Goal: Task Accomplishment & Management: Use online tool/utility

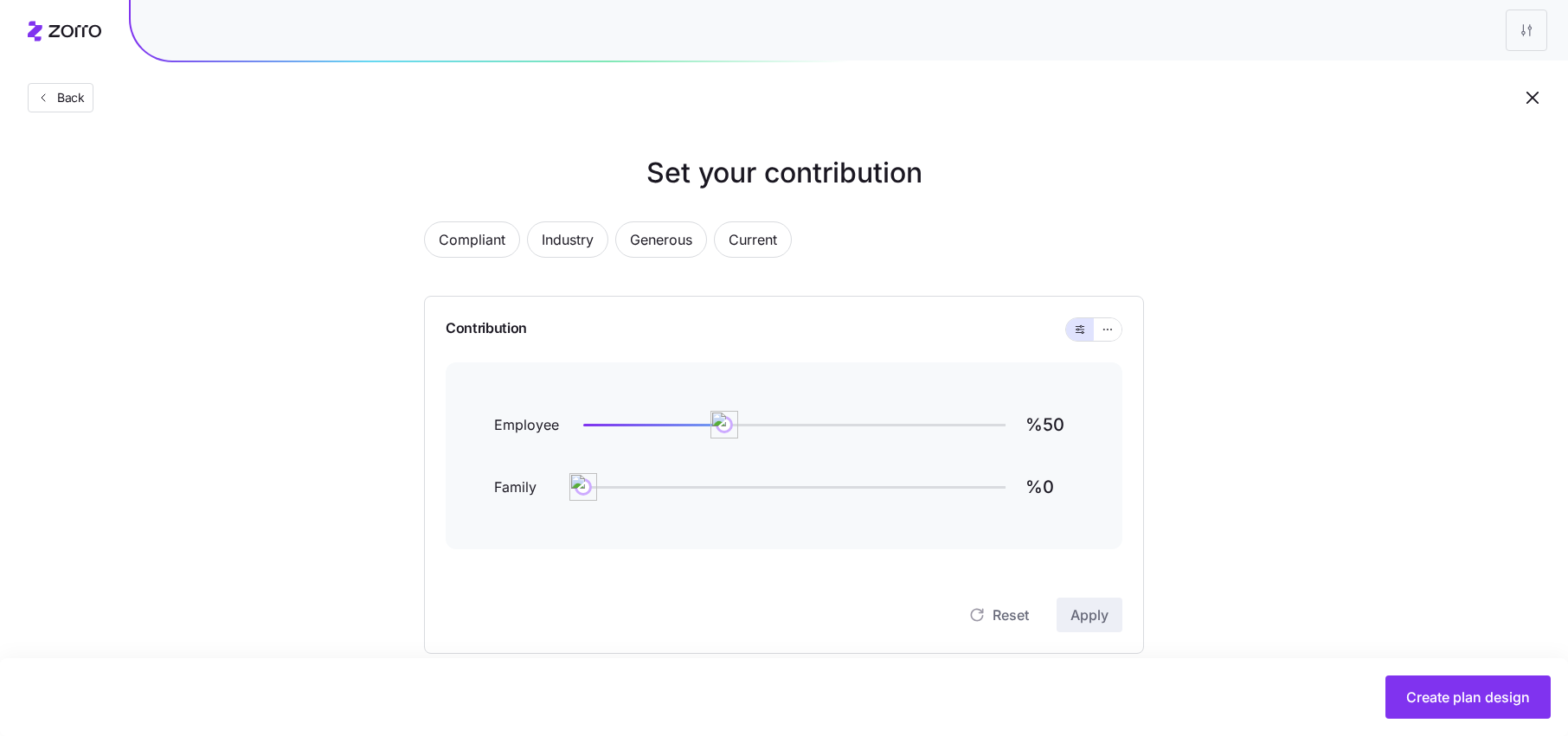
scroll to position [554, 0]
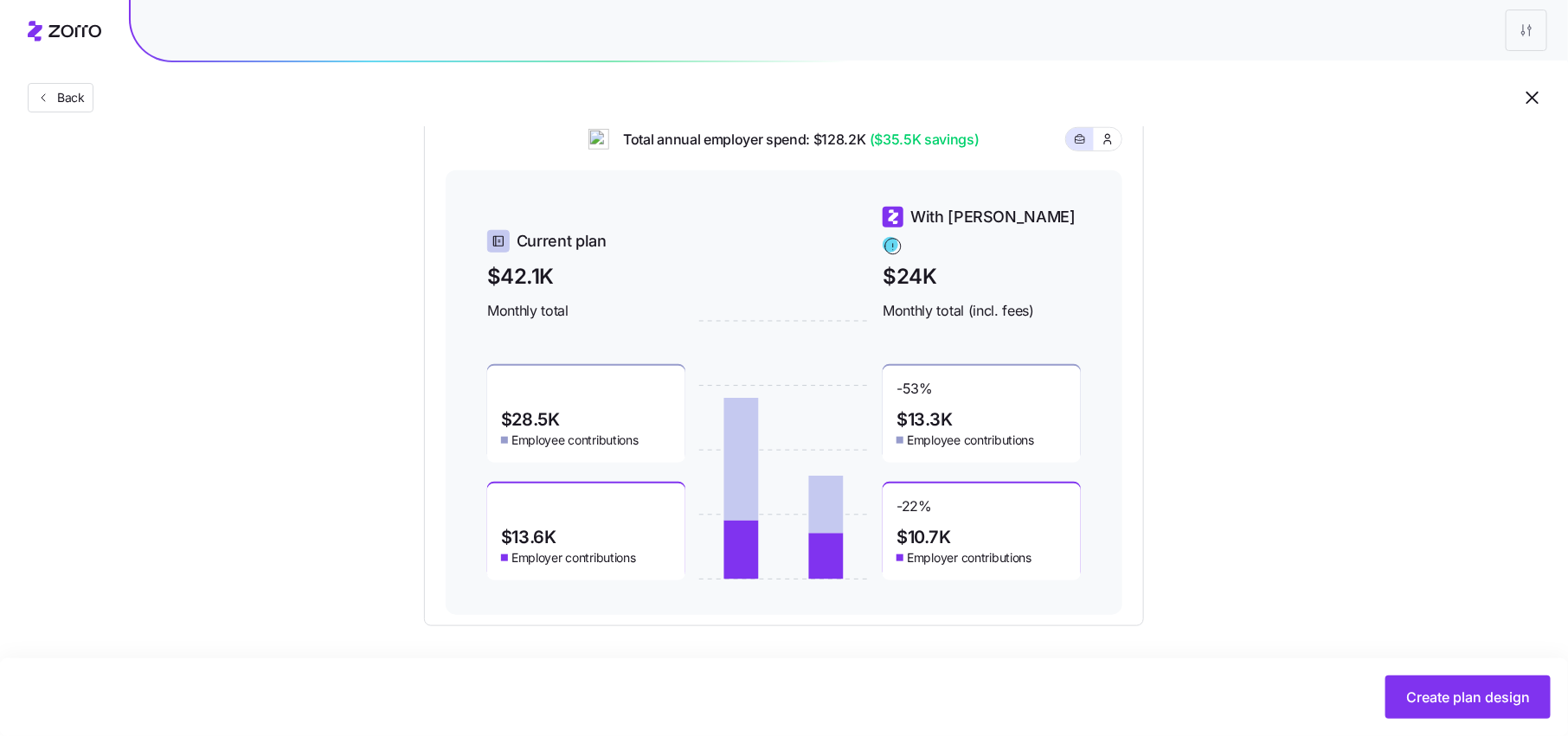
click at [860, 105] on div "Back" at bounding box center [784, 63] width 1568 height 126
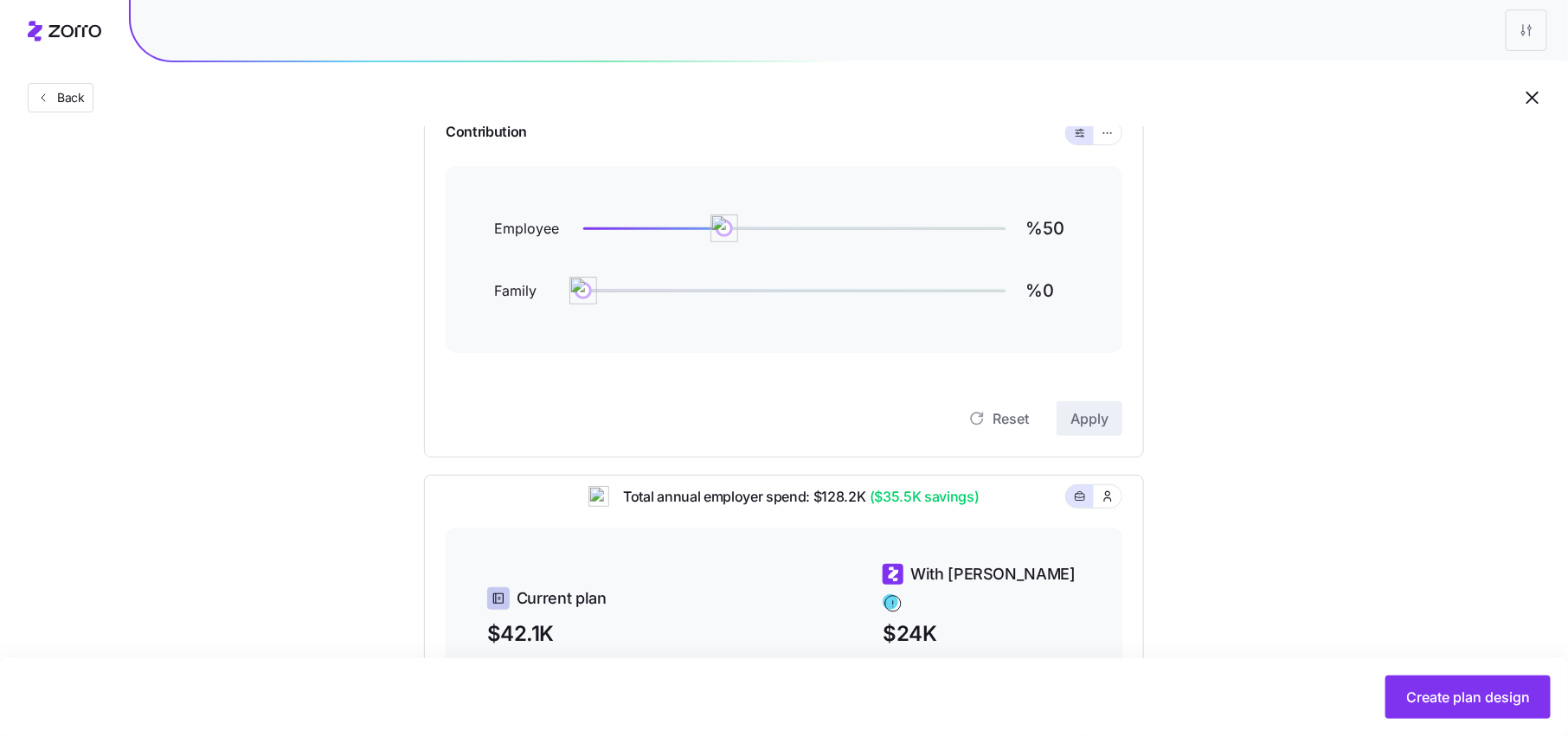
scroll to position [0, 0]
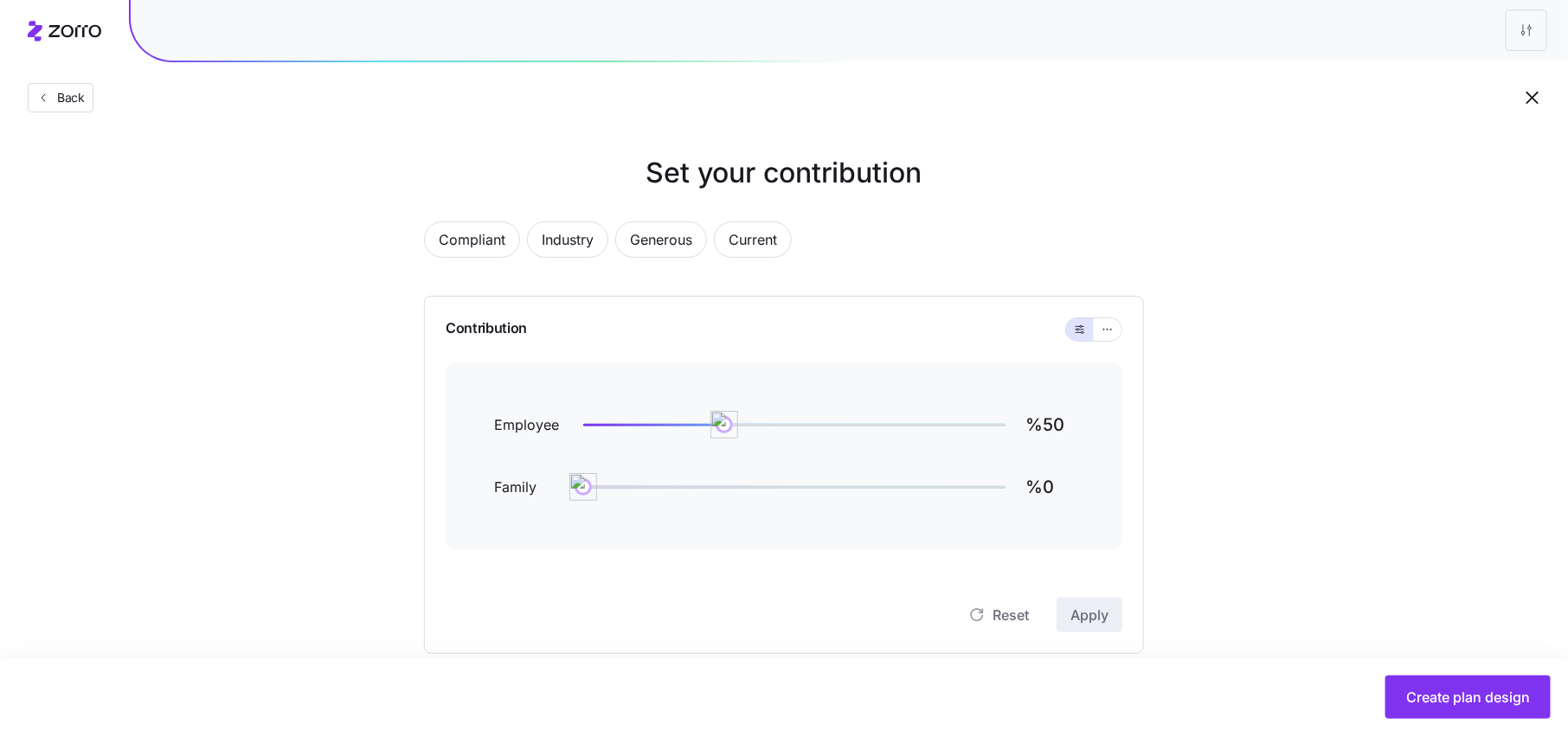
click at [1075, 181] on h1 "Set your contribution" at bounding box center [784, 173] width 859 height 42
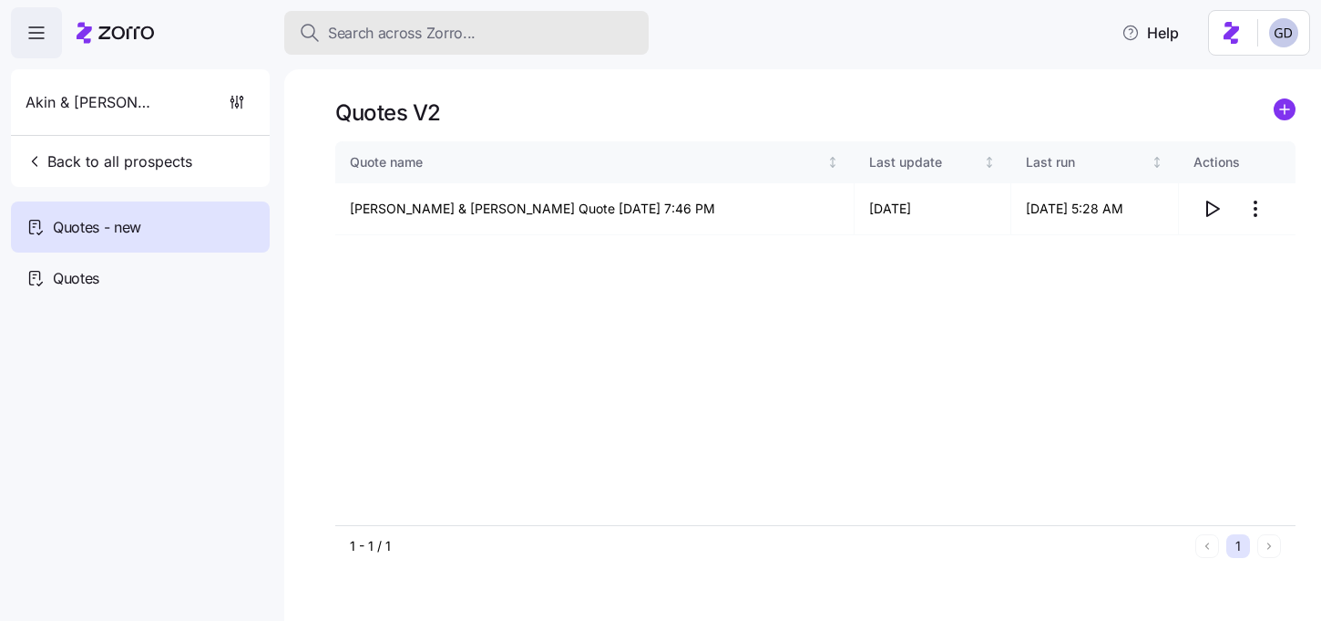
click at [477, 36] on div "Search across Zorro..." at bounding box center [466, 33] width 335 height 23
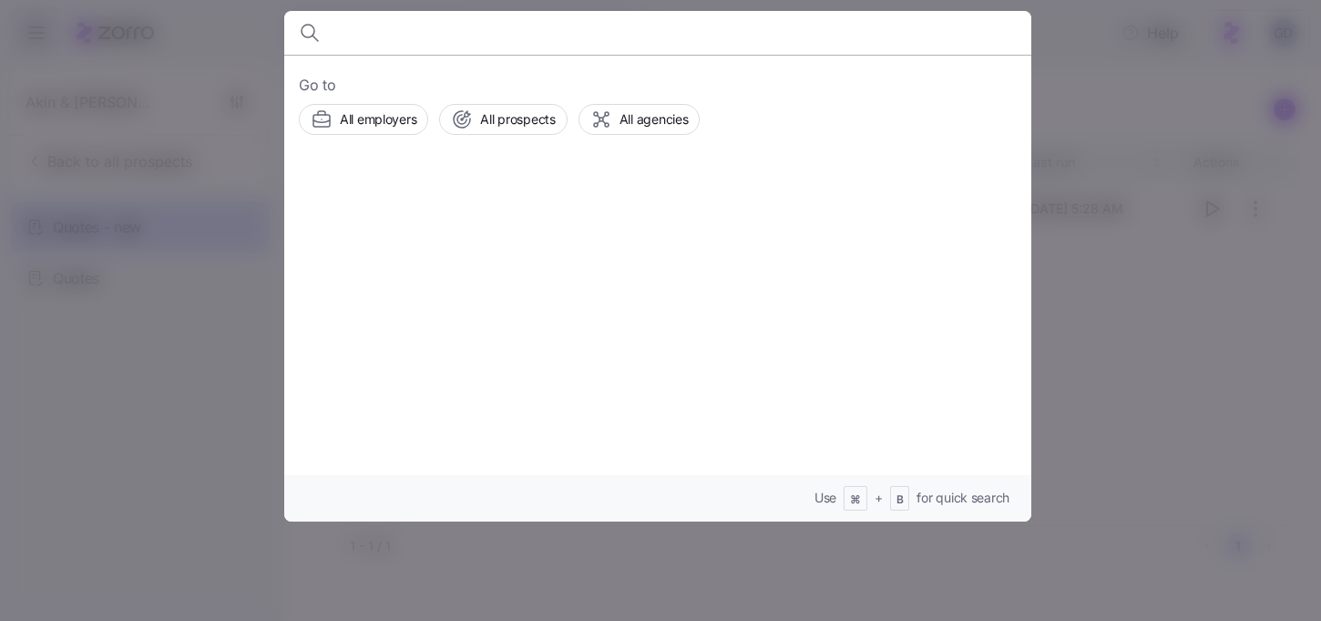
click at [345, 31] on input at bounding box center [568, 33] width 467 height 44
click at [1052, 77] on div at bounding box center [660, 310] width 1321 height 621
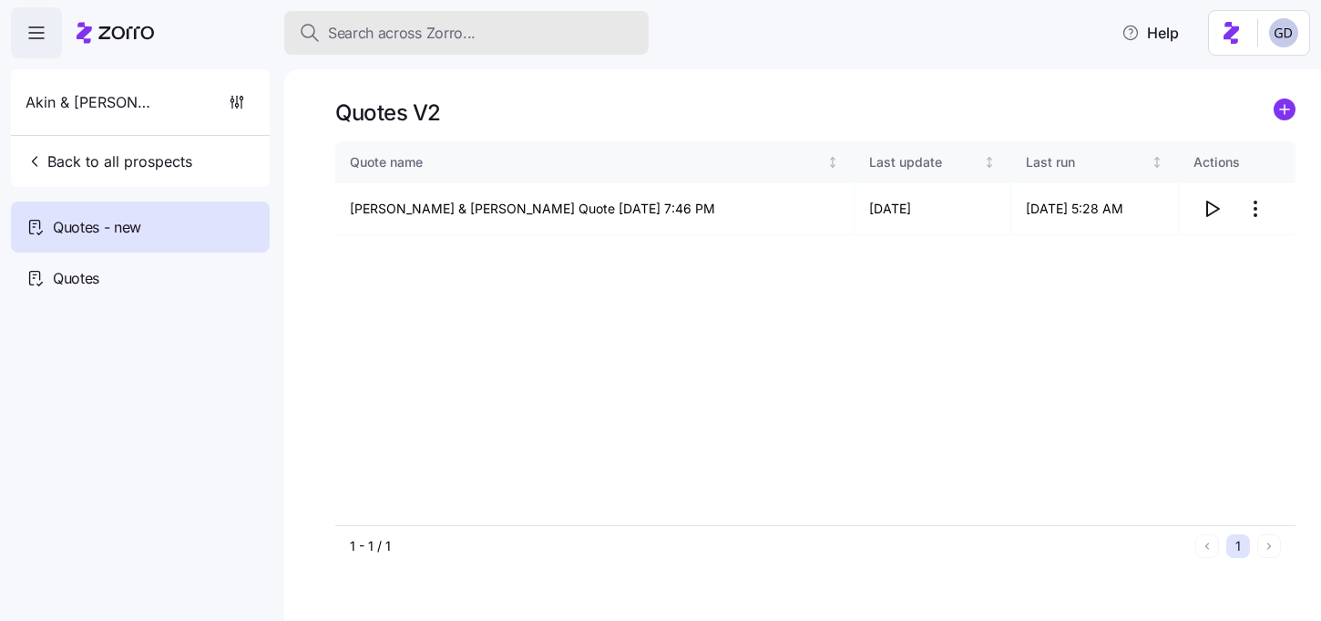
click at [419, 37] on span "Search across Zorro..." at bounding box center [402, 33] width 148 height 23
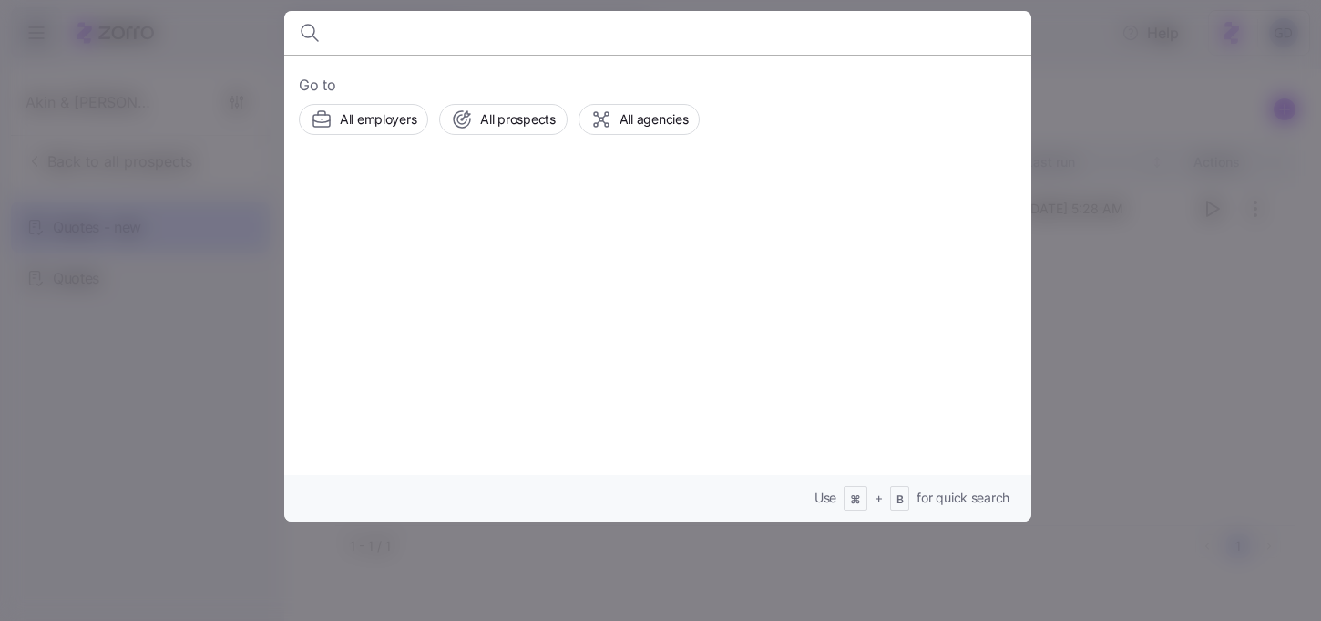
click at [351, 35] on input at bounding box center [568, 33] width 467 height 44
click at [490, 123] on span "All prospects" at bounding box center [517, 119] width 75 height 18
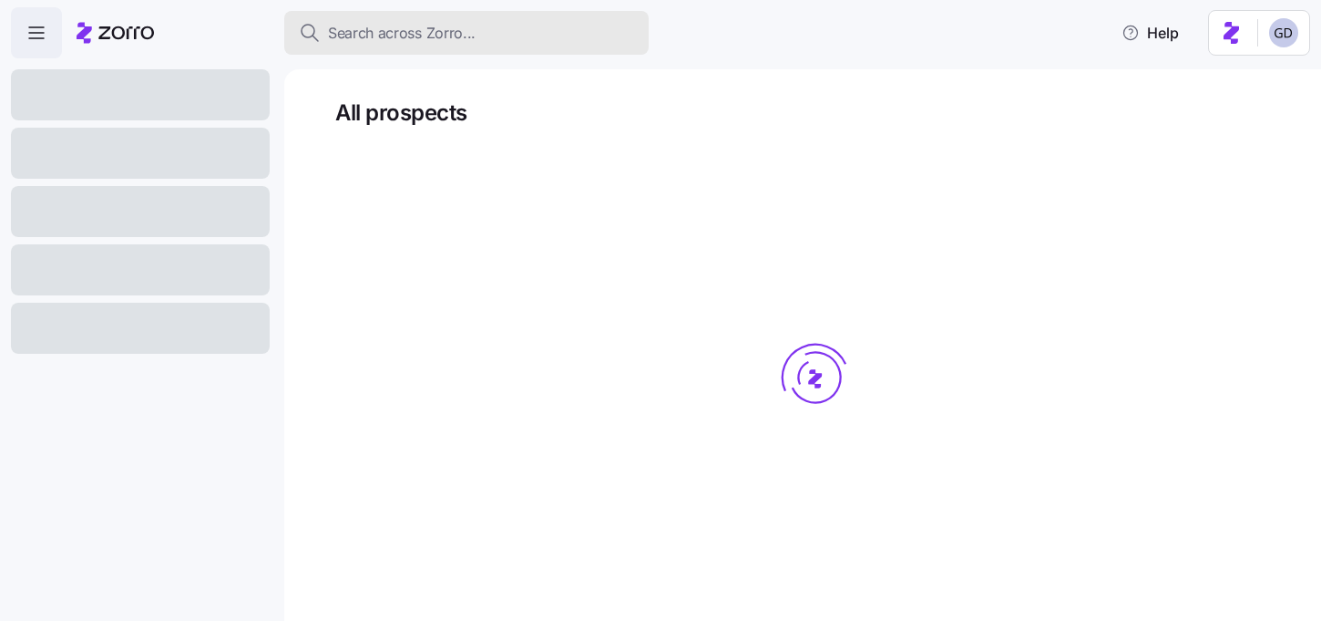
click at [453, 37] on span "Search across Zorro..." at bounding box center [402, 33] width 148 height 23
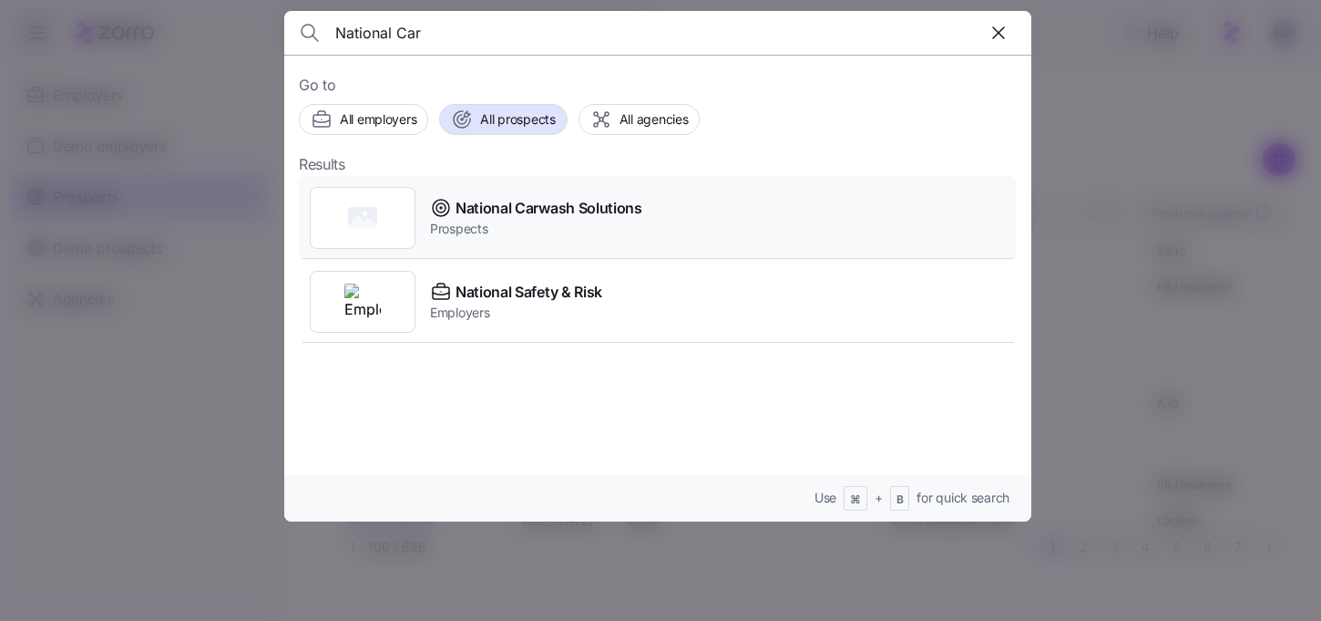
type input "National Car"
click at [505, 242] on div "National Carwash Solutions Prospects" at bounding box center [658, 218] width 718 height 84
click at [553, 208] on span "National Carwash Solutions" at bounding box center [549, 208] width 187 height 23
click at [480, 216] on span "National Carwash Solutions" at bounding box center [549, 208] width 187 height 23
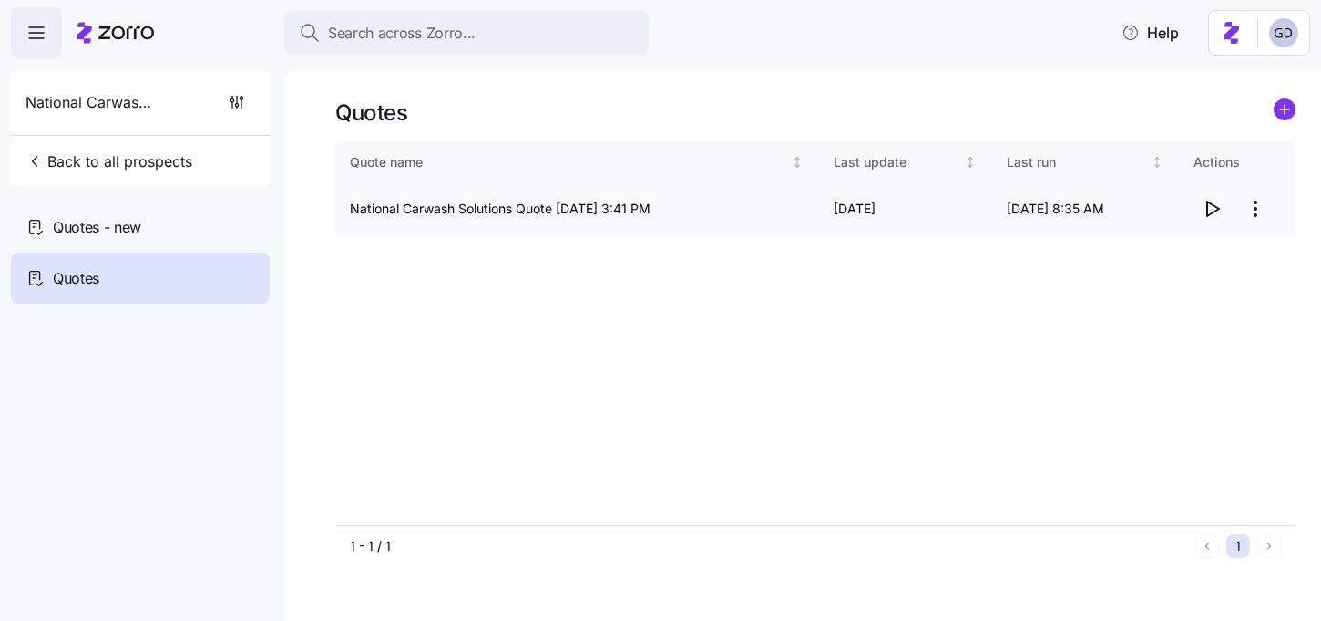
click at [1217, 211] on icon "button" at bounding box center [1212, 209] width 22 height 22
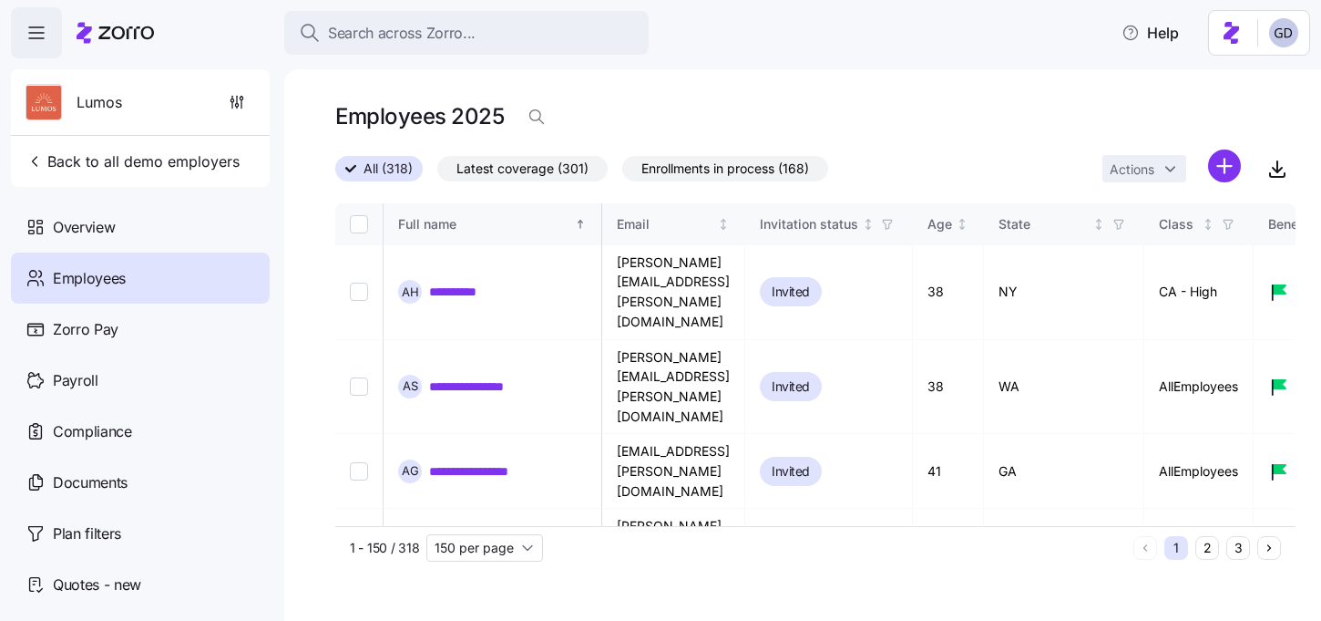
scroll to position [0, 4852]
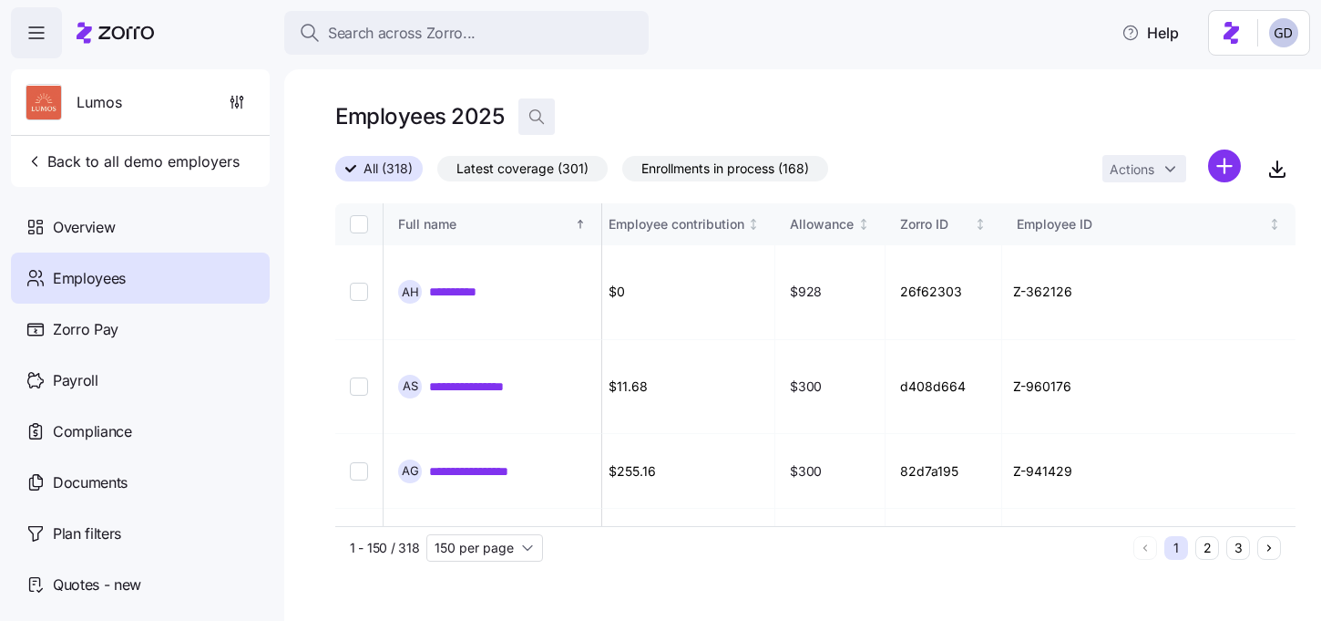
click at [539, 118] on icon "button" at bounding box center [537, 117] width 18 height 18
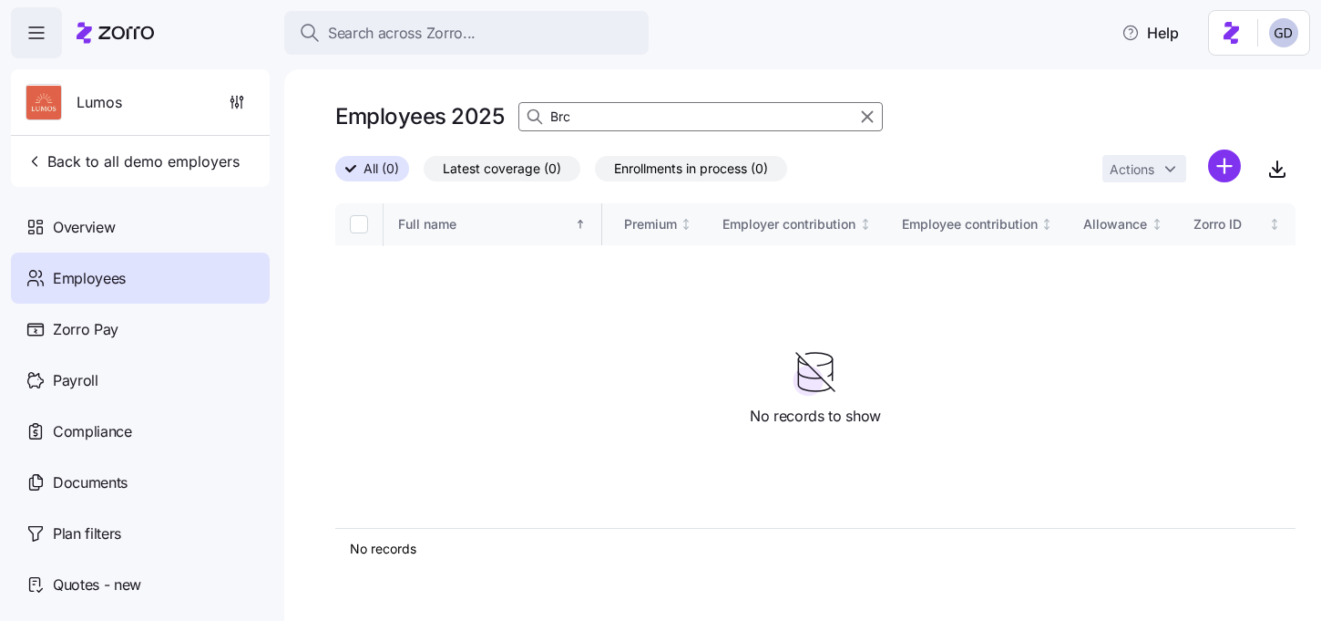
scroll to position [0, 4090]
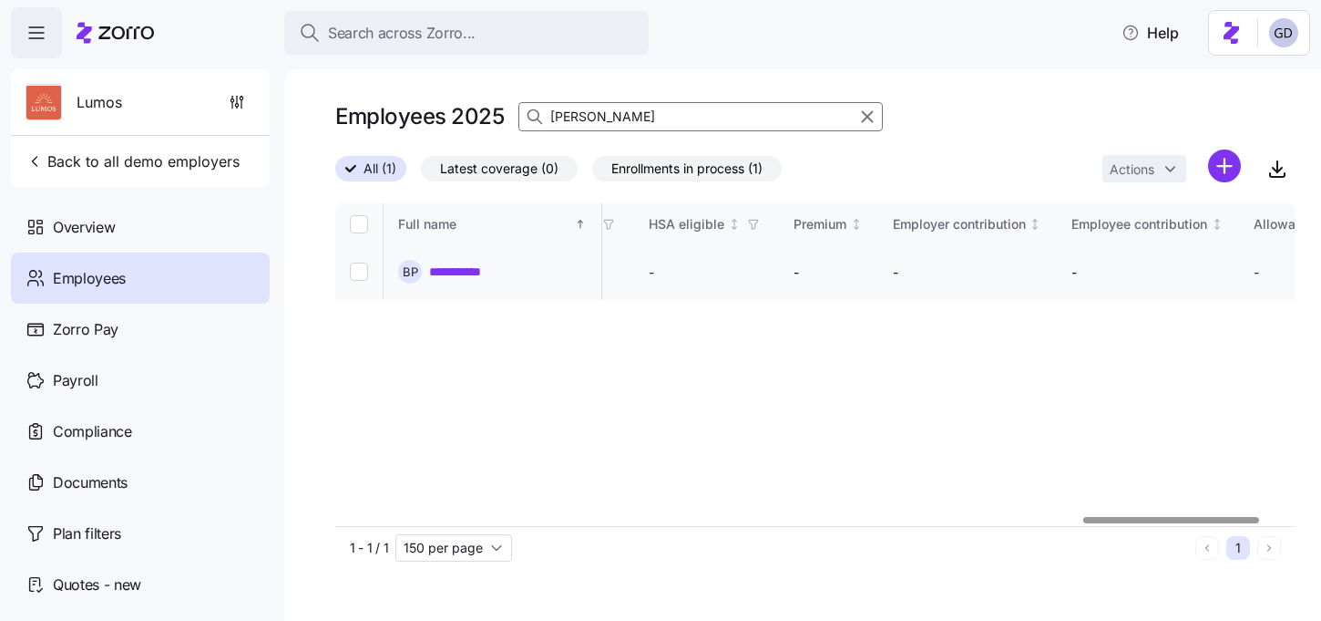
type input "[PERSON_NAME]"
click at [467, 265] on link "**********" at bounding box center [466, 271] width 74 height 18
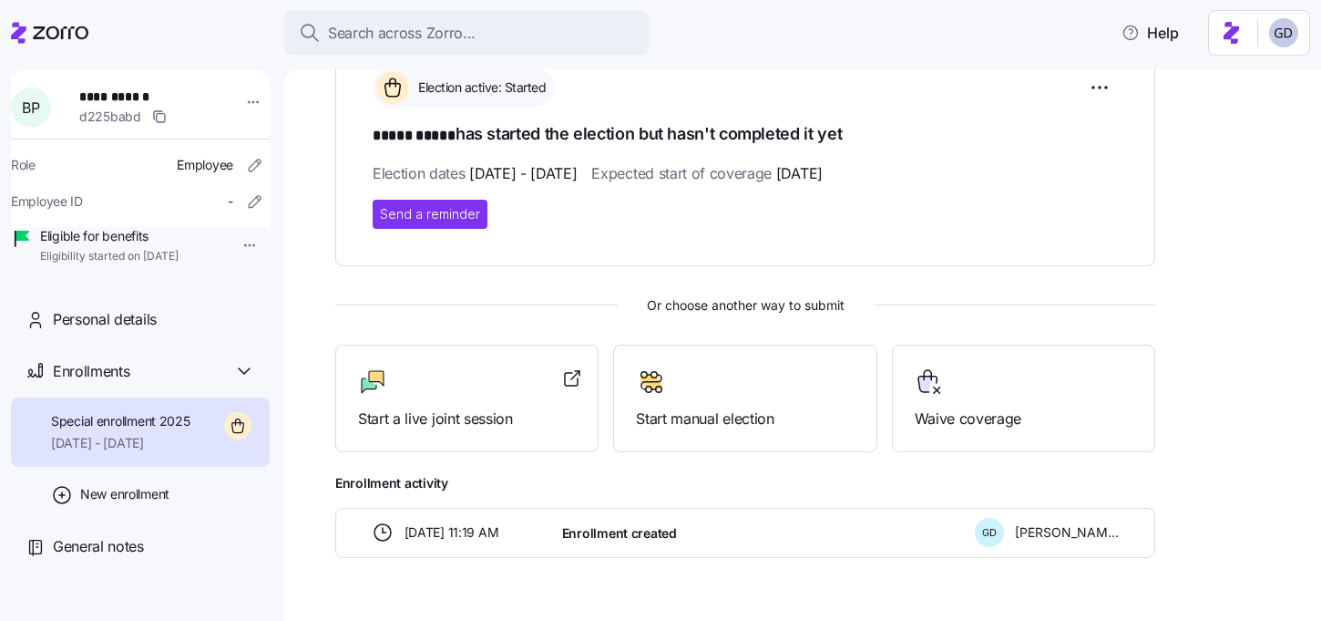
scroll to position [333, 0]
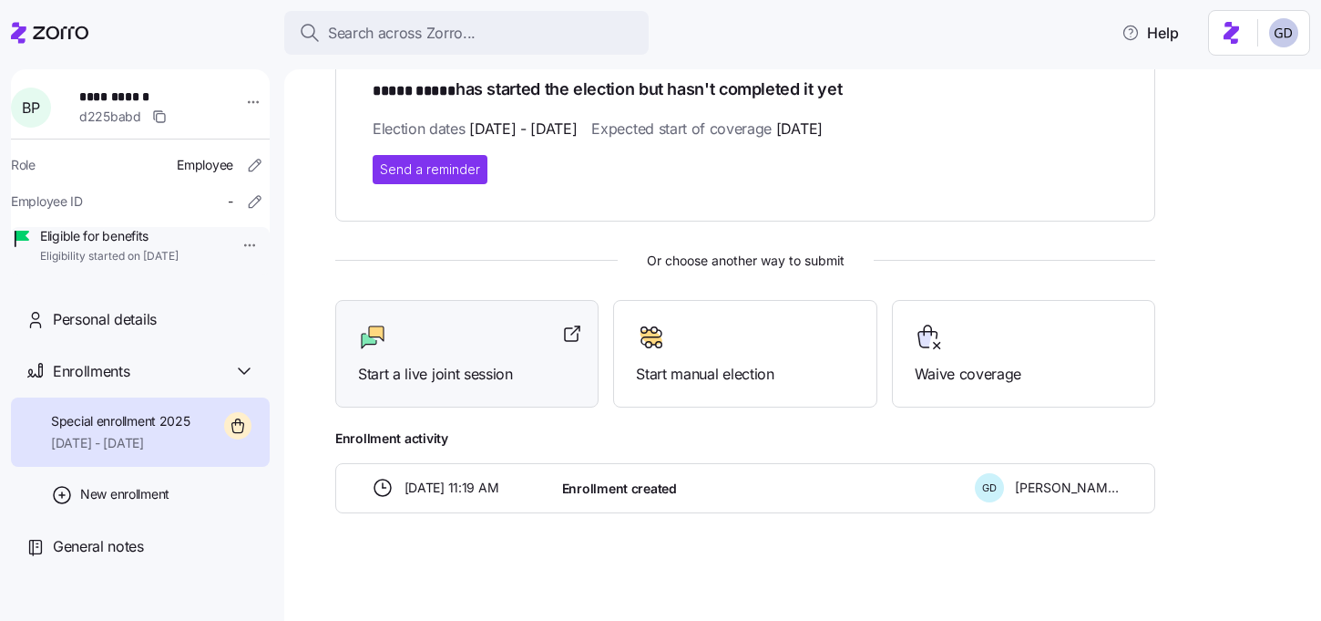
click at [465, 374] on span "Start a live joint session" at bounding box center [467, 374] width 218 height 23
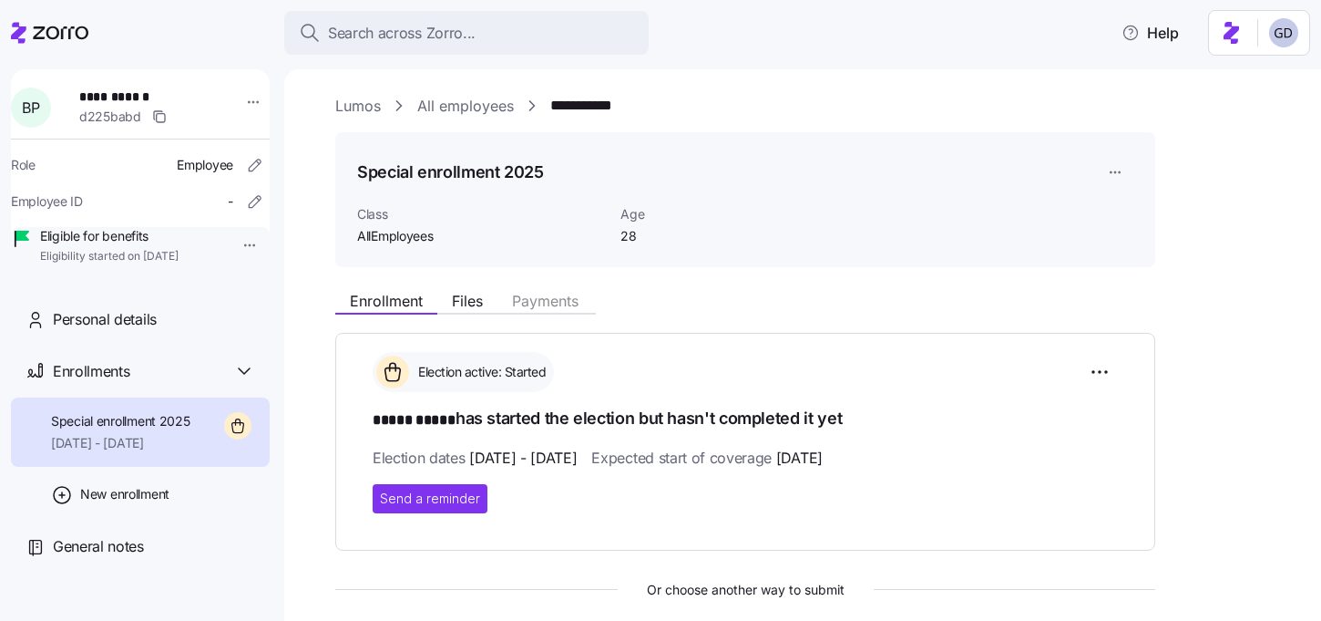
scroll to position [0, 0]
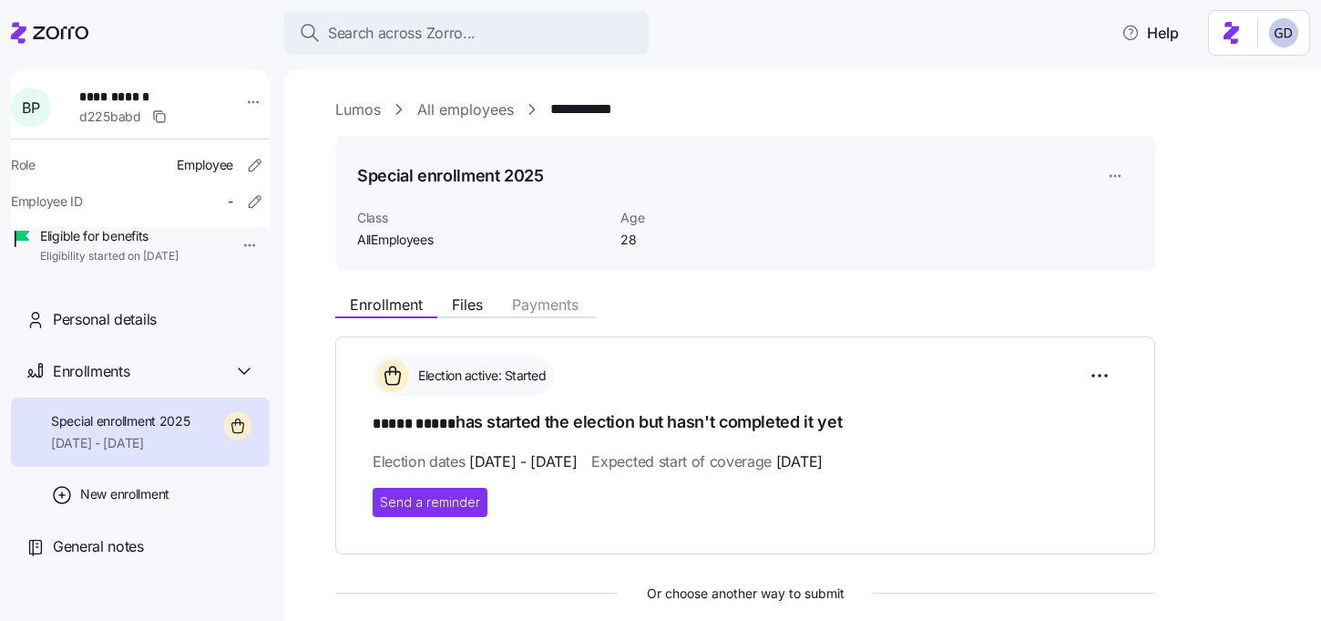
click at [379, 106] on link "Lumos" at bounding box center [358, 109] width 46 height 23
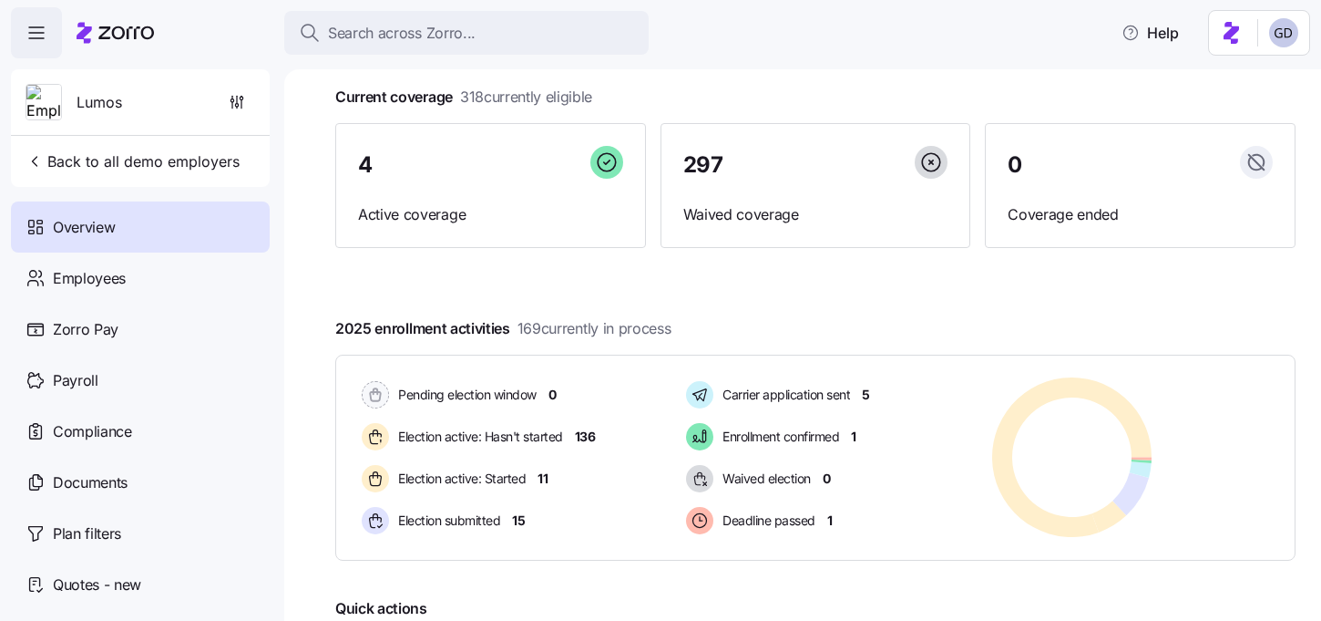
scroll to position [88, 0]
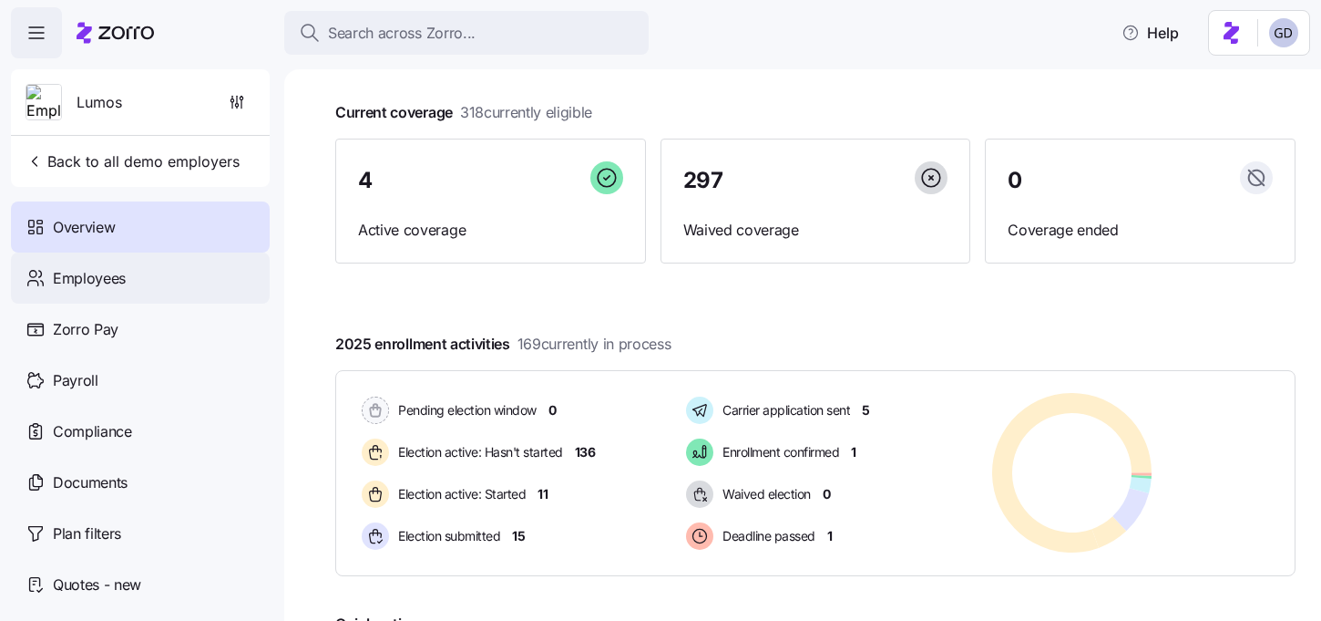
click at [158, 261] on div "Employees" at bounding box center [140, 277] width 259 height 51
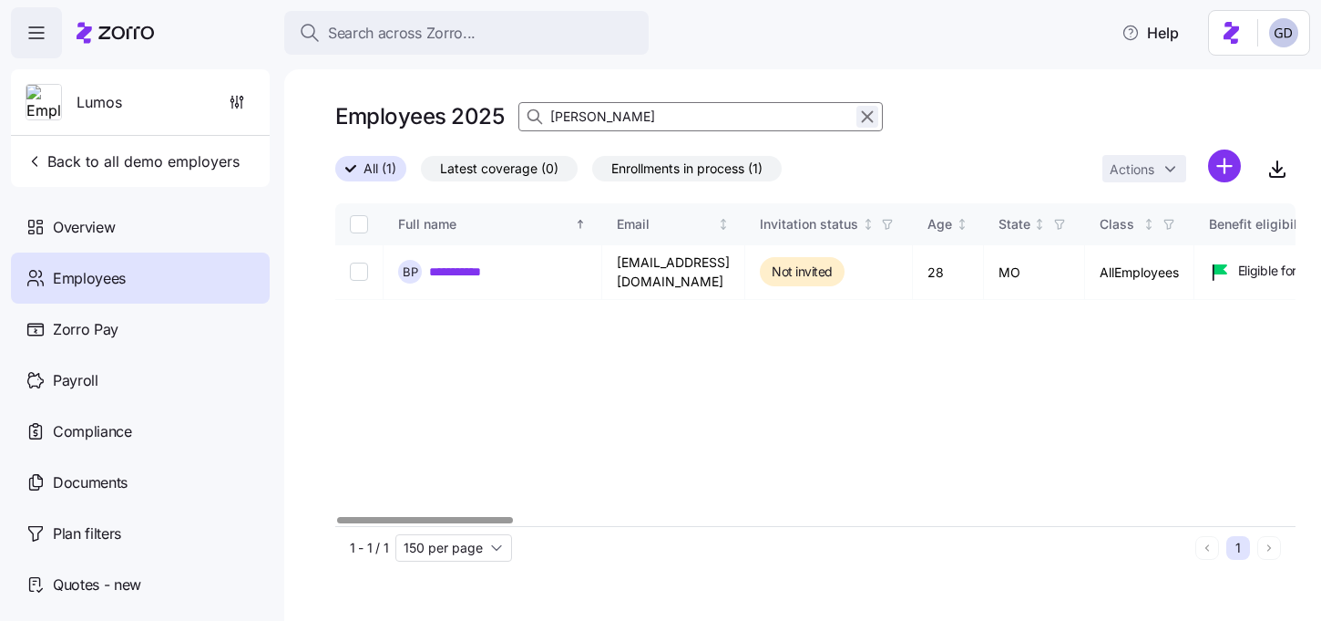
click at [867, 112] on icon "button" at bounding box center [867, 117] width 20 height 22
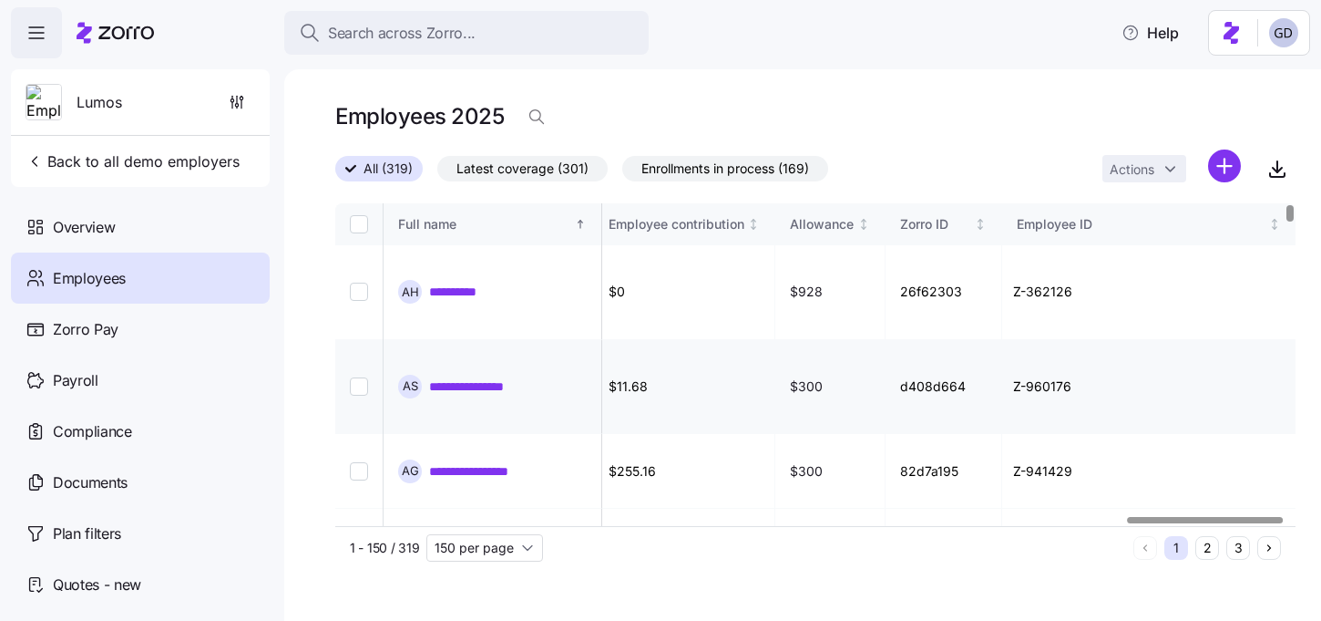
scroll to position [0, 4876]
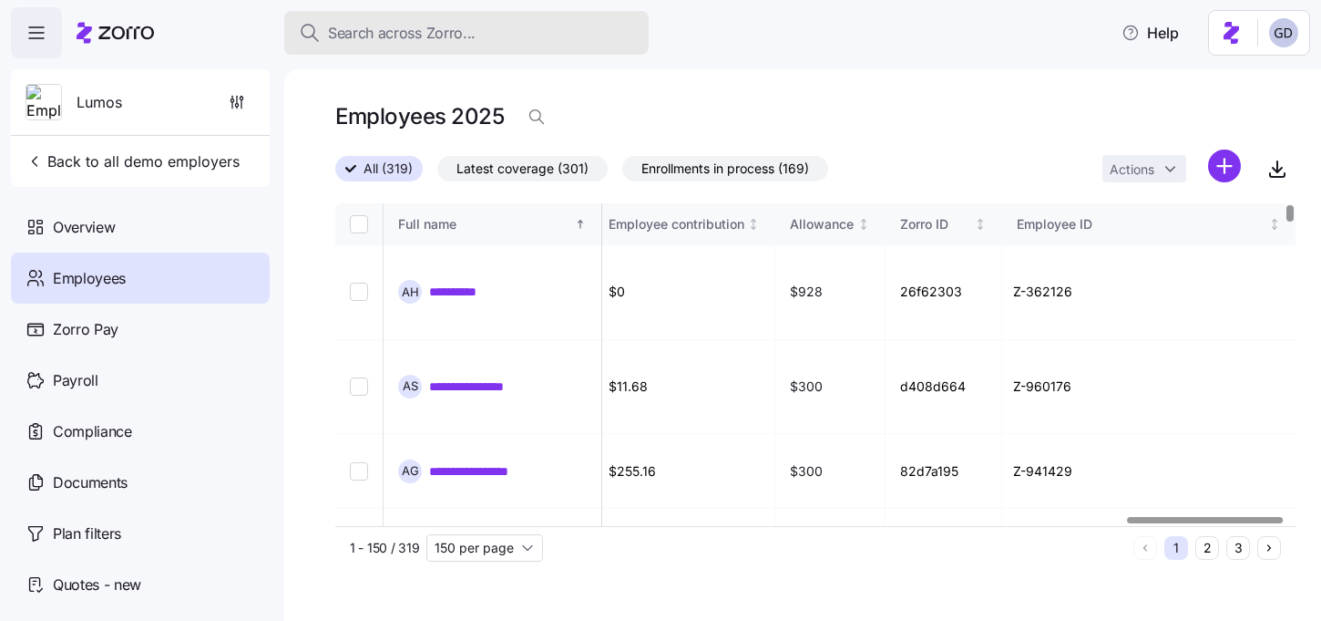
click at [422, 27] on span "Search across Zorro..." at bounding box center [402, 33] width 148 height 23
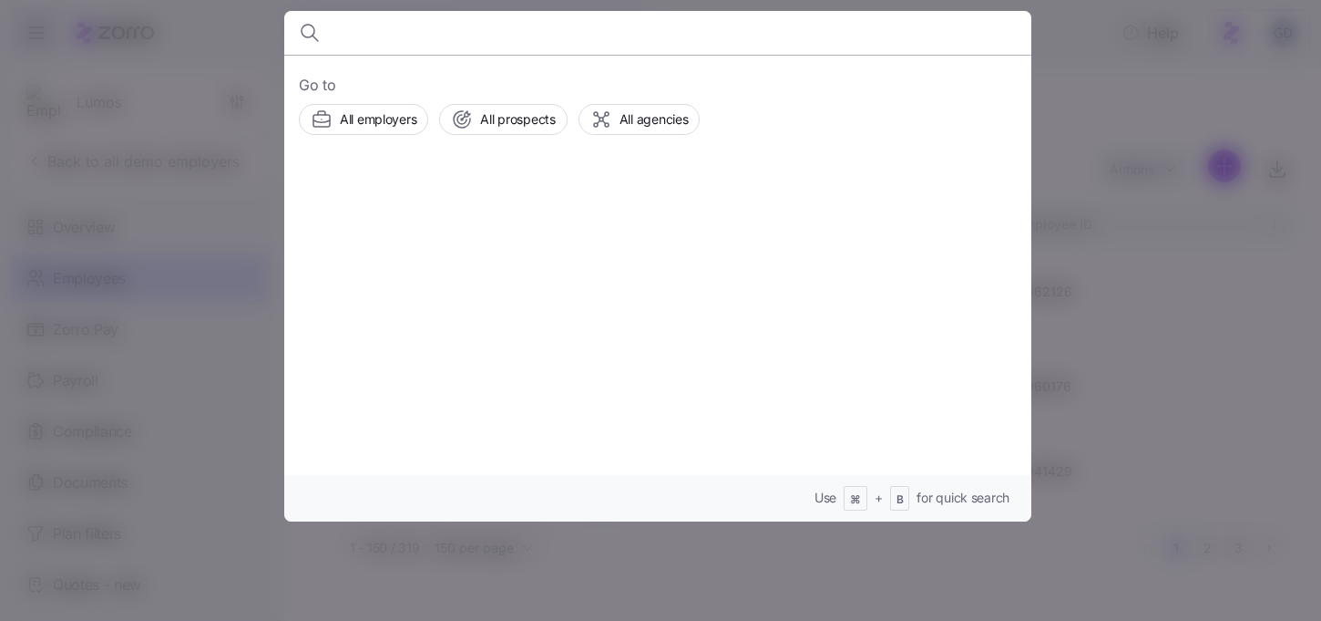
click at [1183, 189] on div at bounding box center [660, 310] width 1321 height 621
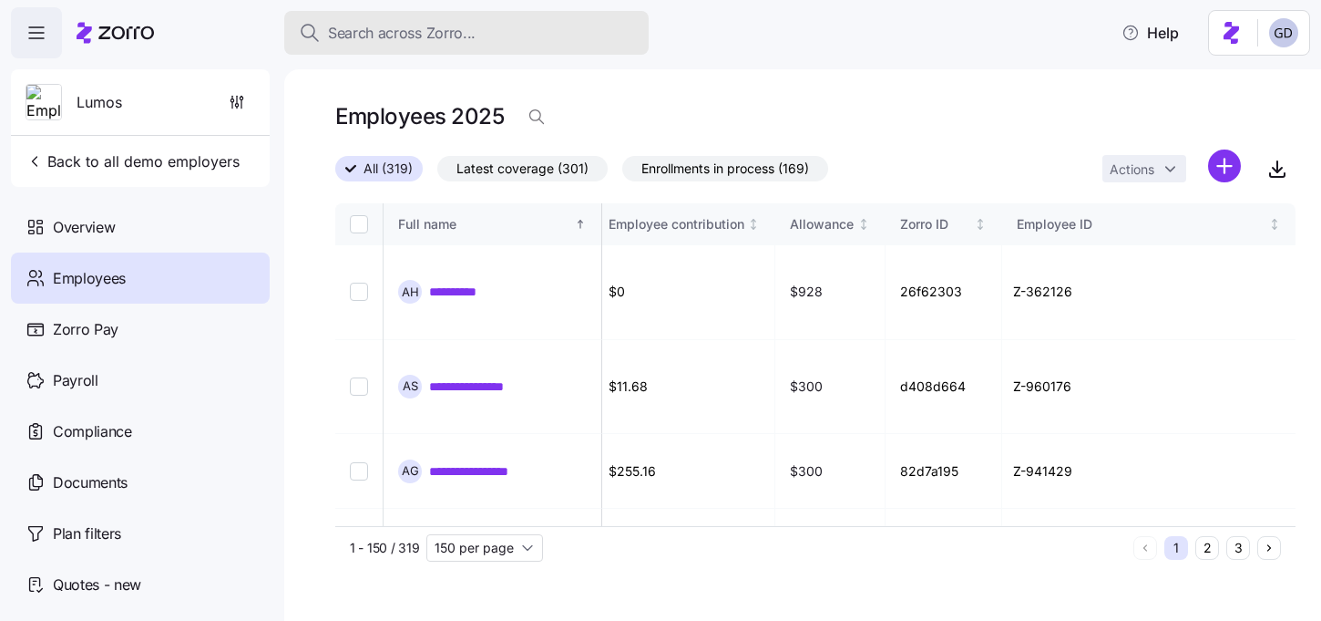
click at [474, 34] on div "Search across Zorro..." at bounding box center [466, 33] width 335 height 23
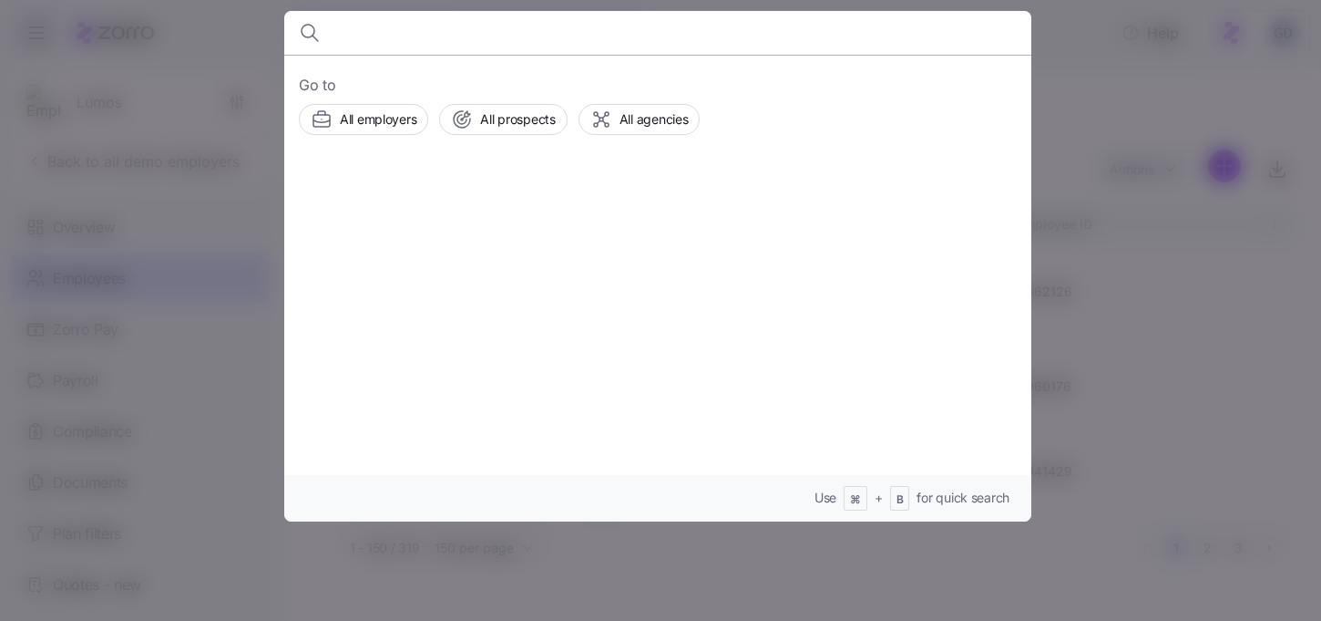
click at [1109, 52] on div at bounding box center [660, 310] width 1321 height 621
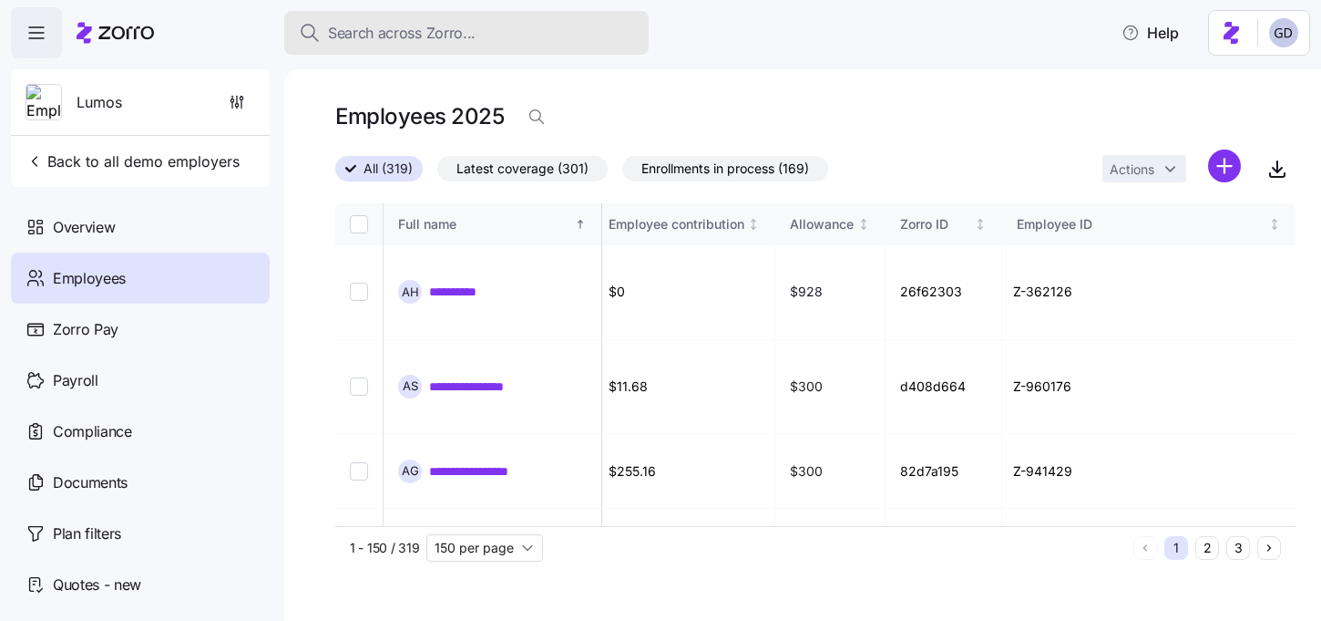
click at [446, 33] on span "Search across Zorro..." at bounding box center [402, 33] width 148 height 23
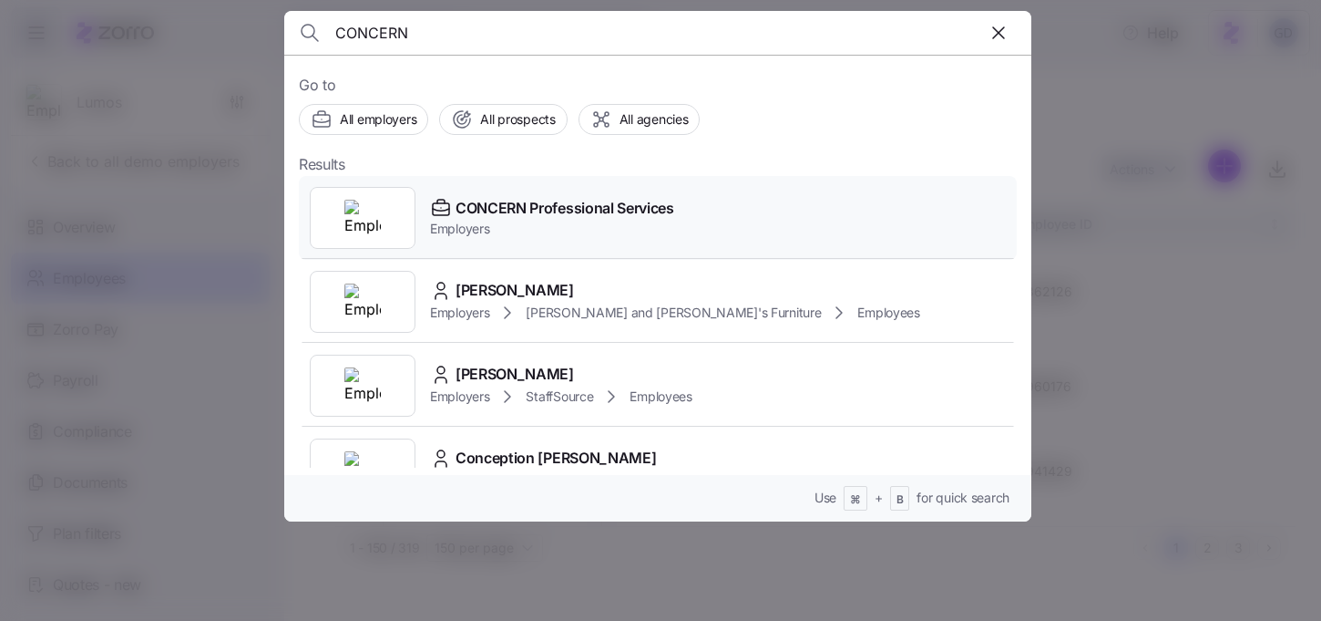
type input "CONCERN"
click at [555, 209] on span "CONCERN Professional Services" at bounding box center [565, 208] width 219 height 23
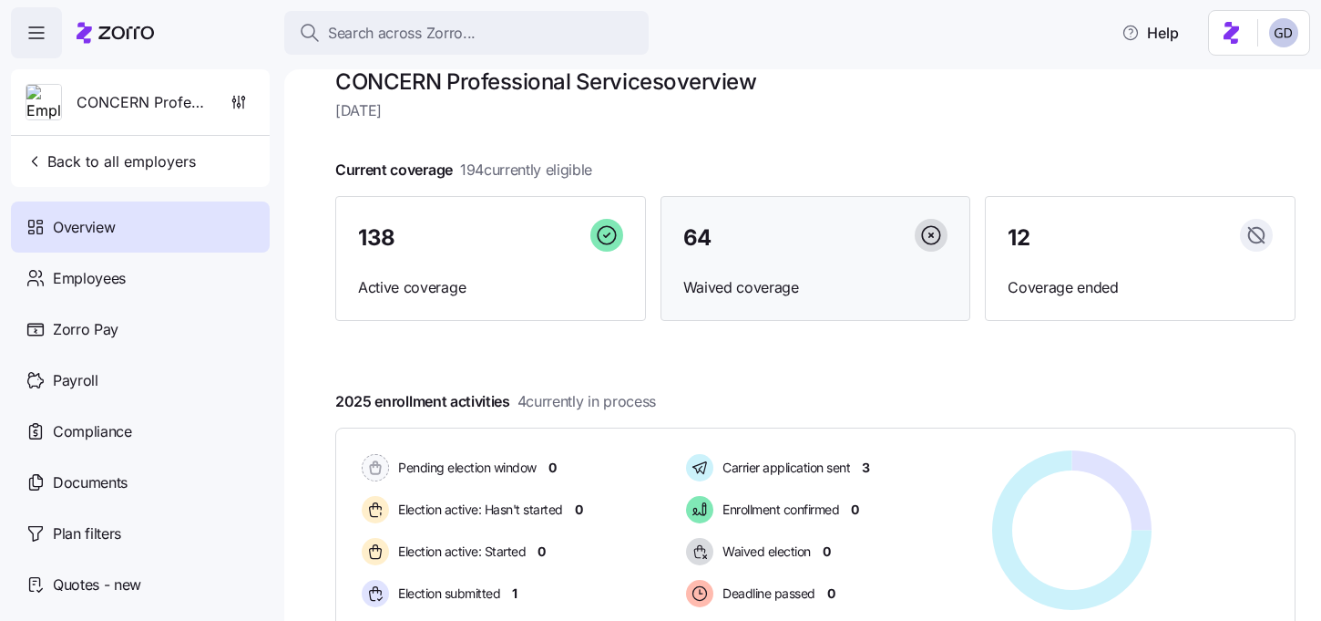
scroll to position [34, 0]
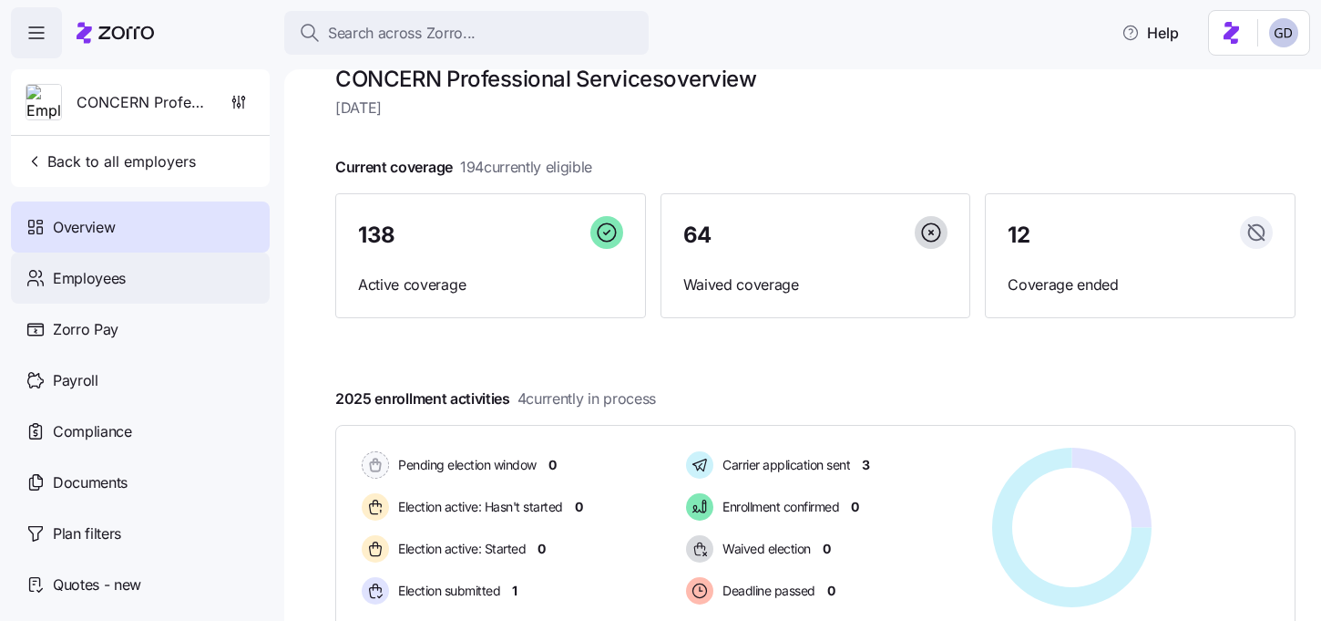
click at [108, 295] on div "Employees" at bounding box center [140, 277] width 259 height 51
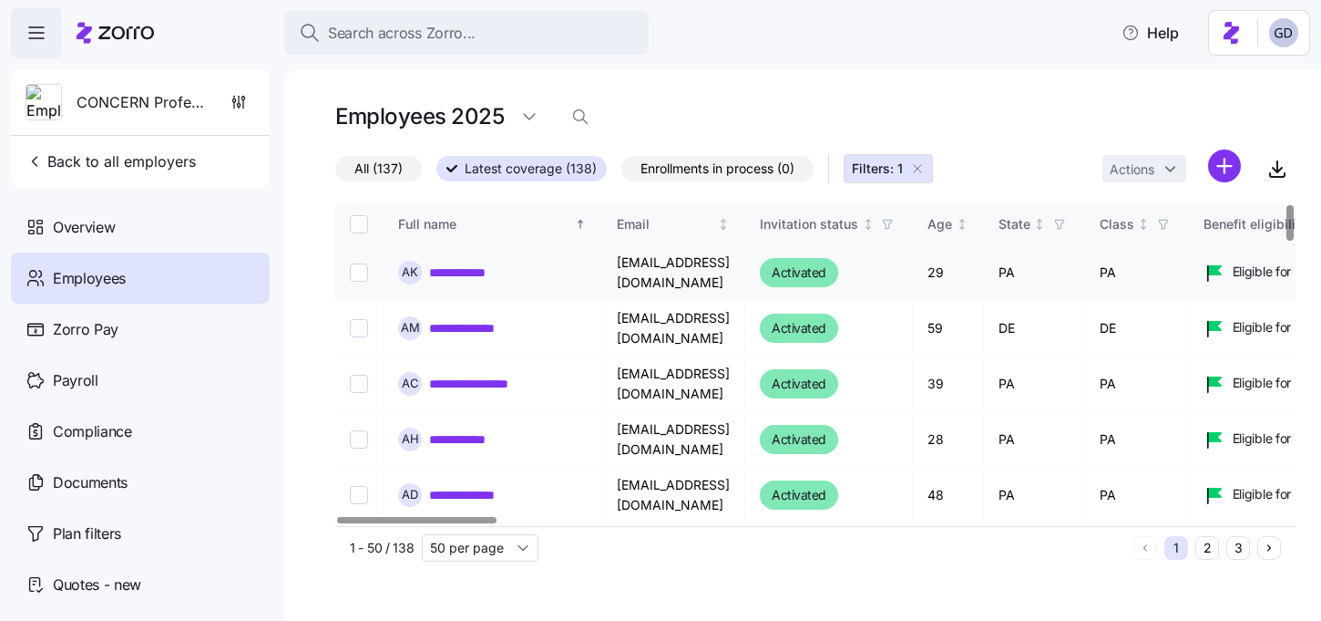
click at [488, 274] on link "**********" at bounding box center [469, 272] width 80 height 18
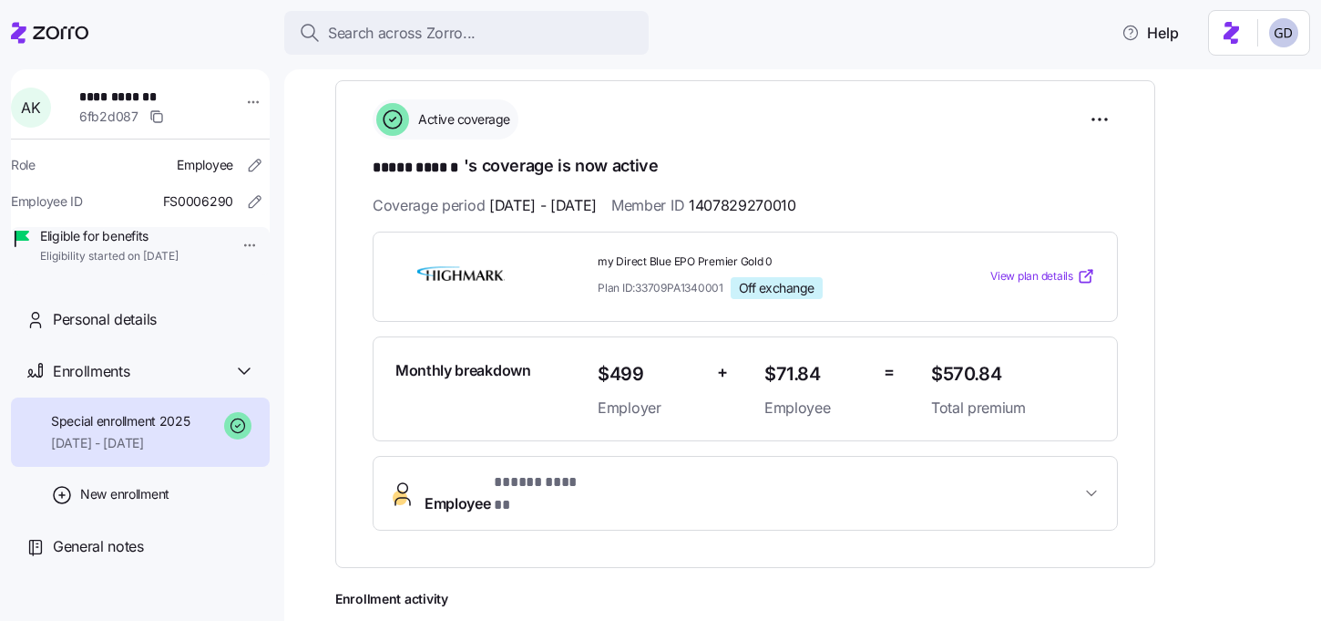
scroll to position [263, 0]
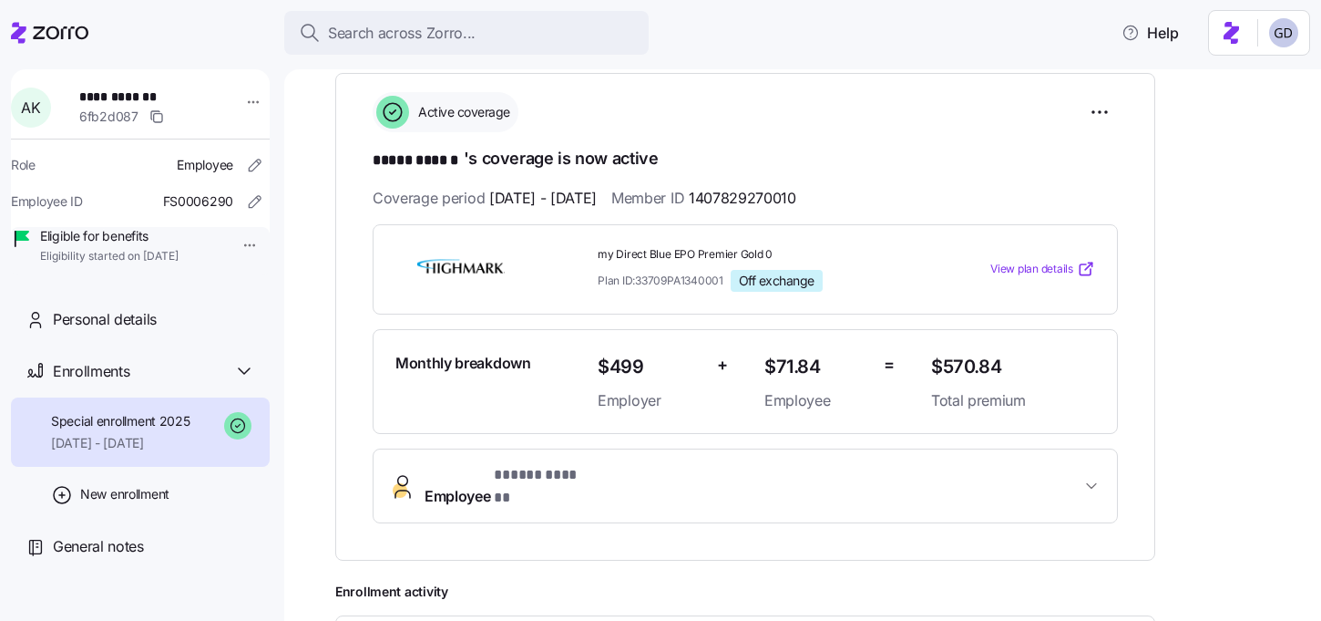
click at [1047, 264] on span "View plan details" at bounding box center [1032, 269] width 83 height 17
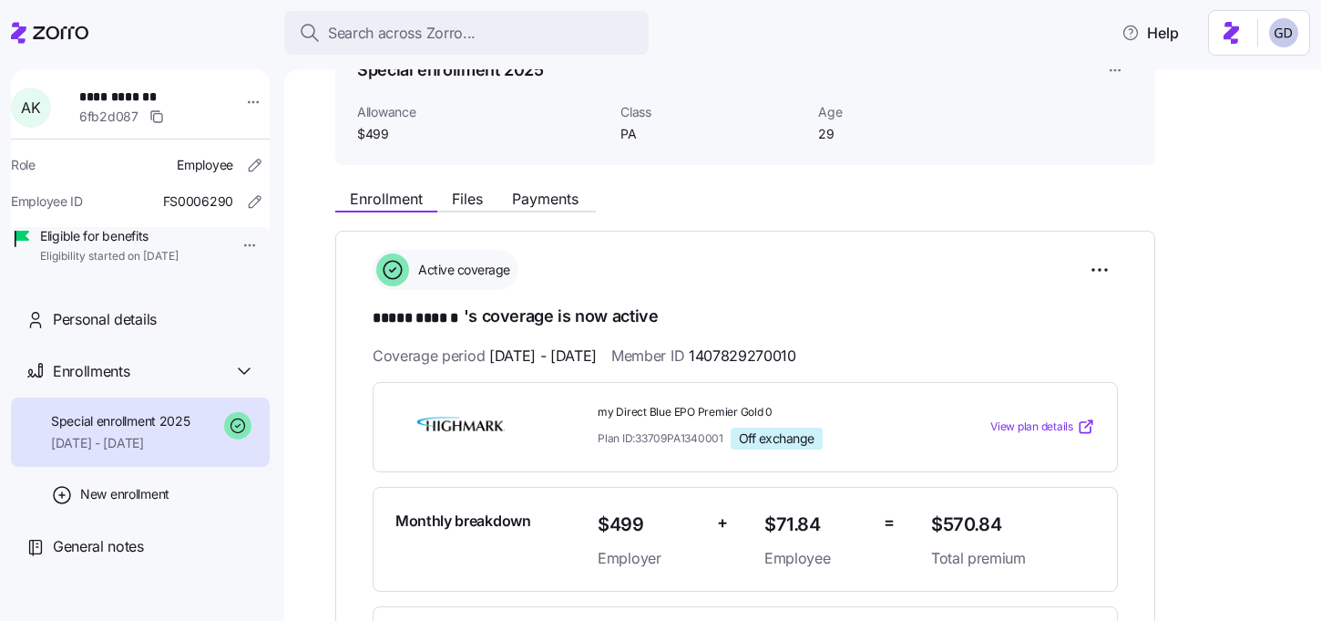
scroll to position [0, 0]
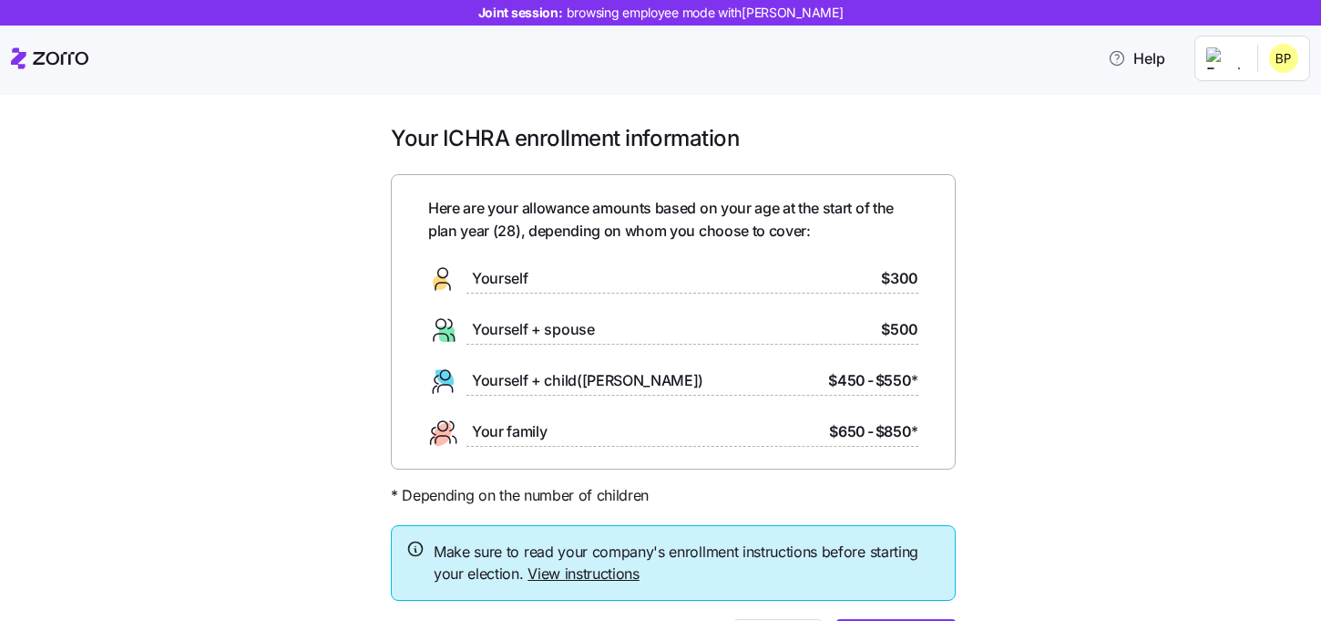
scroll to position [109, 0]
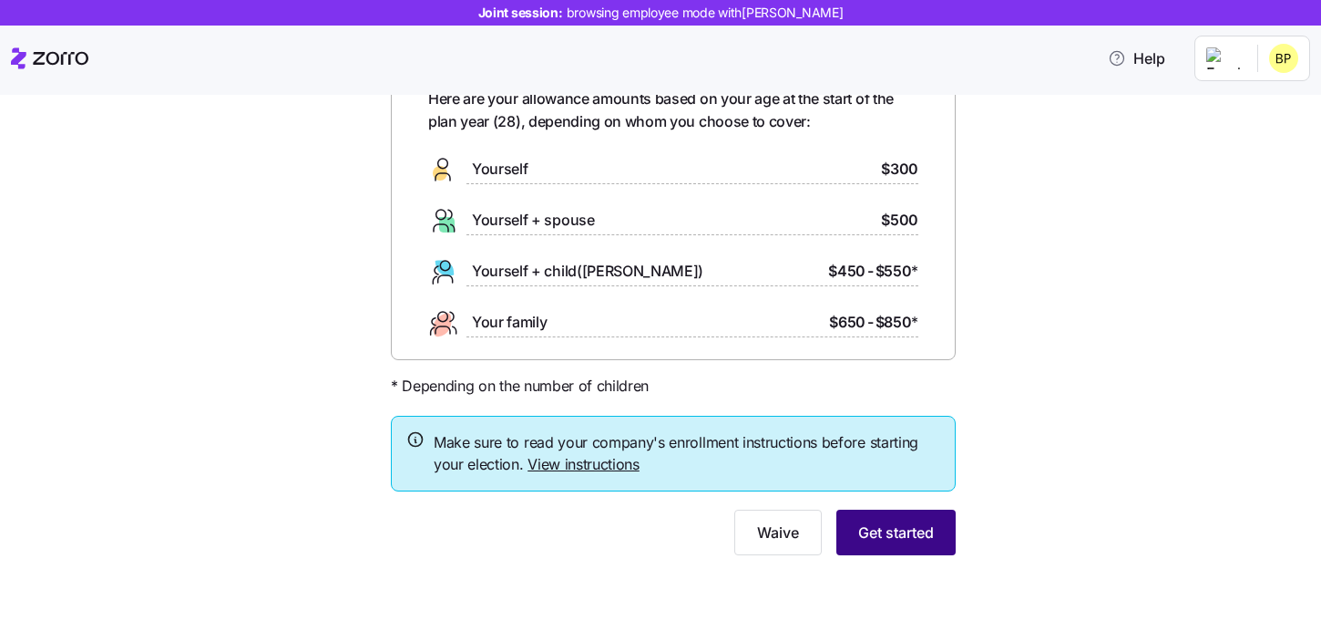
click at [926, 529] on span "Get started" at bounding box center [896, 532] width 76 height 22
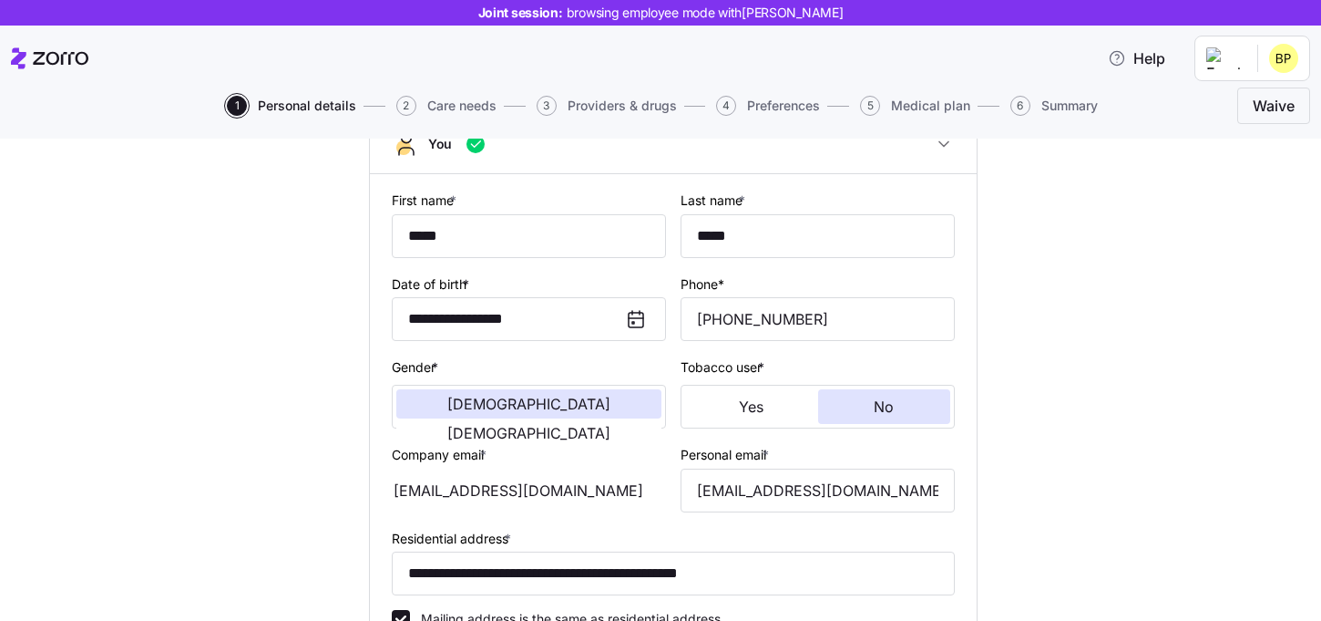
scroll to position [311, 0]
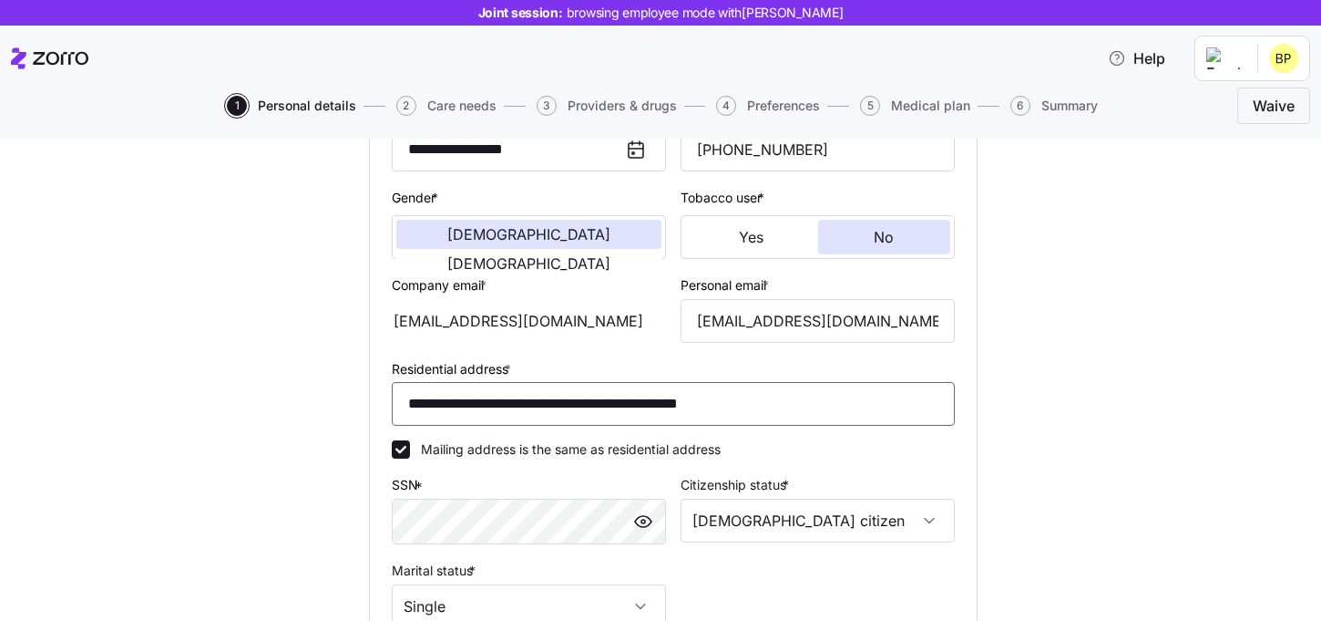
click at [717, 410] on input "**********" at bounding box center [673, 404] width 563 height 44
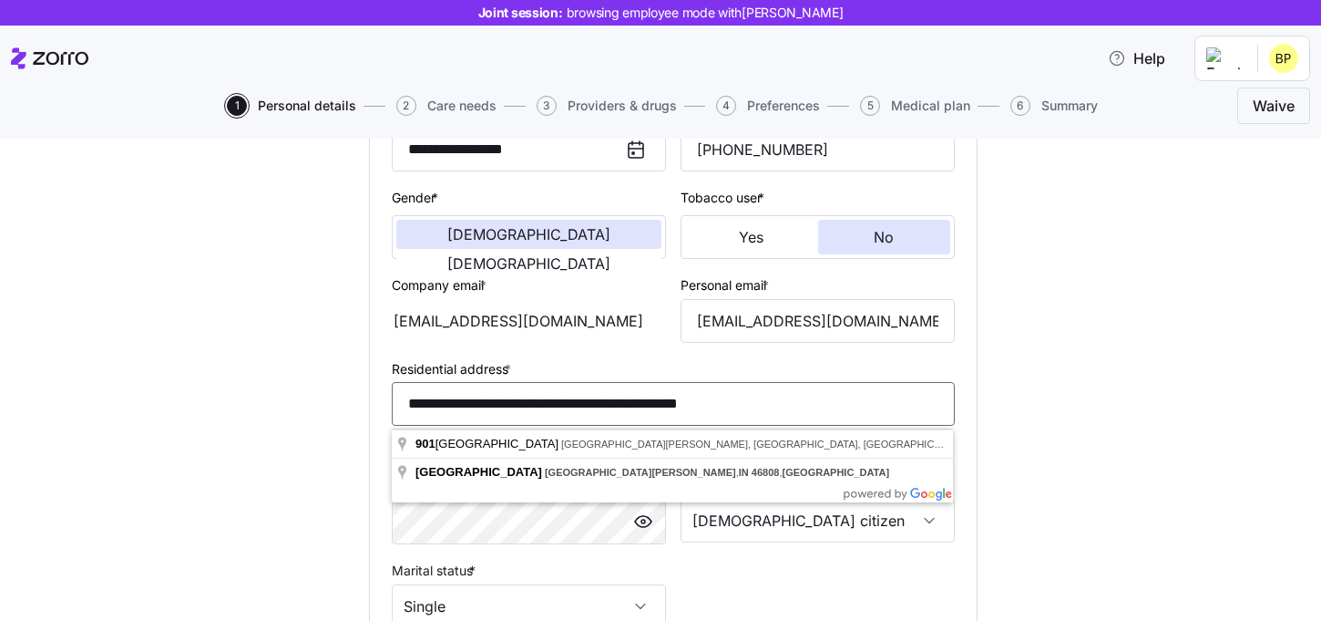
click at [717, 410] on input "**********" at bounding box center [673, 404] width 563 height 44
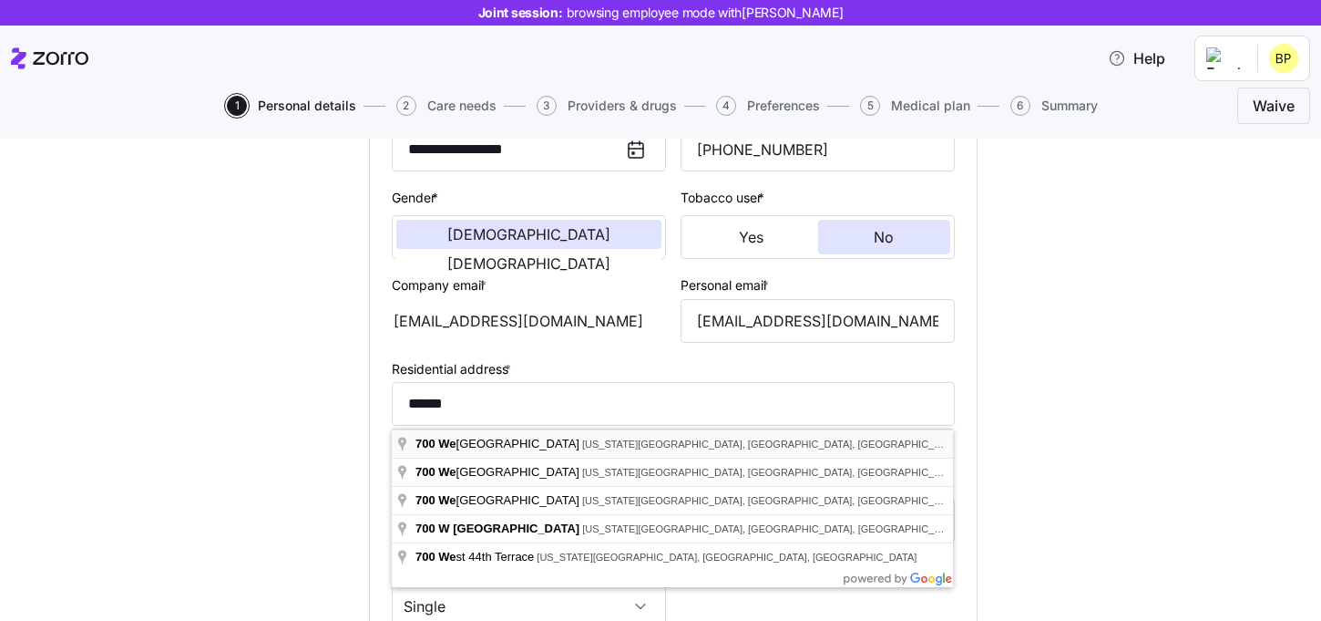
type input "**********"
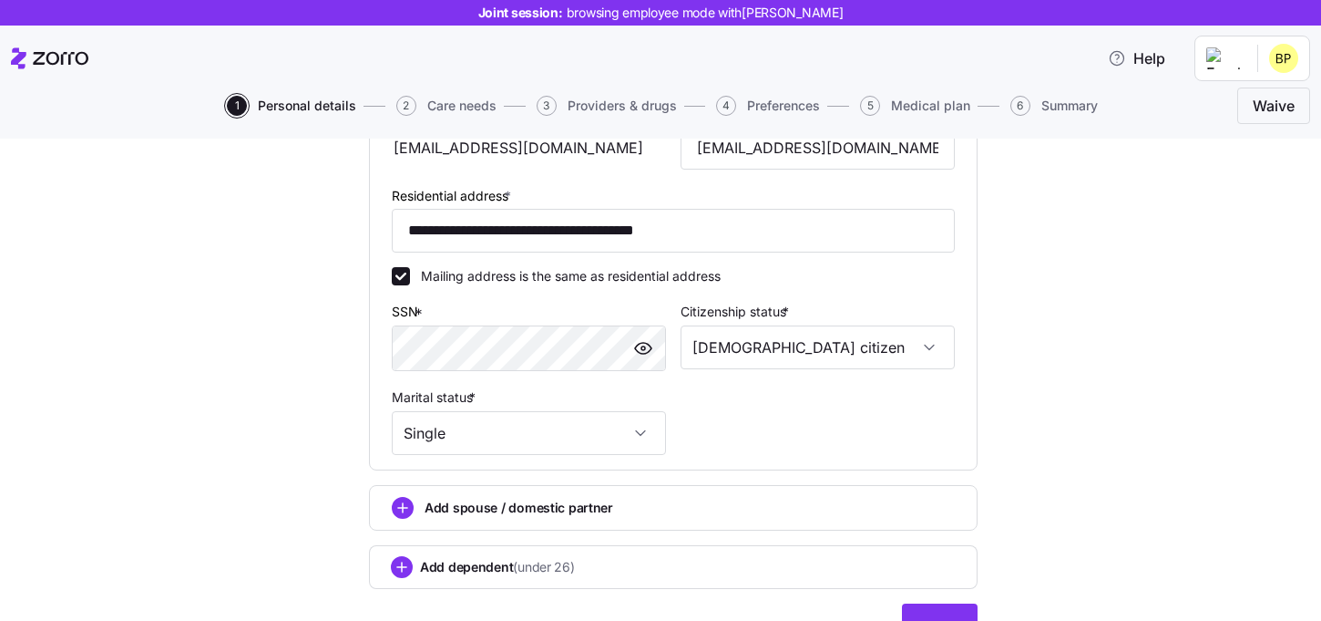
scroll to position [567, 0]
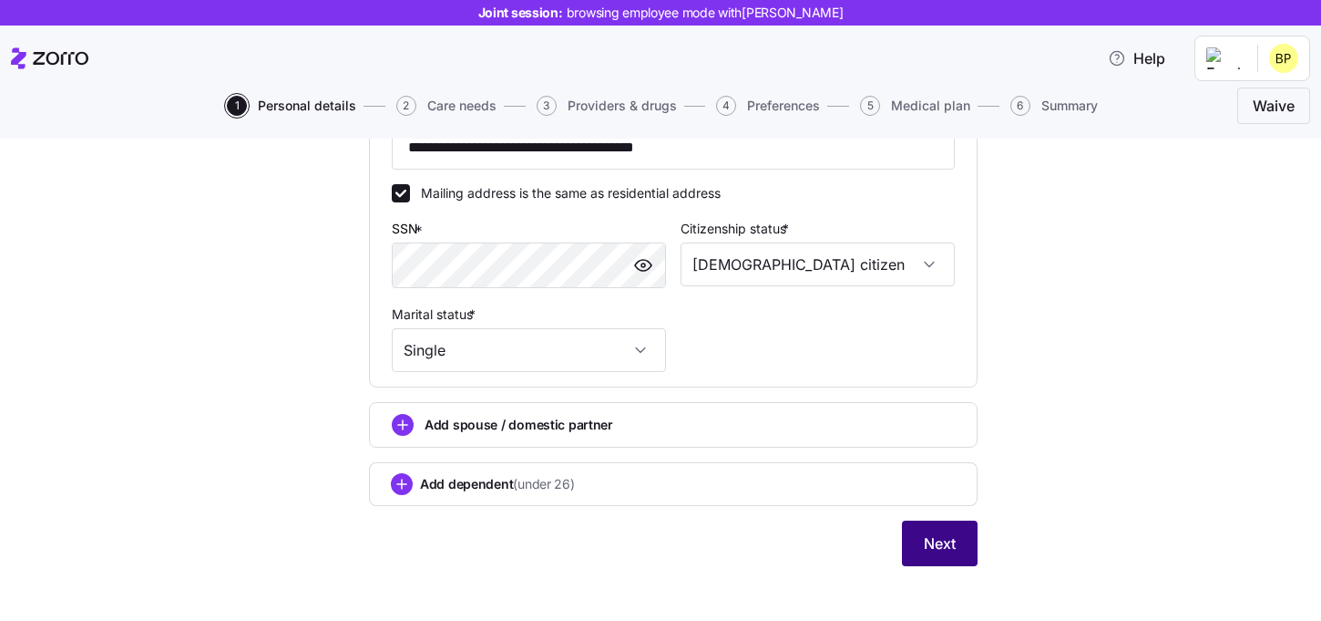
click at [933, 544] on span "Next" at bounding box center [940, 543] width 32 height 22
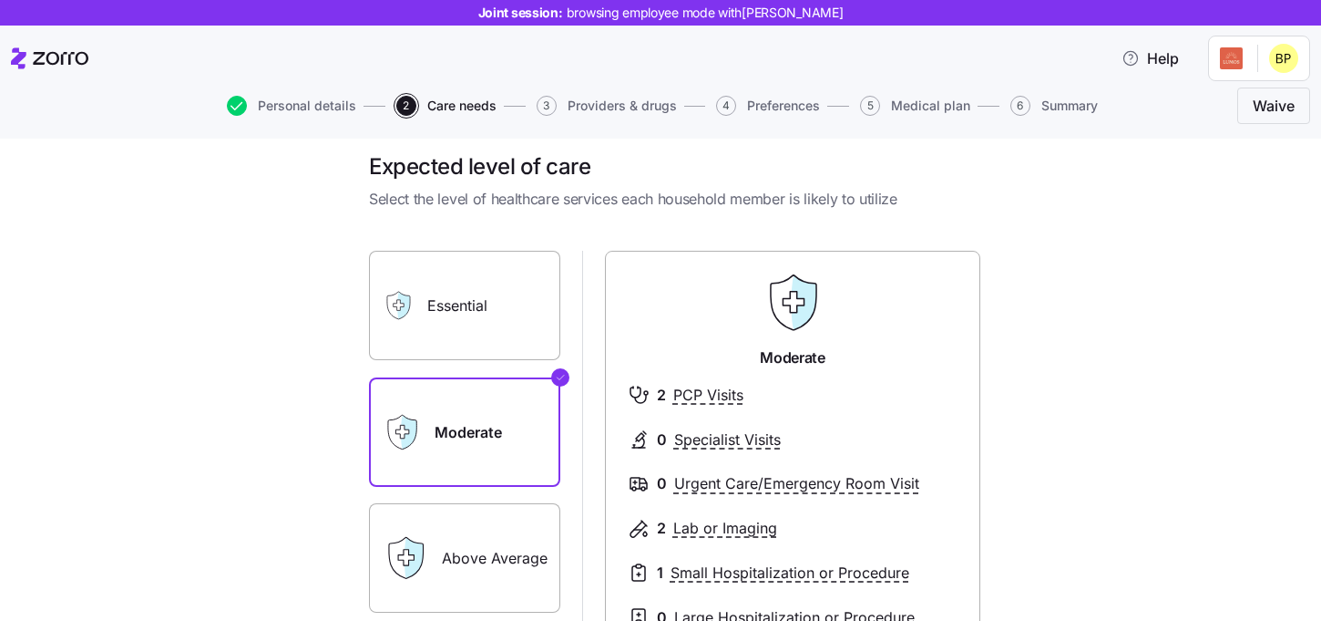
scroll to position [14, 0]
click at [537, 308] on label "Essential" at bounding box center [464, 306] width 191 height 109
click at [0, 0] on input "Essential" at bounding box center [0, 0] width 0 height 0
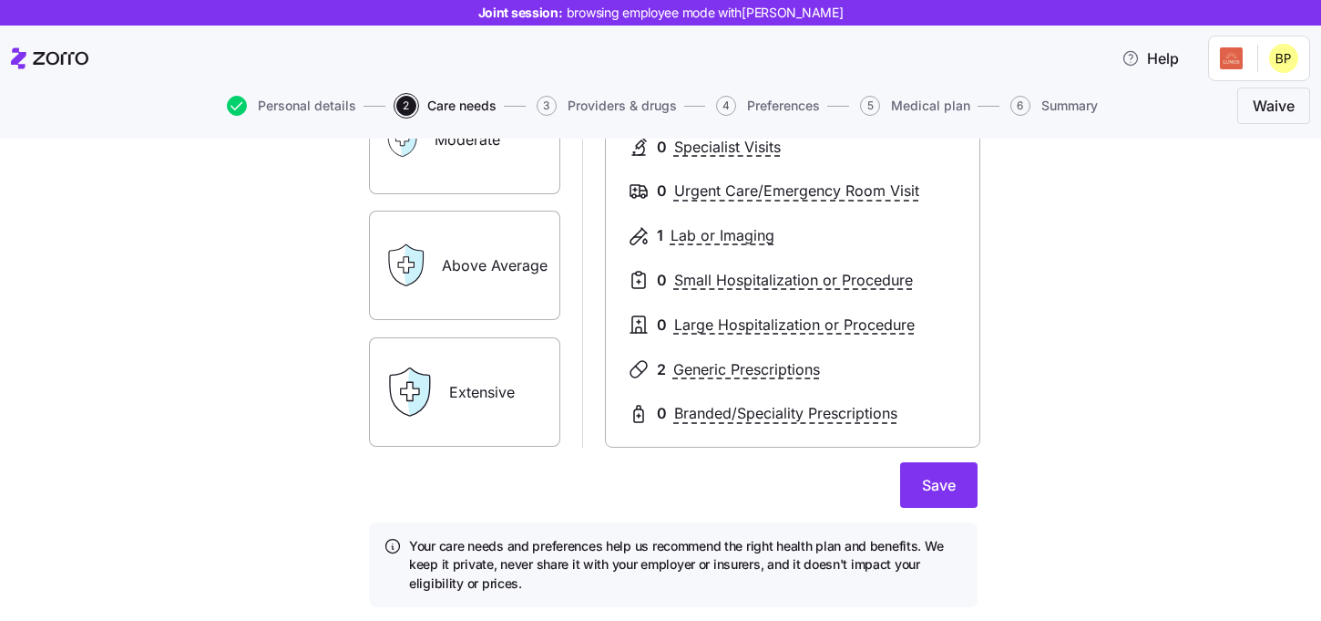
scroll to position [320, 0]
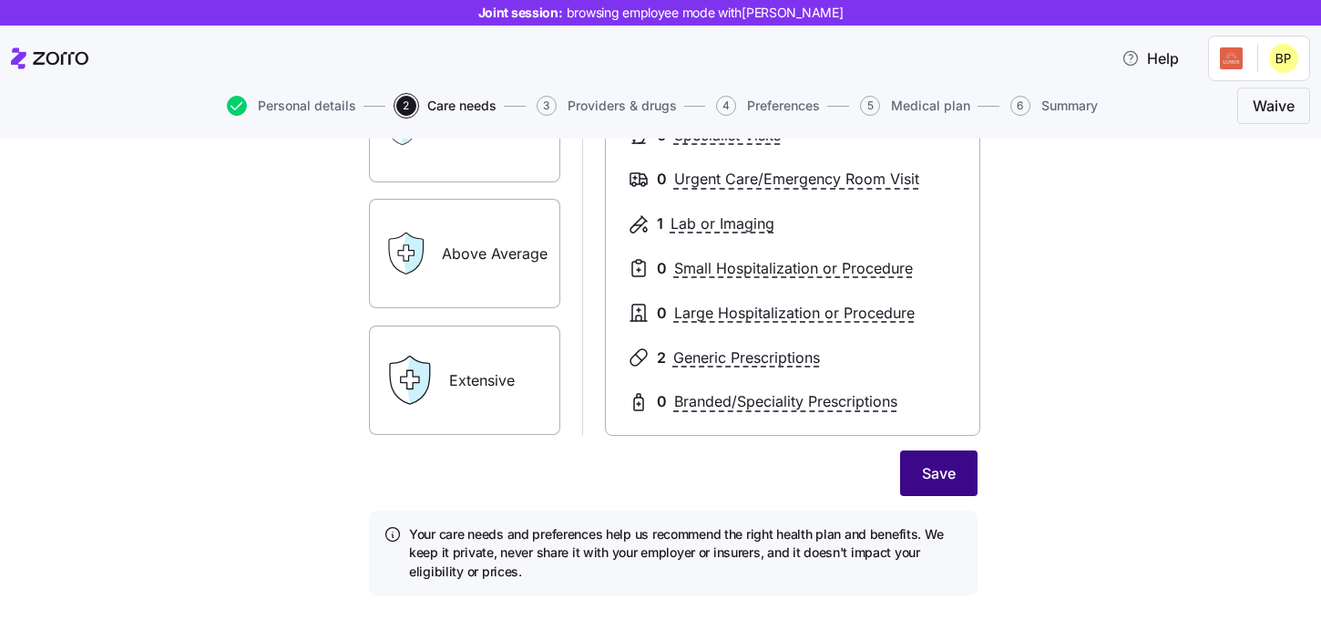
click at [930, 469] on span "Save" at bounding box center [939, 473] width 34 height 22
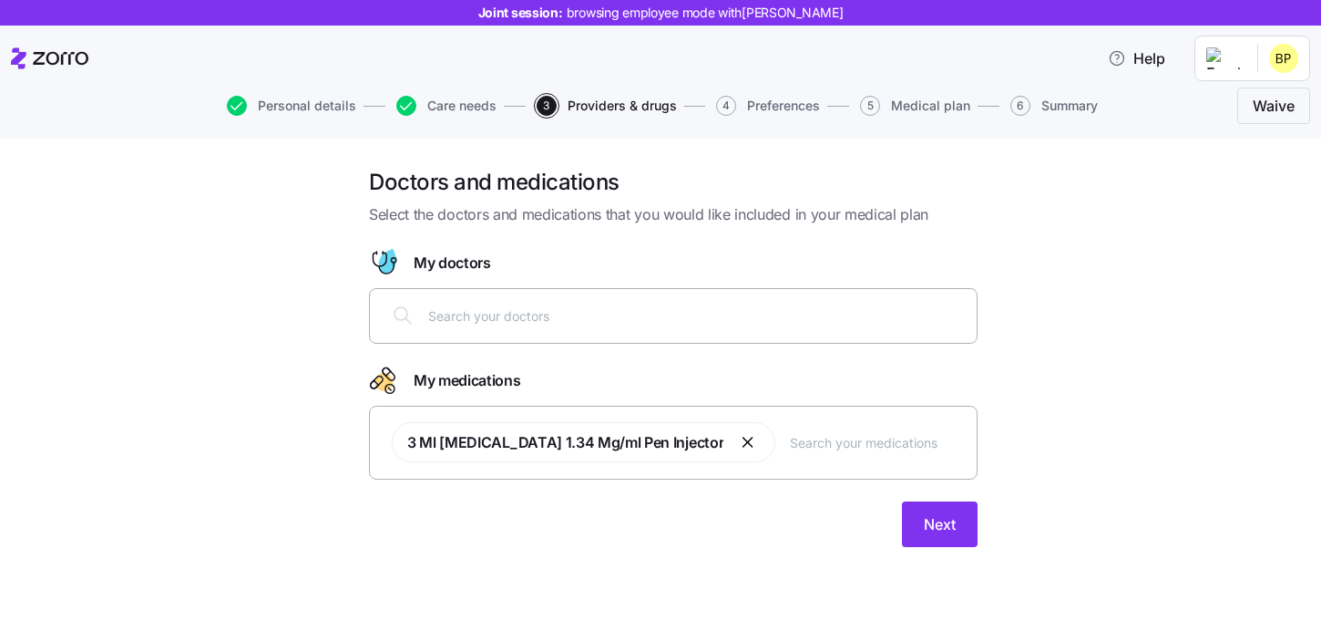
click at [654, 310] on input "text" at bounding box center [697, 315] width 538 height 20
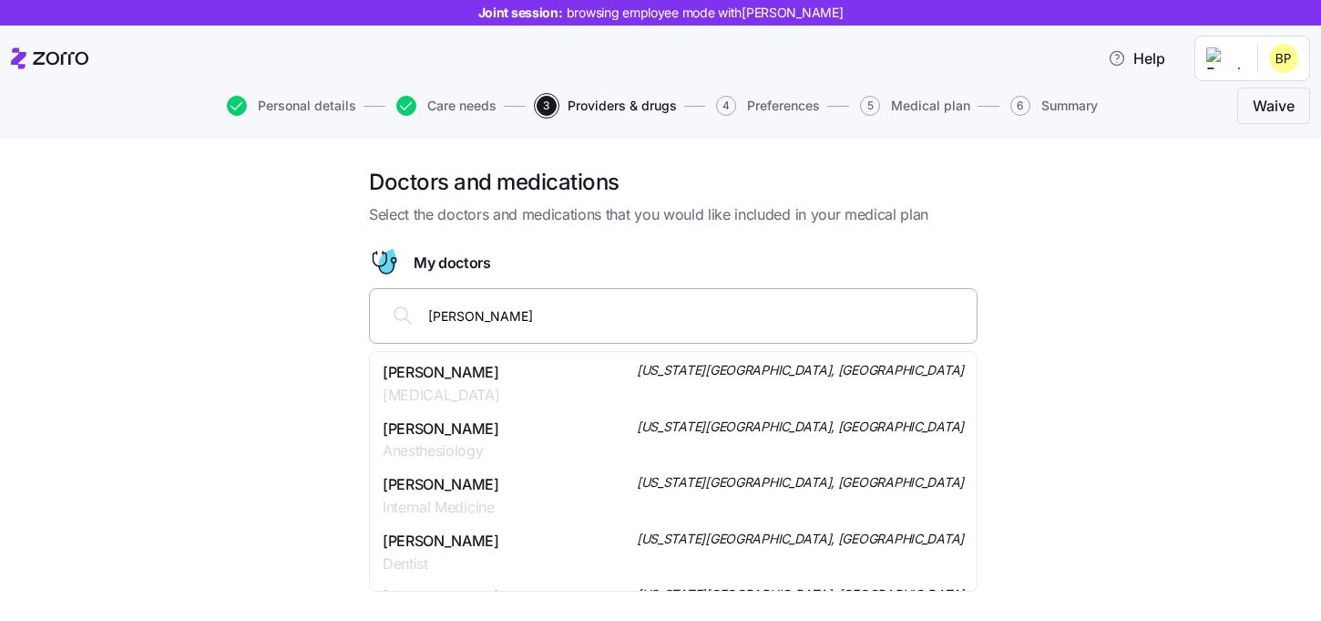
click at [449, 314] on input "Schwartz" at bounding box center [697, 315] width 538 height 20
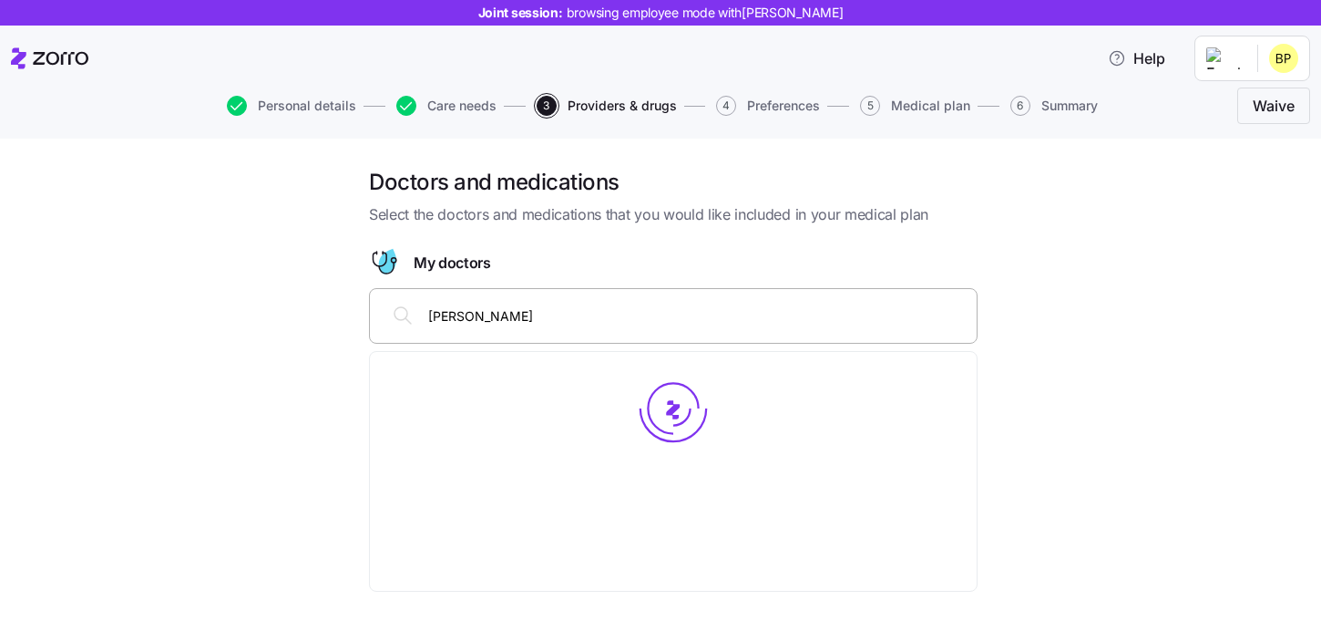
click at [495, 311] on input "Swartz" at bounding box center [697, 315] width 538 height 20
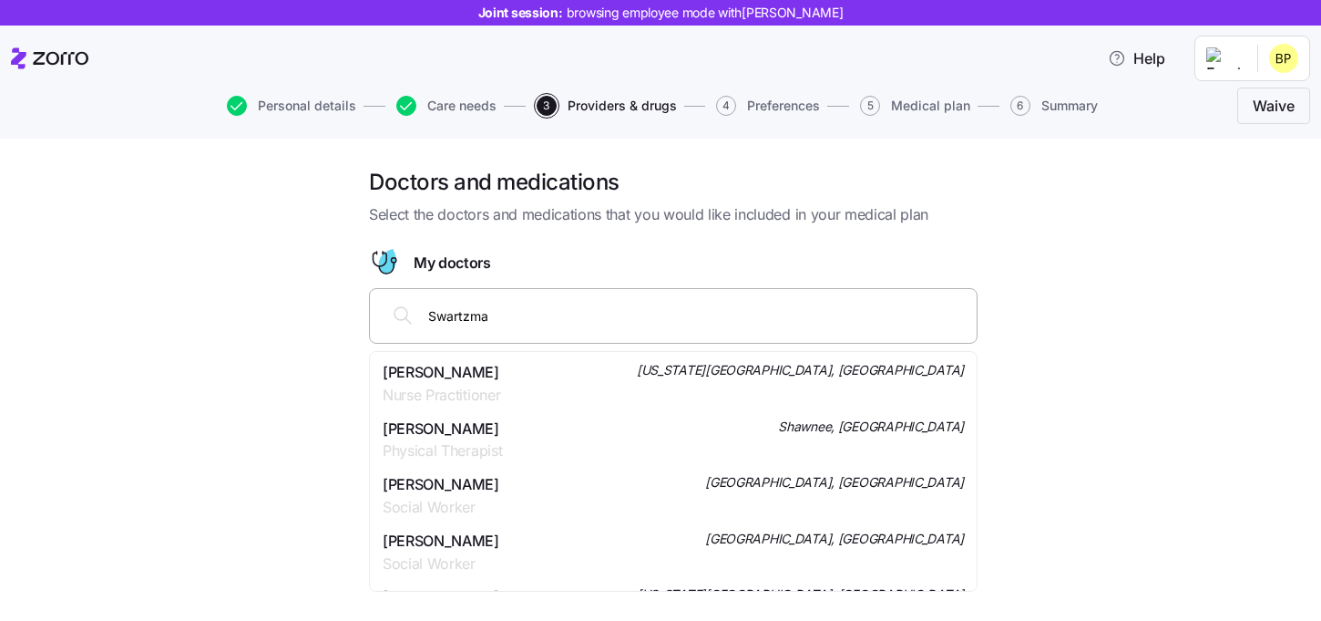
type input "Swartzman"
click at [488, 385] on span "Obstetrics & Gynecology" at bounding box center [465, 395] width 164 height 23
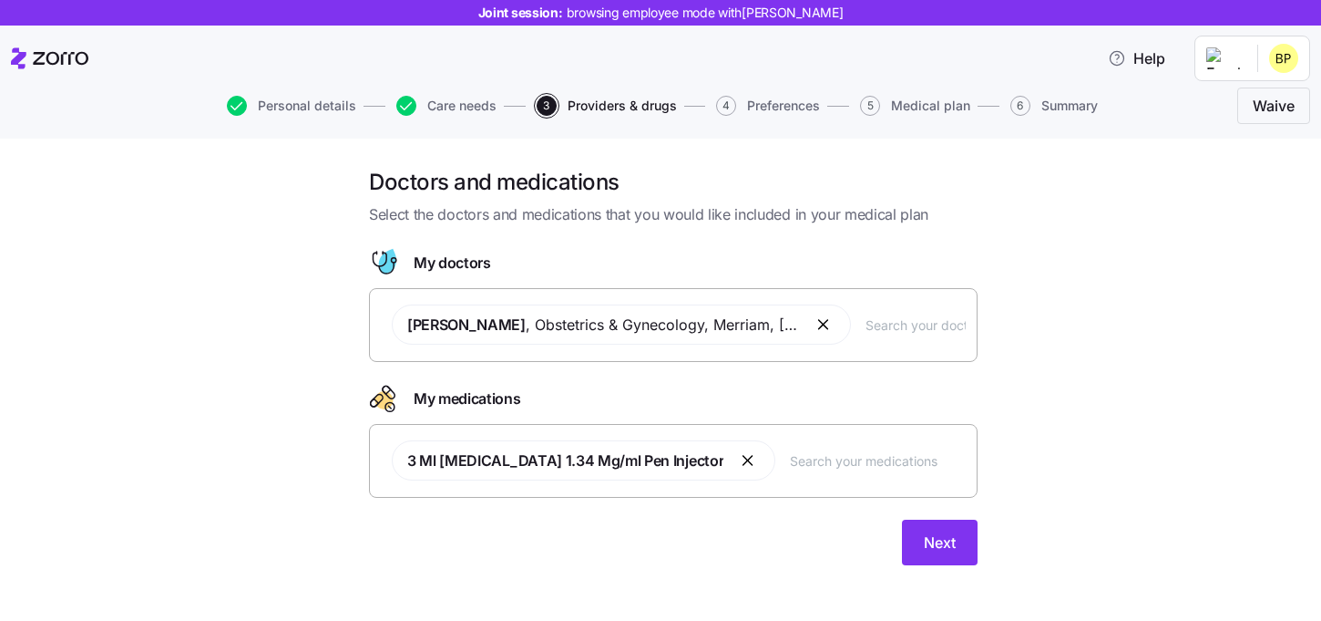
scroll to position [10, 0]
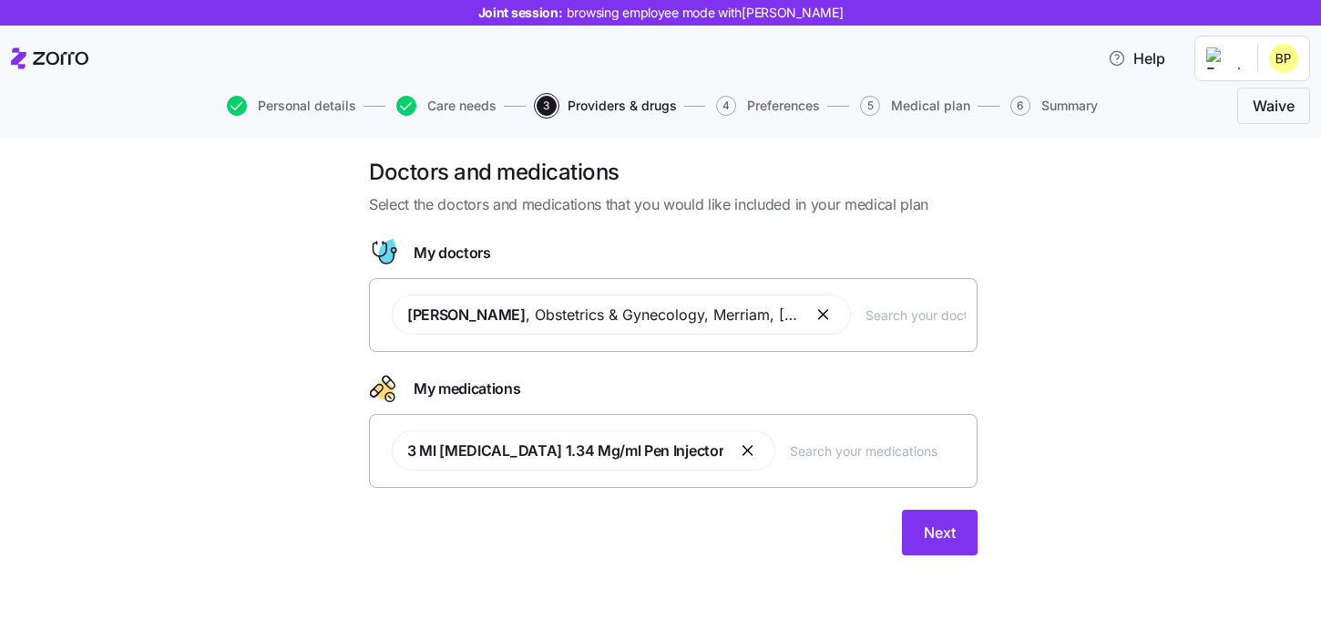
click at [953, 560] on div "Doctors and medications Select the doctors and medications that you would like …" at bounding box center [673, 367] width 638 height 419
click at [953, 538] on span "Next" at bounding box center [940, 532] width 32 height 22
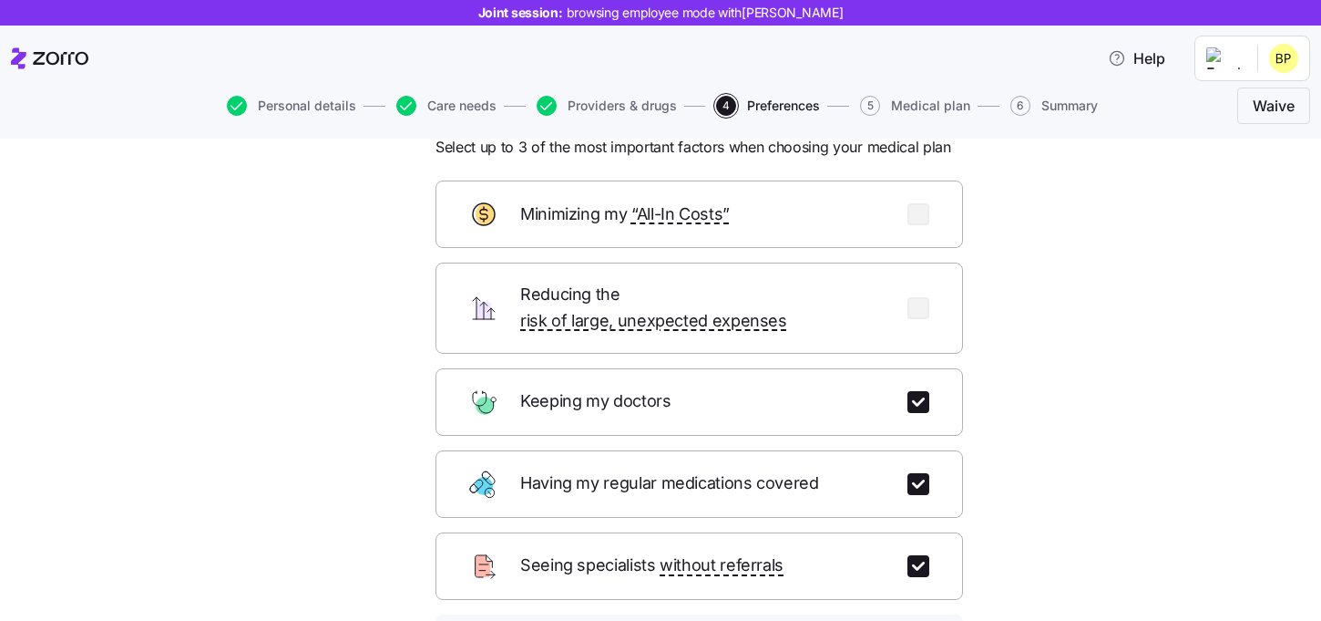
scroll to position [80, 0]
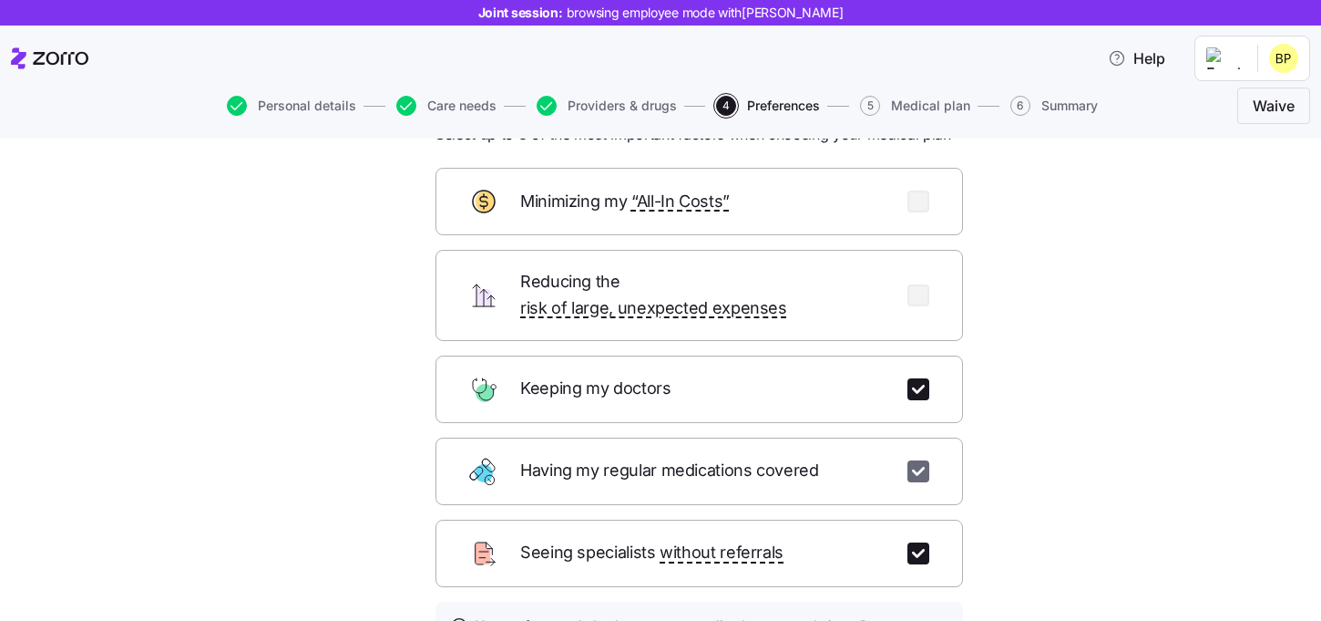
click at [910, 460] on input "checkbox" at bounding box center [919, 471] width 22 height 22
checkbox input "false"
click at [911, 542] on input "checkbox" at bounding box center [919, 553] width 22 height 22
checkbox input "false"
click at [919, 287] on input "checkbox" at bounding box center [919, 295] width 22 height 22
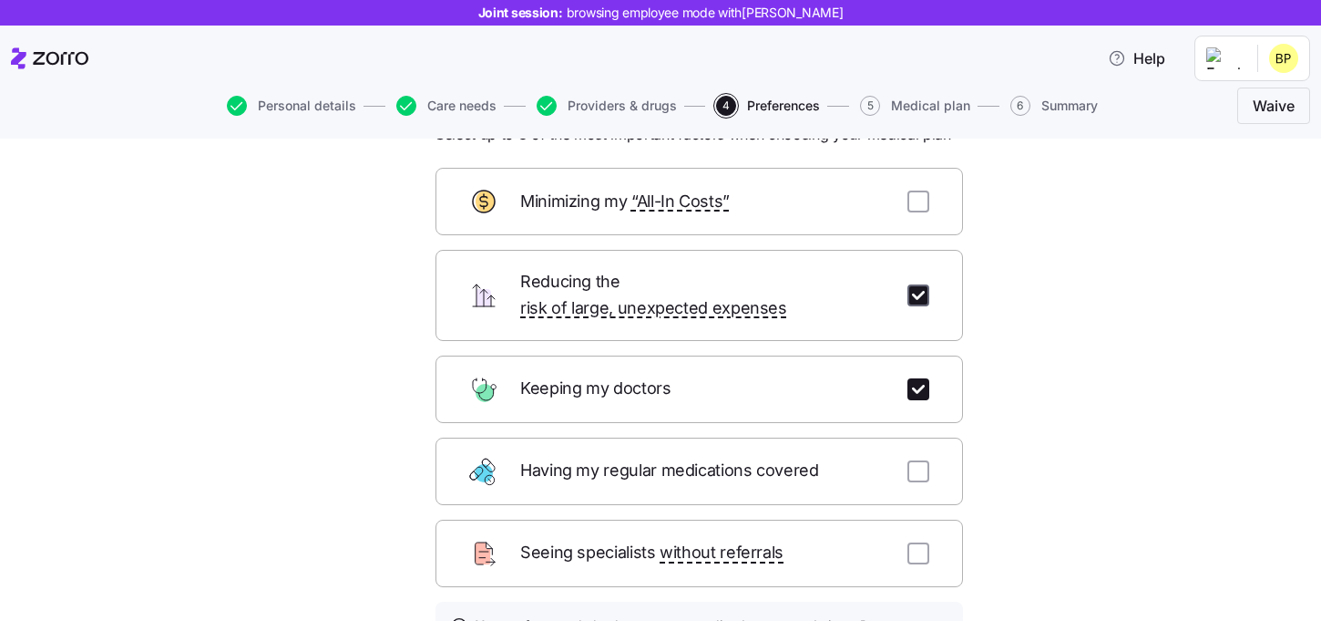
checkbox input "true"
click at [919, 204] on input "checkbox" at bounding box center [919, 201] width 22 height 22
checkbox input "true"
click at [917, 284] on input "checkbox" at bounding box center [919, 295] width 22 height 22
checkbox input "false"
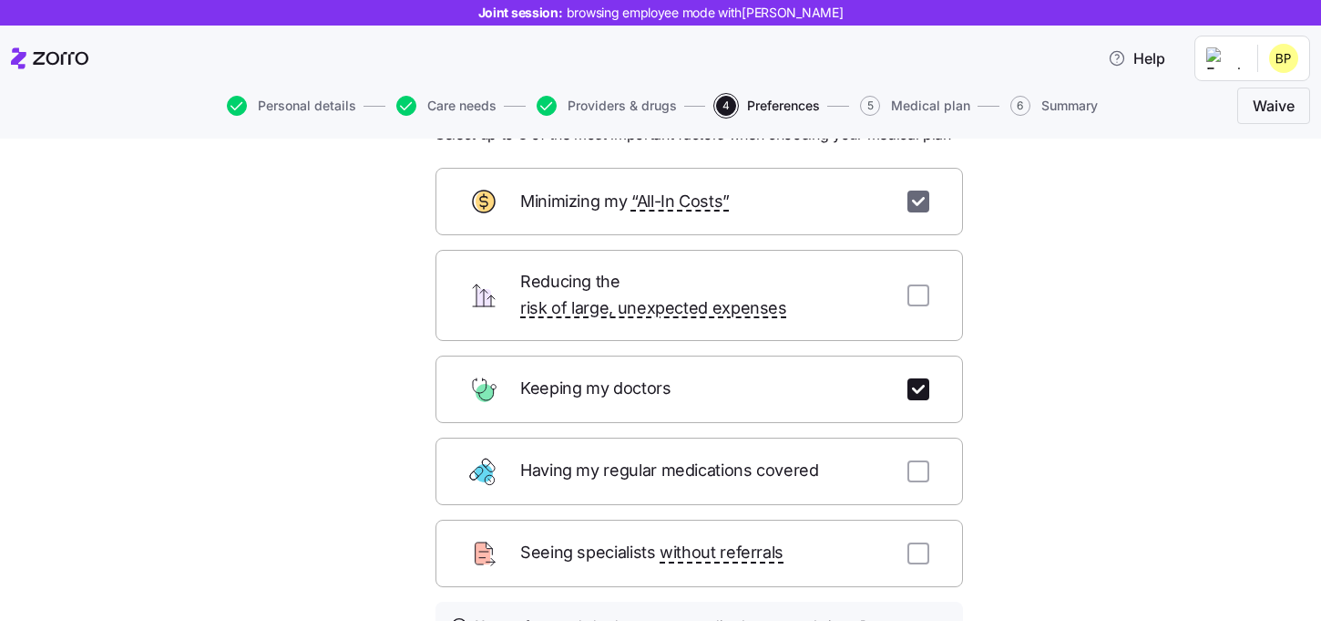
click at [917, 206] on input "checkbox" at bounding box center [919, 201] width 22 height 22
checkbox input "false"
click at [909, 460] on input "checkbox" at bounding box center [919, 471] width 22 height 22
checkbox input "true"
click at [909, 542] on input "checkbox" at bounding box center [919, 553] width 22 height 22
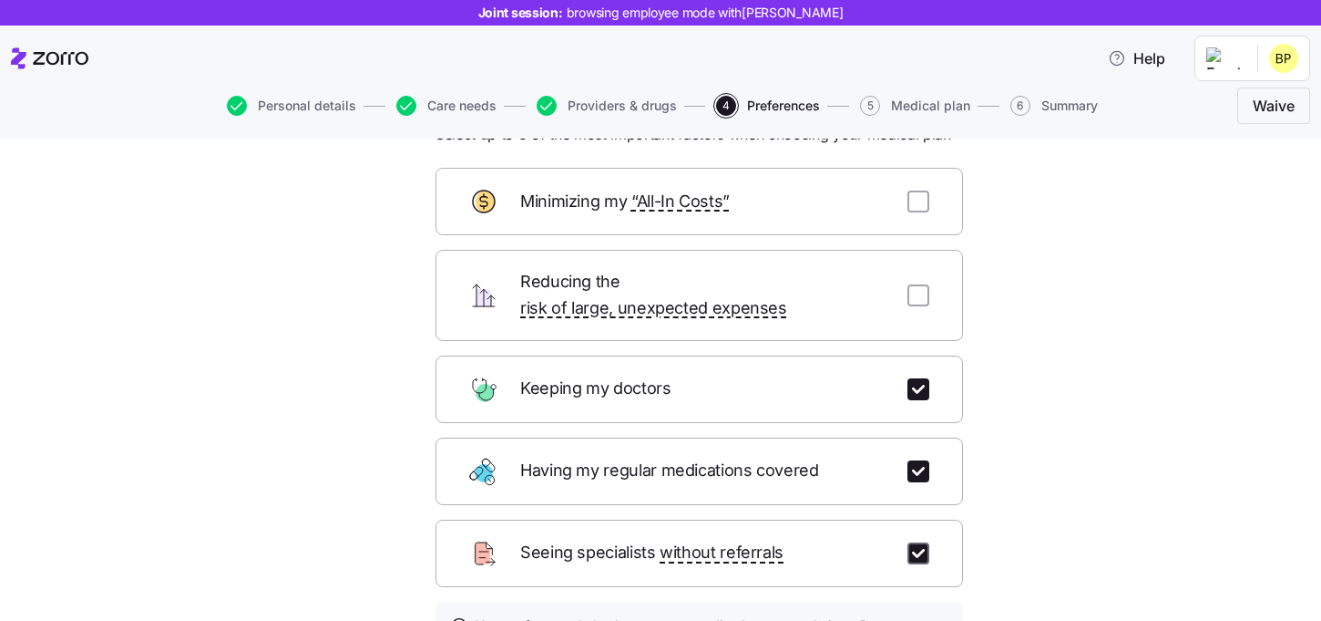
checkbox input "true"
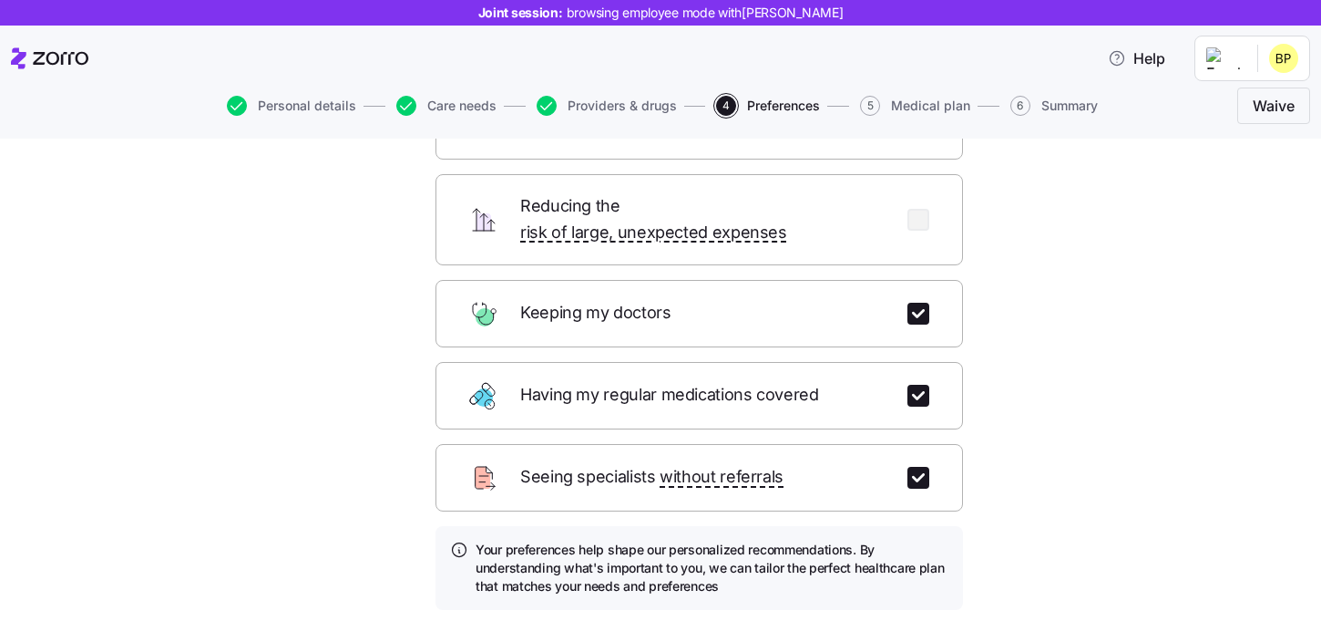
scroll to position [167, 0]
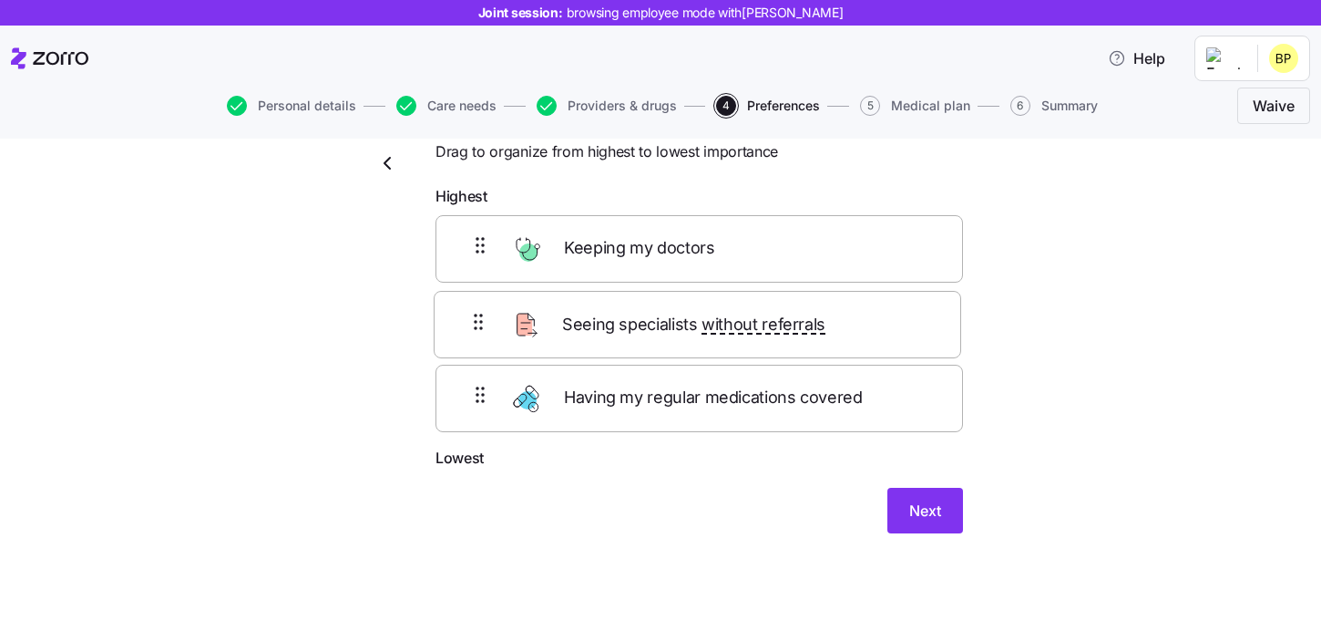
scroll to position [62, 0]
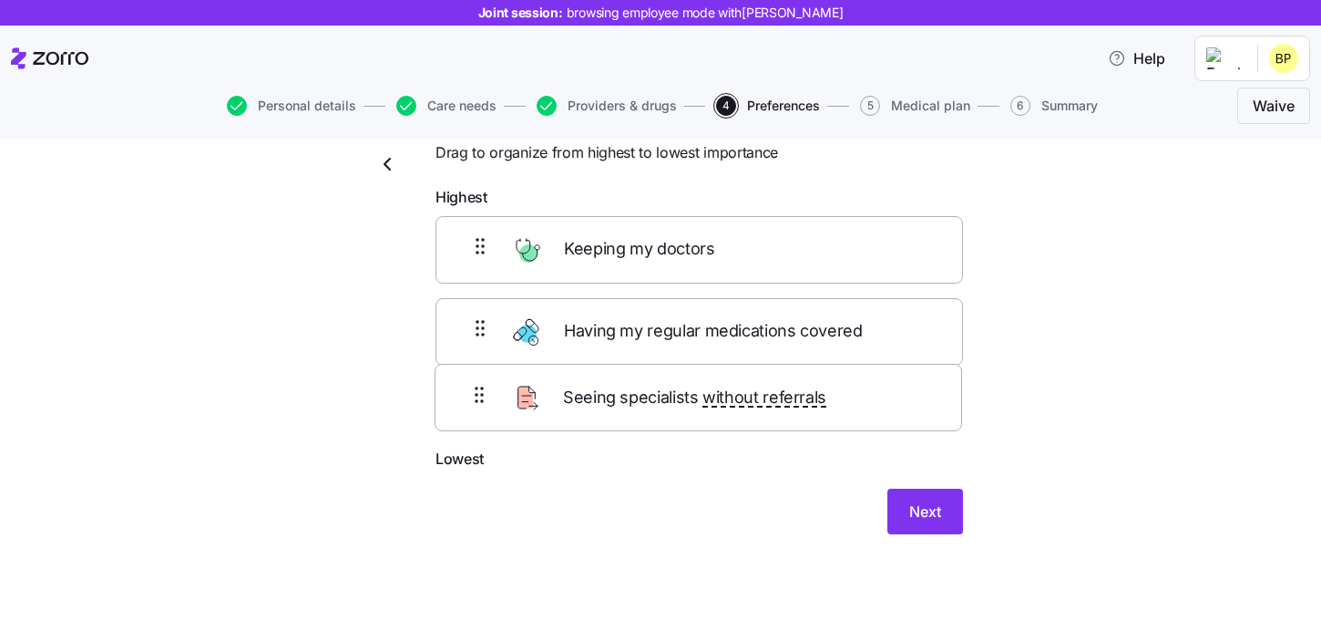
drag, startPoint x: 680, startPoint y: 311, endPoint x: 677, endPoint y: 402, distance: 91.2
click at [677, 402] on div "Keeping my doctors Seeing specialists without referrals Having my regular medic…" at bounding box center [700, 331] width 528 height 231
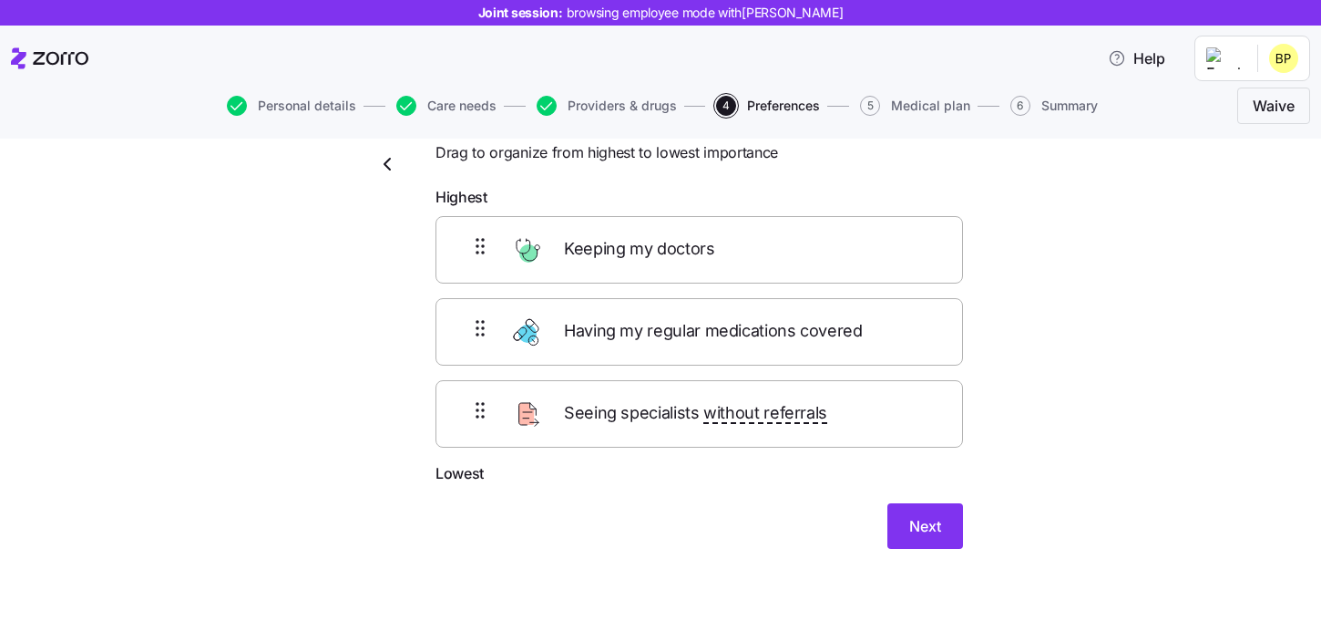
click at [902, 493] on form "Highest Keeping my doctors Having my regular medications covered Seeing special…" at bounding box center [700, 367] width 528 height 363
click at [902, 519] on button "Next" at bounding box center [926, 526] width 76 height 46
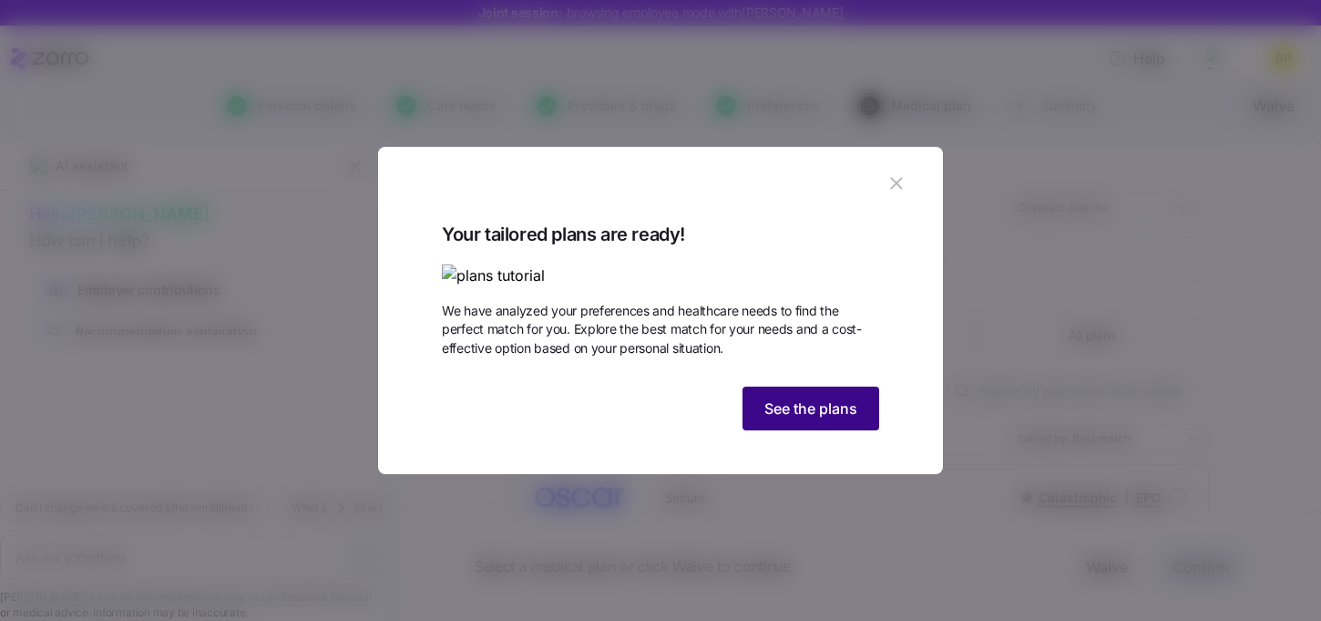
click at [817, 419] on span "See the plans" at bounding box center [811, 408] width 93 height 22
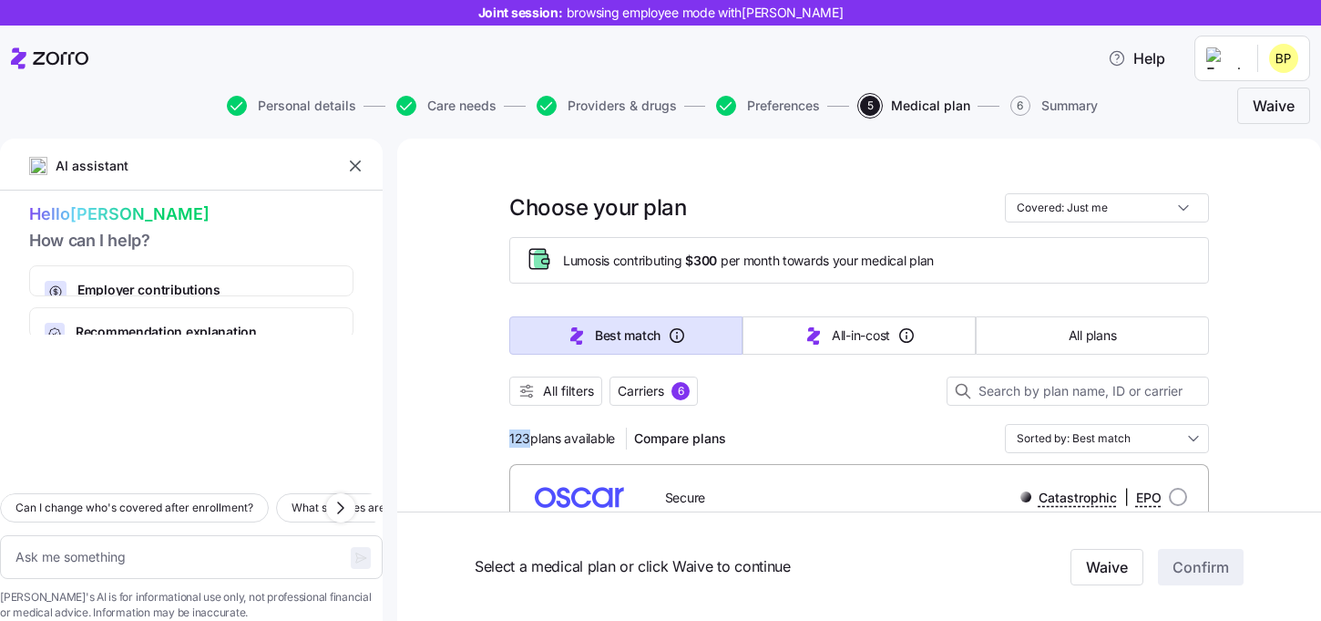
drag, startPoint x: 526, startPoint y: 443, endPoint x: 480, endPoint y: 443, distance: 45.6
drag, startPoint x: 560, startPoint y: 258, endPoint x: 723, endPoint y: 255, distance: 162.2
click at [723, 255] on div "Lumos is contributing $300 per month towards your medical plan" at bounding box center [859, 260] width 669 height 30
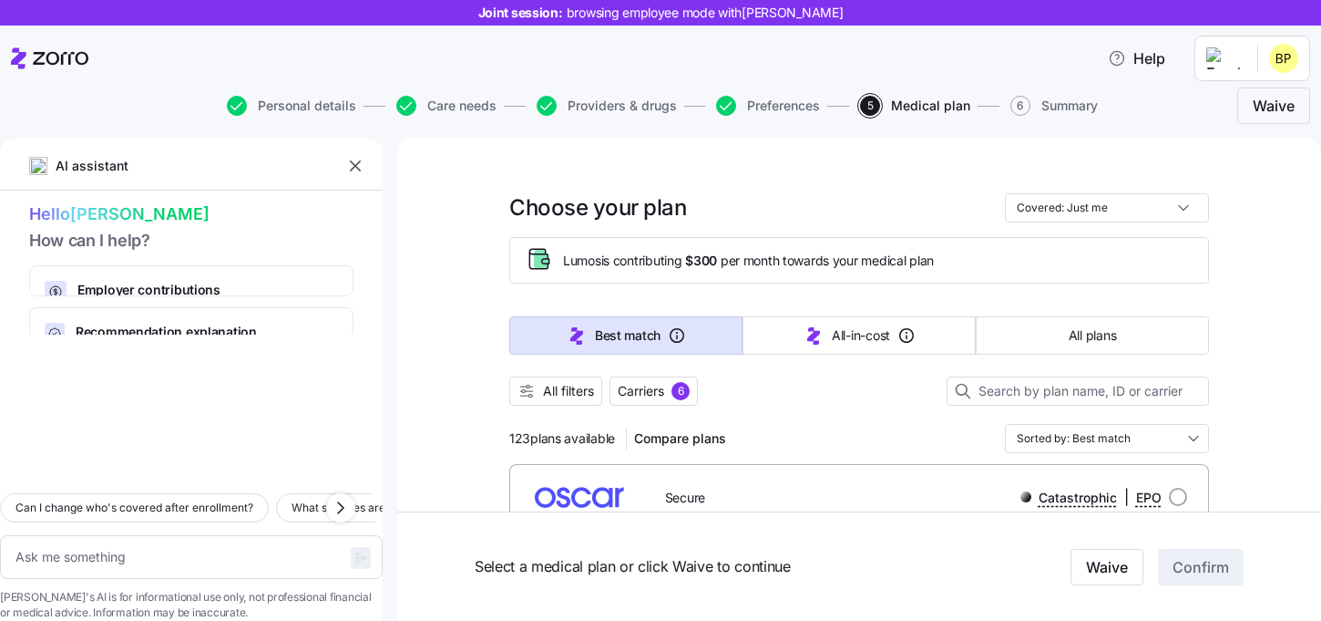
click at [779, 281] on div "Lumos is contributing $300 per month towards your medical plan" at bounding box center [859, 260] width 700 height 46
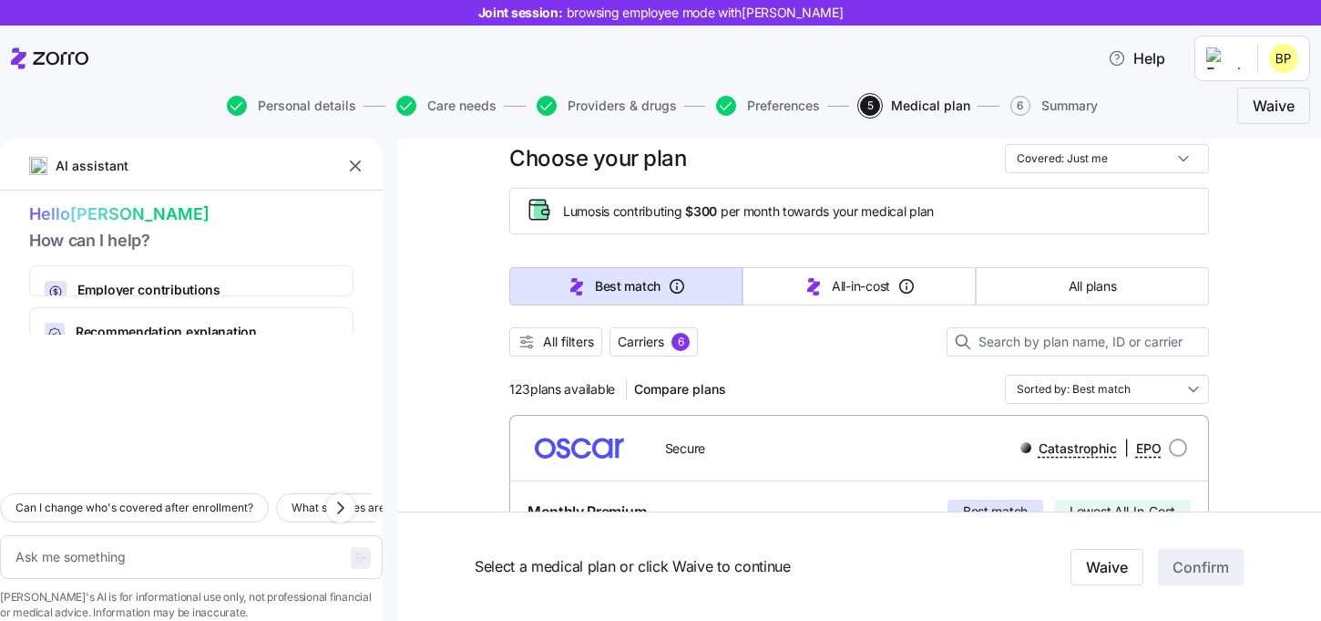
scroll to position [45, 0]
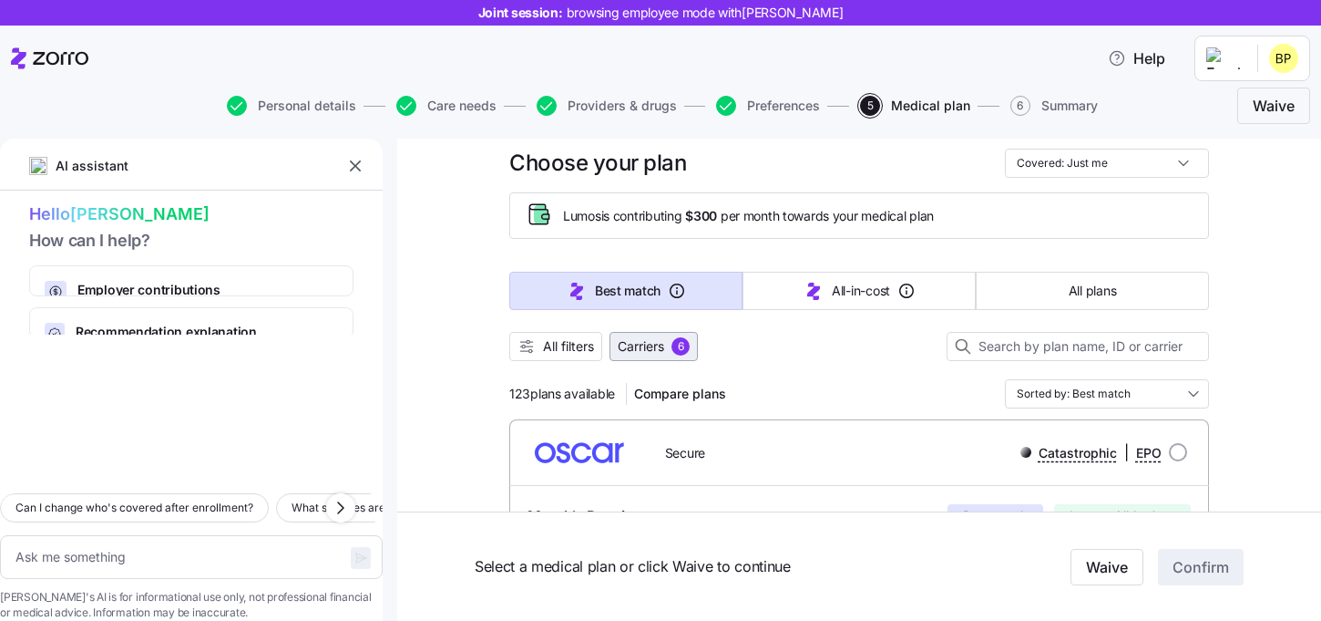
click at [656, 353] on span "Carriers" at bounding box center [641, 346] width 46 height 18
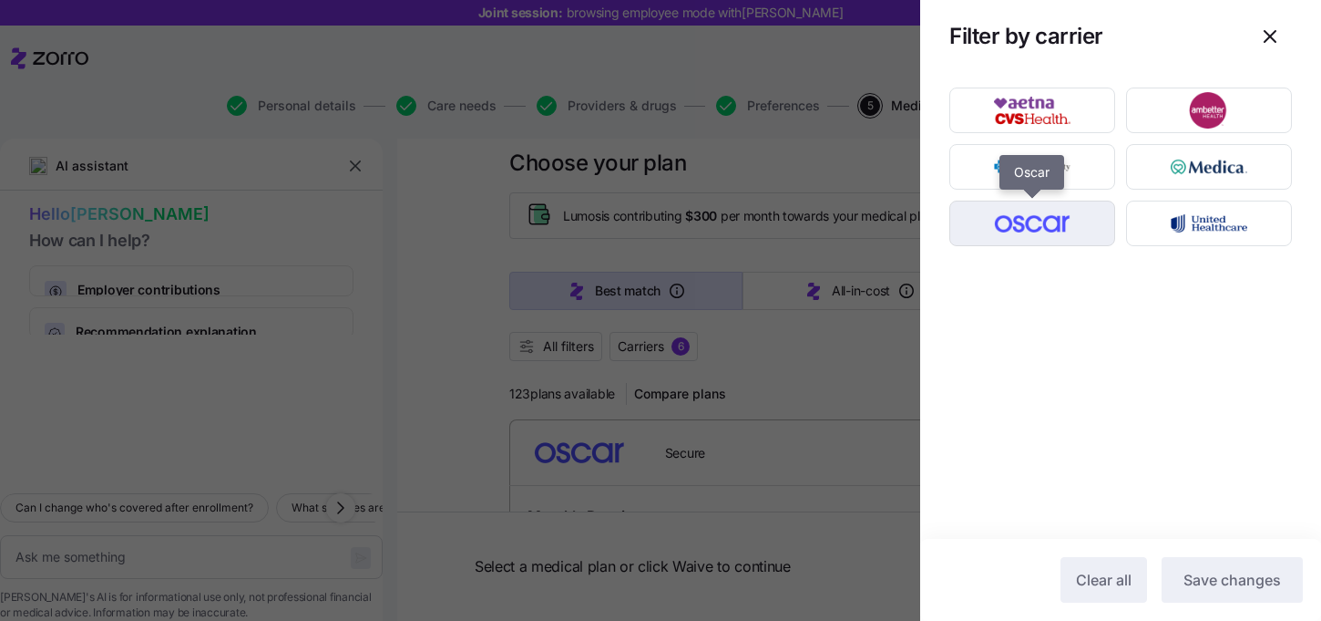
click at [1070, 222] on img "button" at bounding box center [1033, 223] width 134 height 36
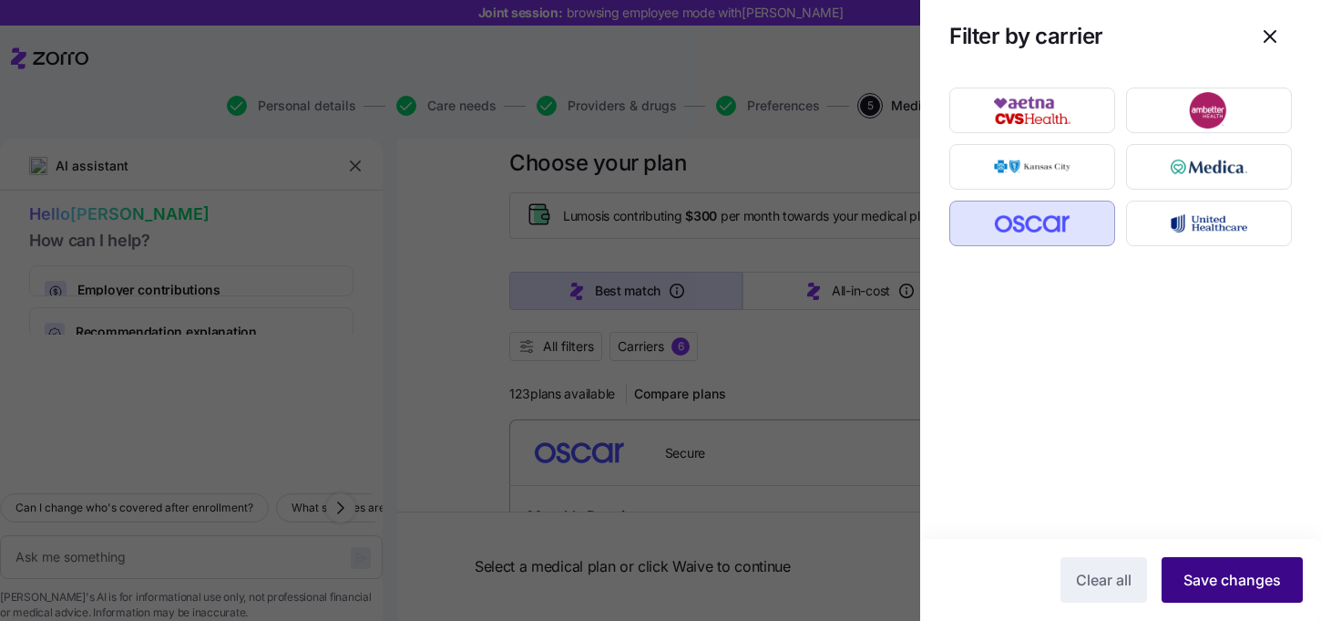
click at [1268, 586] on span "Save changes" at bounding box center [1233, 580] width 98 height 22
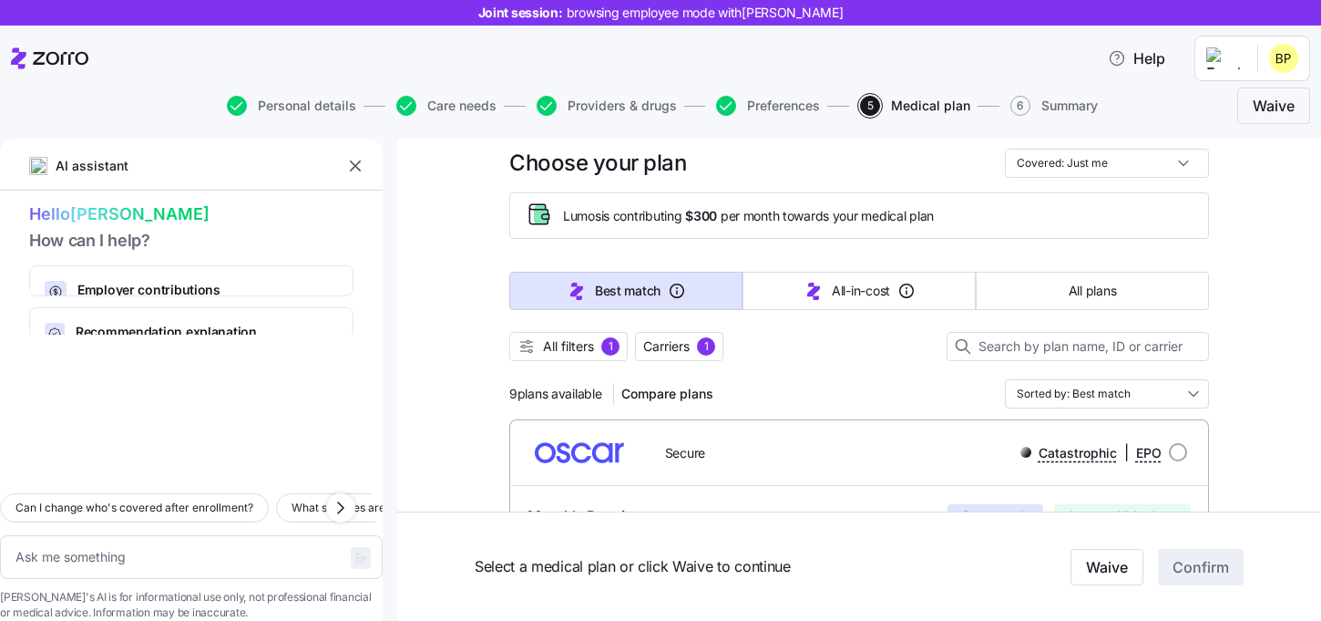
drag, startPoint x: 508, startPoint y: 395, endPoint x: 606, endPoint y: 395, distance: 97.5
click at [606, 395] on div "9 plans available Compare plans" at bounding box center [614, 393] width 211 height 29
click at [804, 382] on div "9 plans available Compare plans Sorted by: Best match" at bounding box center [859, 393] width 700 height 29
click at [1073, 375] on div at bounding box center [859, 370] width 700 height 18
click at [1073, 396] on input "Sorted by: Best match" at bounding box center [1107, 393] width 204 height 29
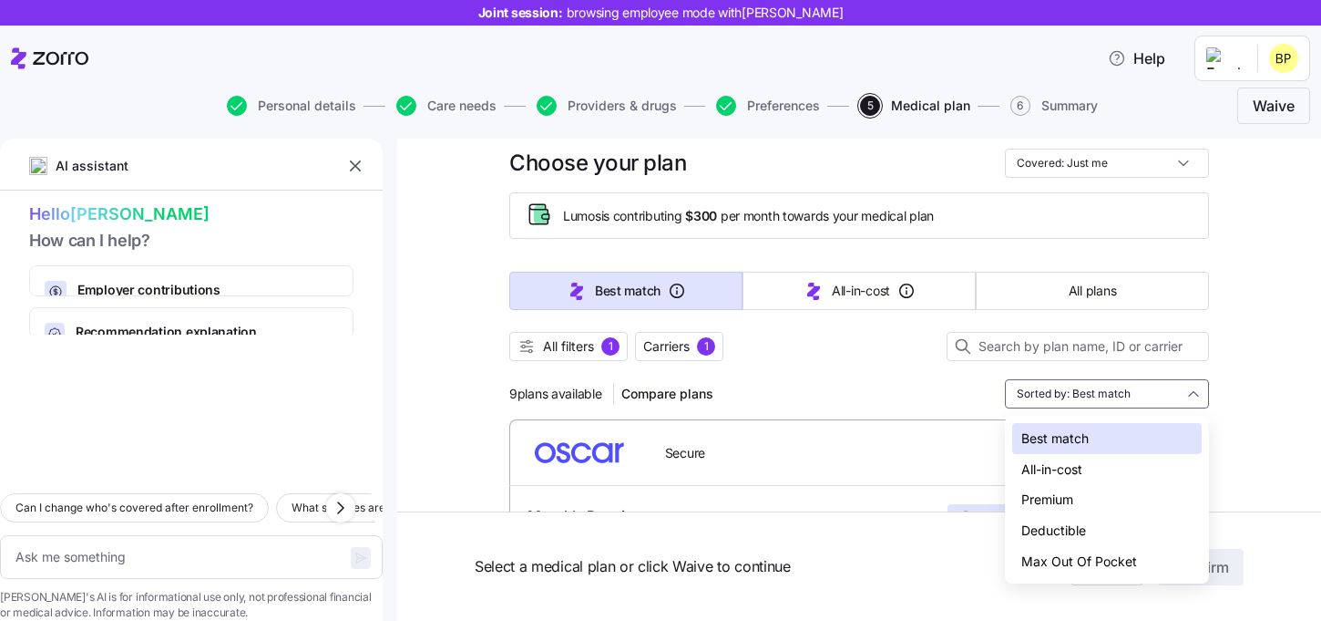
click at [1077, 507] on div "Premium" at bounding box center [1107, 499] width 190 height 31
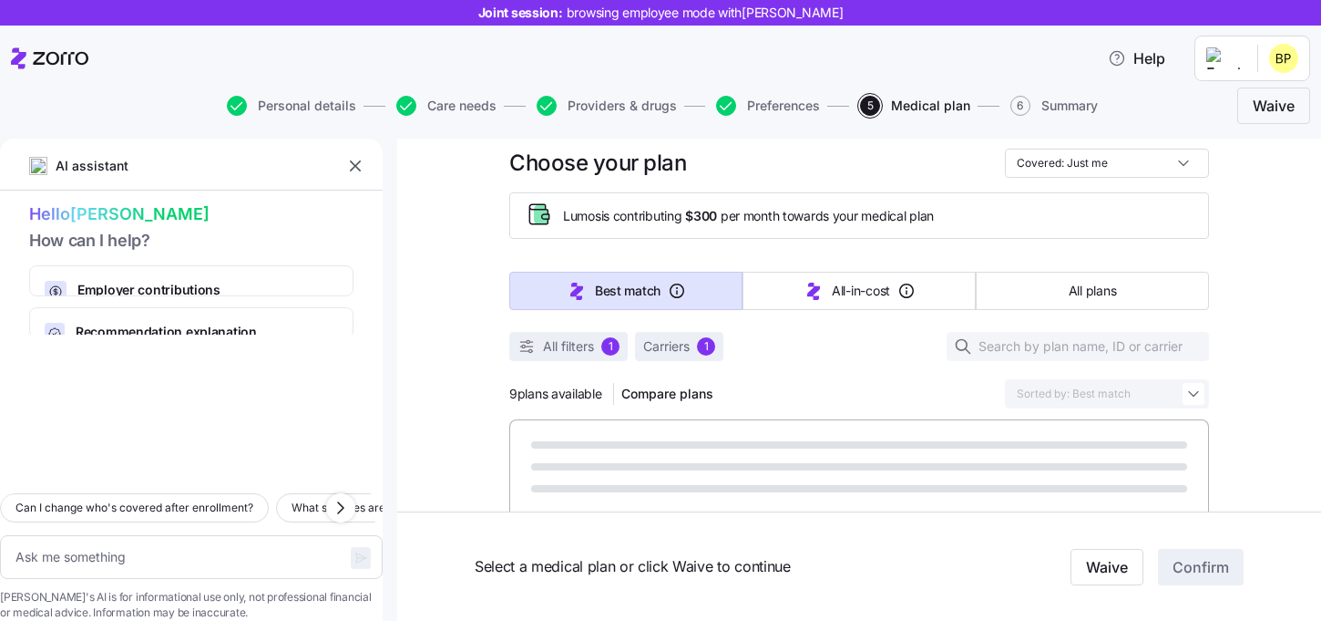
type textarea "x"
type input "Sorted by: Premium"
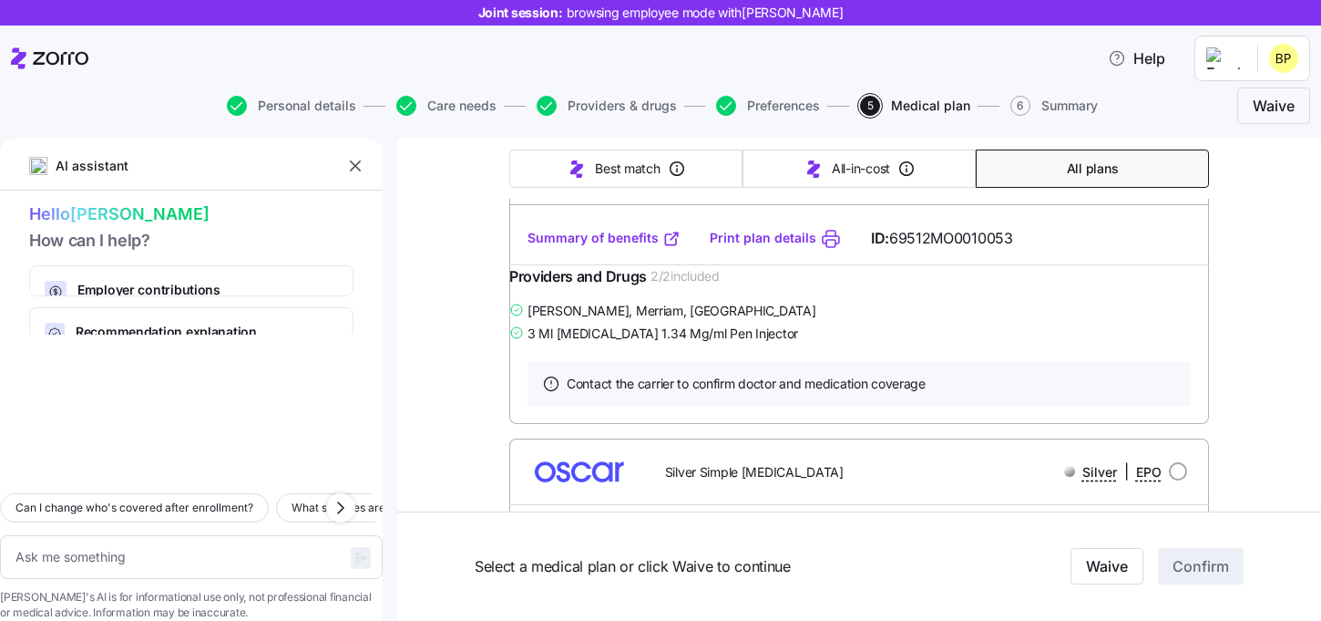
scroll to position [3903, 0]
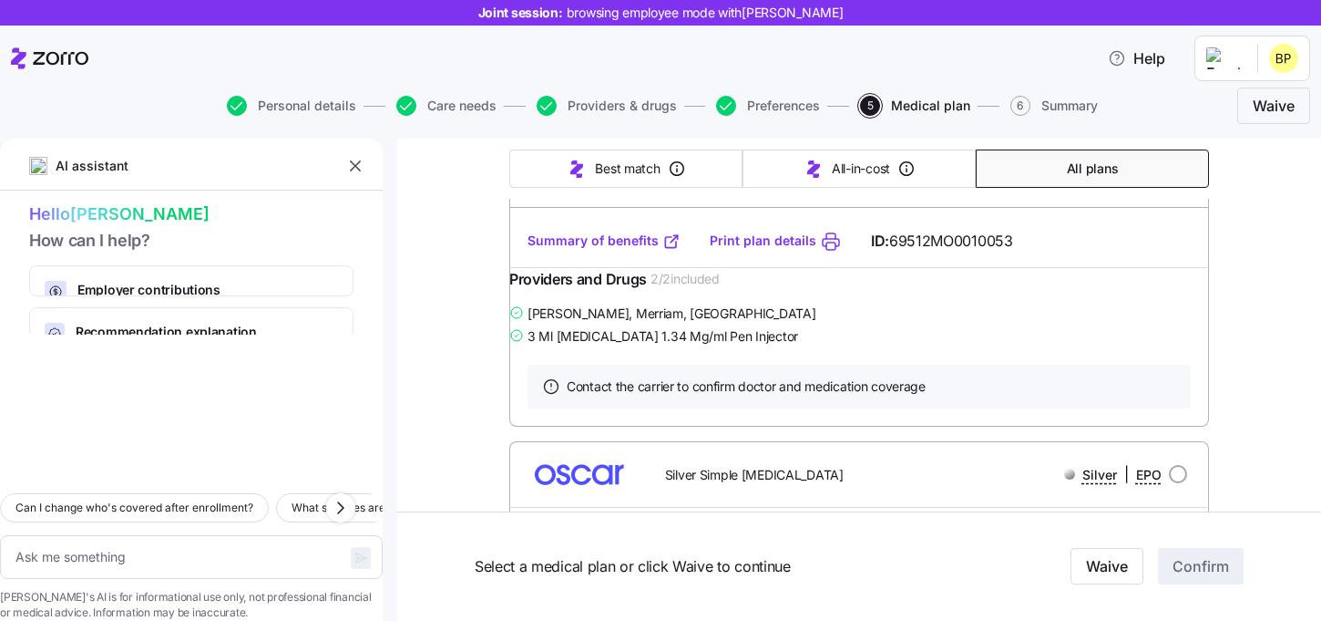
drag, startPoint x: 588, startPoint y: 378, endPoint x: 486, endPoint y: 378, distance: 102.1
click at [111, 535] on textarea at bounding box center [191, 557] width 383 height 44
type textarea "x"
type textarea "W"
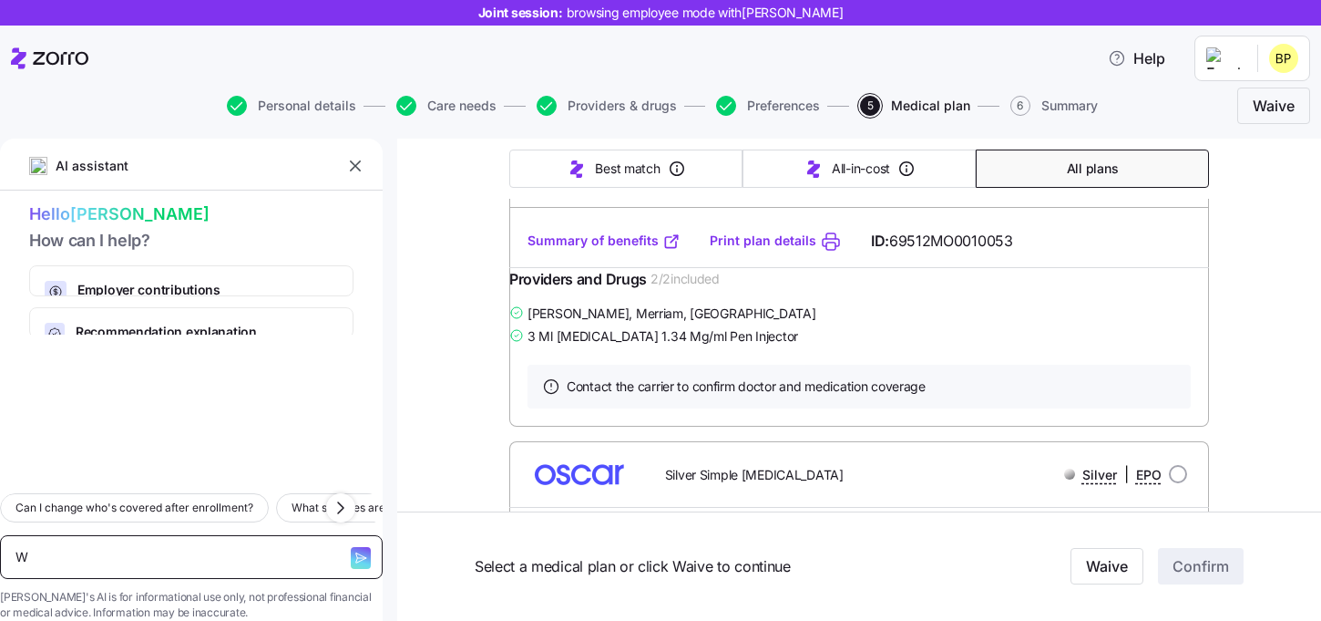
type textarea "x"
type textarea "Wh"
type textarea "x"
type textarea "Wha"
type textarea "x"
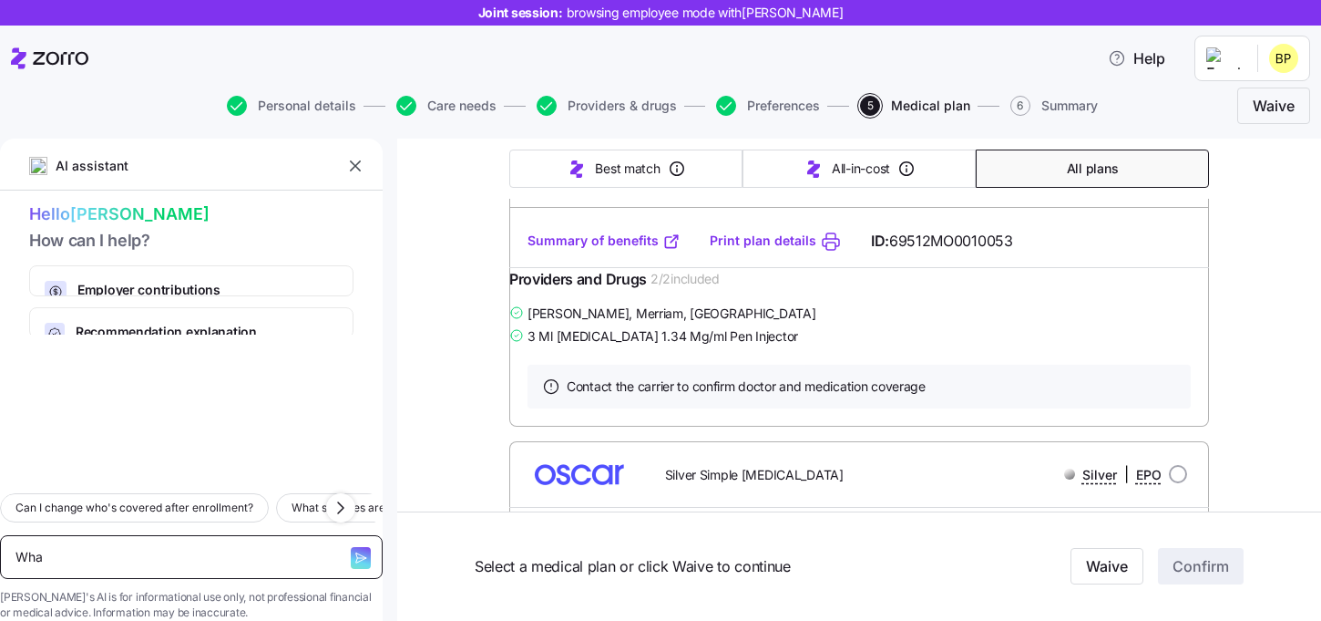
type textarea "What"
type textarea "x"
type textarea "What"
type textarea "x"
type textarea "What s"
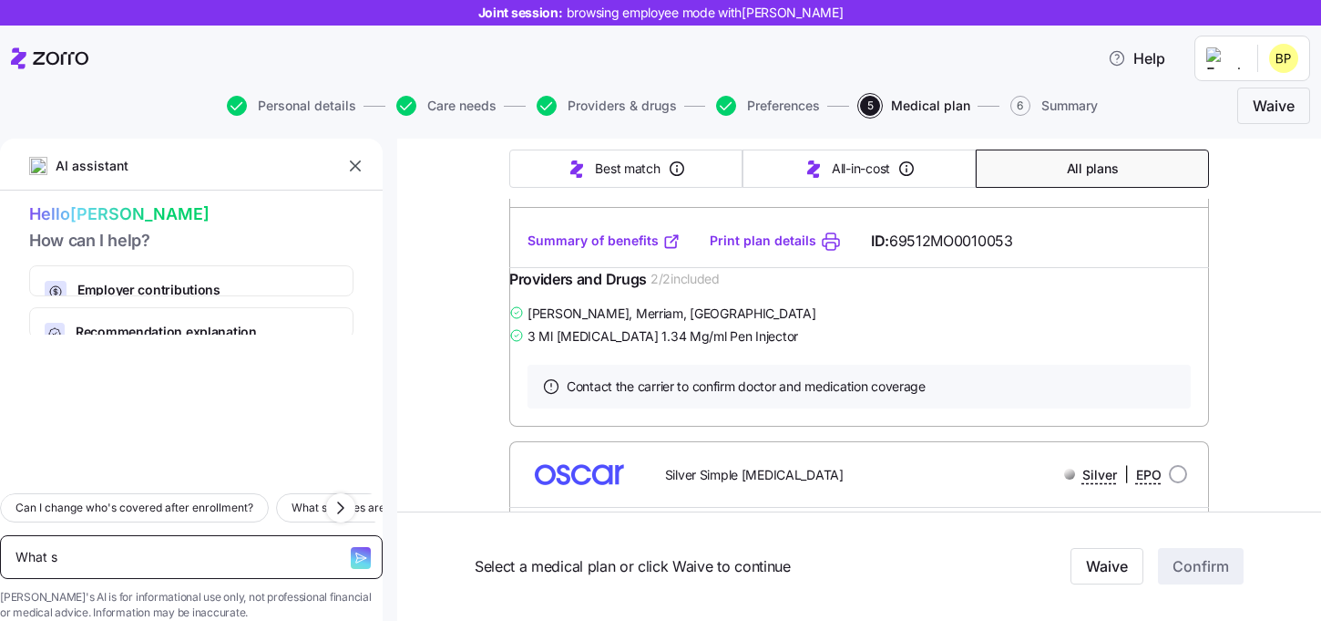
type textarea "x"
type textarea "What"
type textarea "x"
type textarea "What"
type textarea "x"
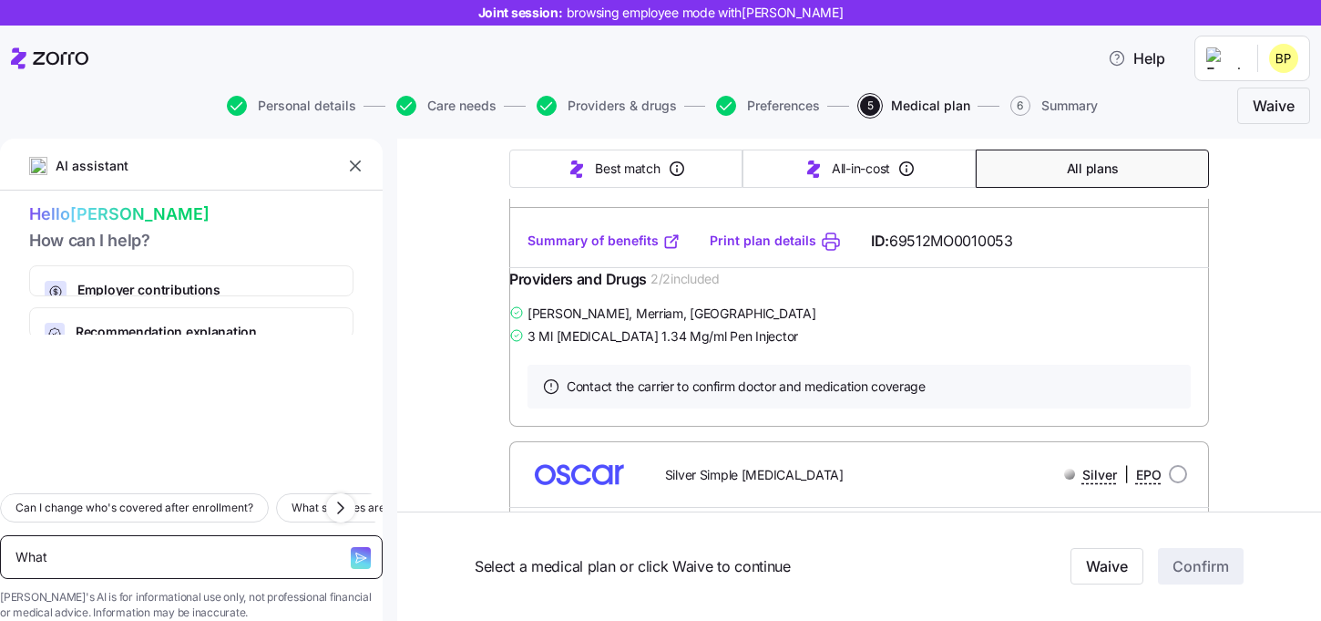
type textarea "Whats"
type textarea "x"
type textarea "Whats"
type textarea "x"
type textarea "Whats a"
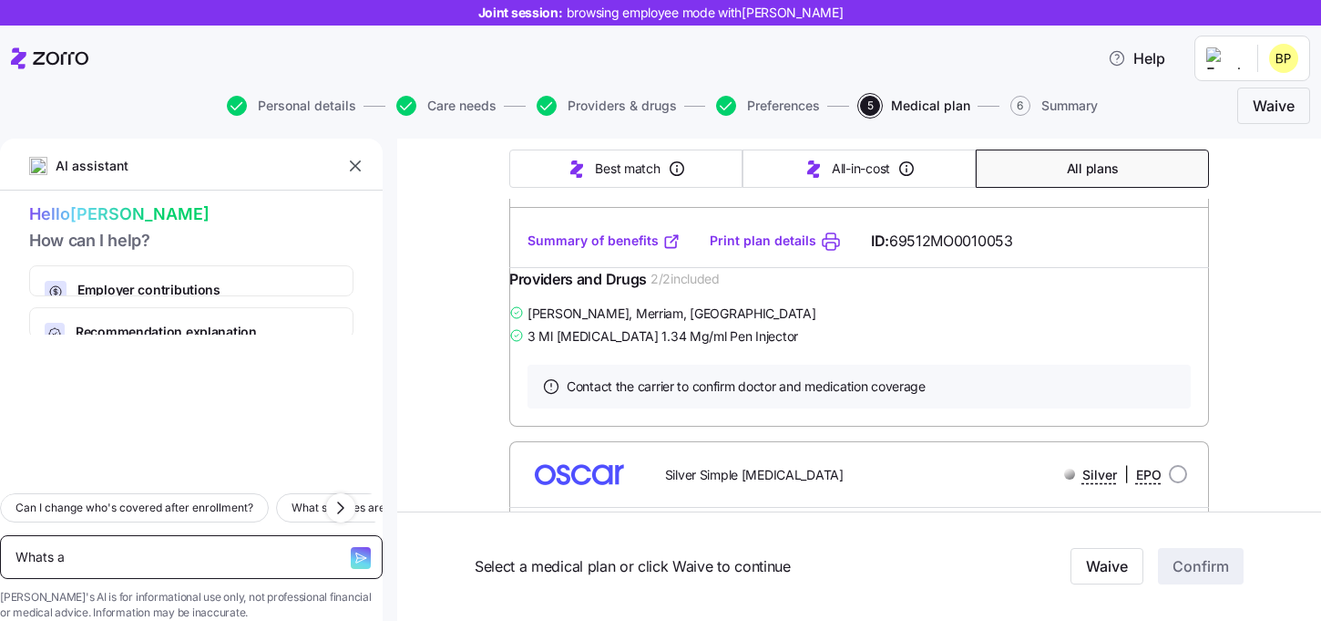
type textarea "x"
type textarea "Whats a"
type textarea "x"
type textarea "Whats a d"
type textarea "x"
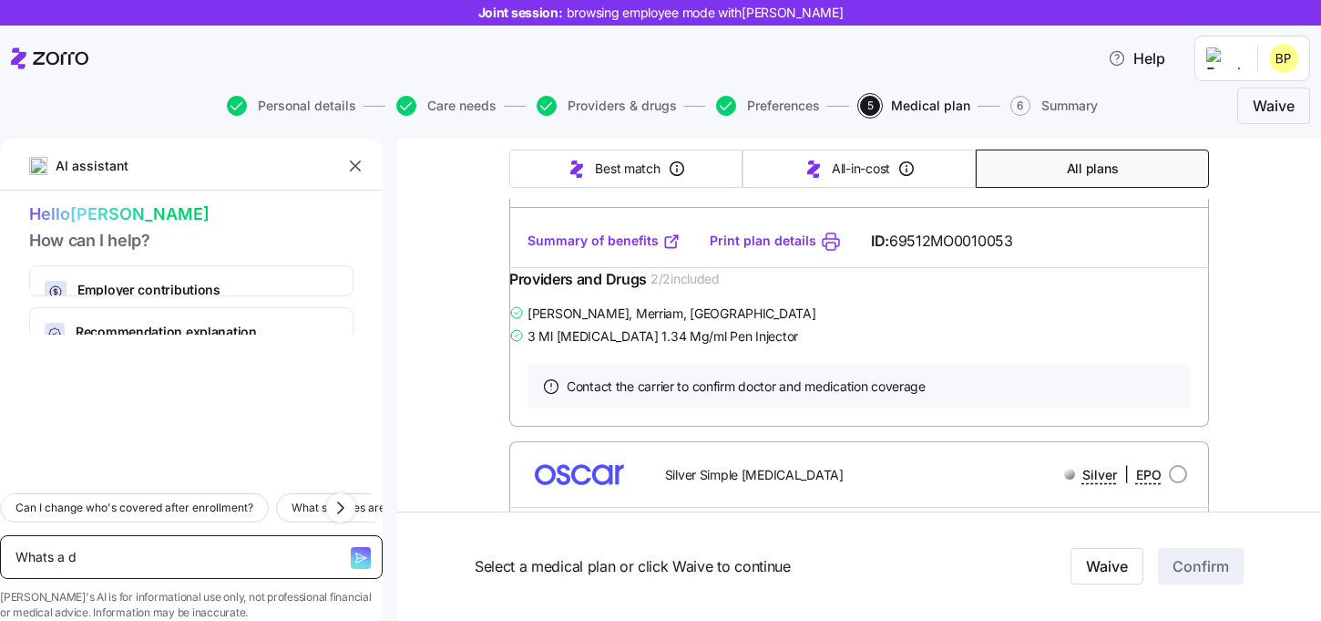
type textarea "Whats a de"
type textarea "x"
type textarea "Whats a ded"
type textarea "x"
type textarea "Whats a dedu"
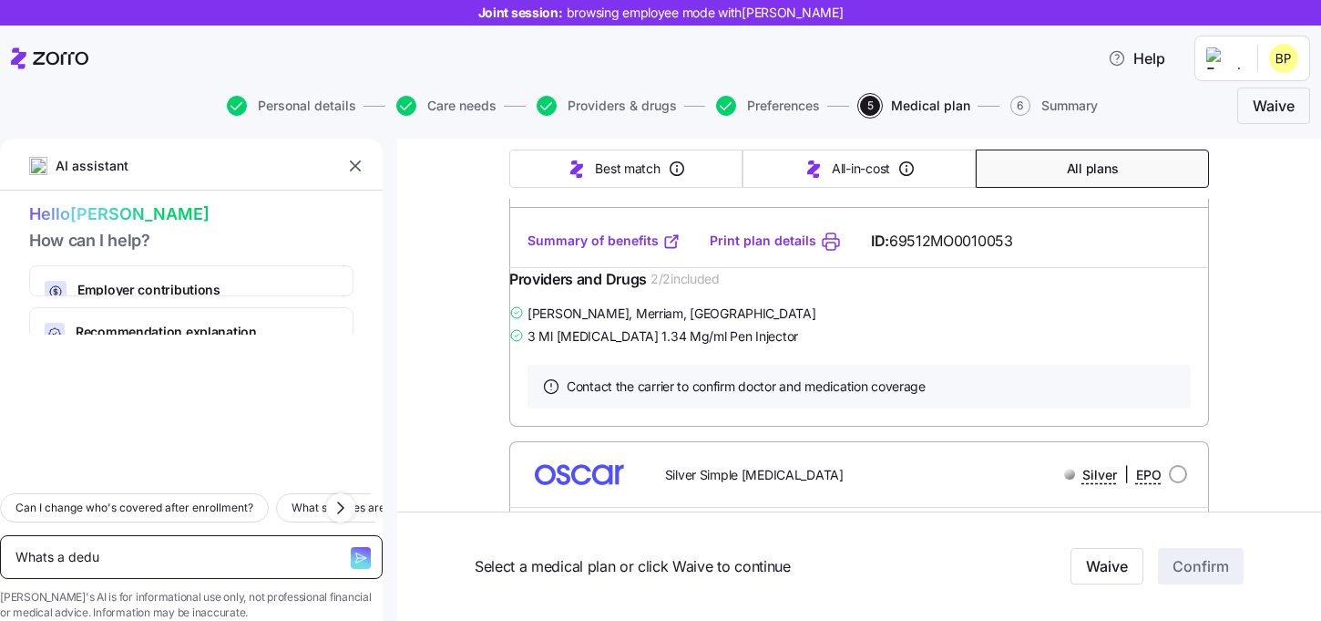
type textarea "x"
type textarea "Whats a deduc"
type textarea "x"
type textarea "Whats a deduct"
type textarea "x"
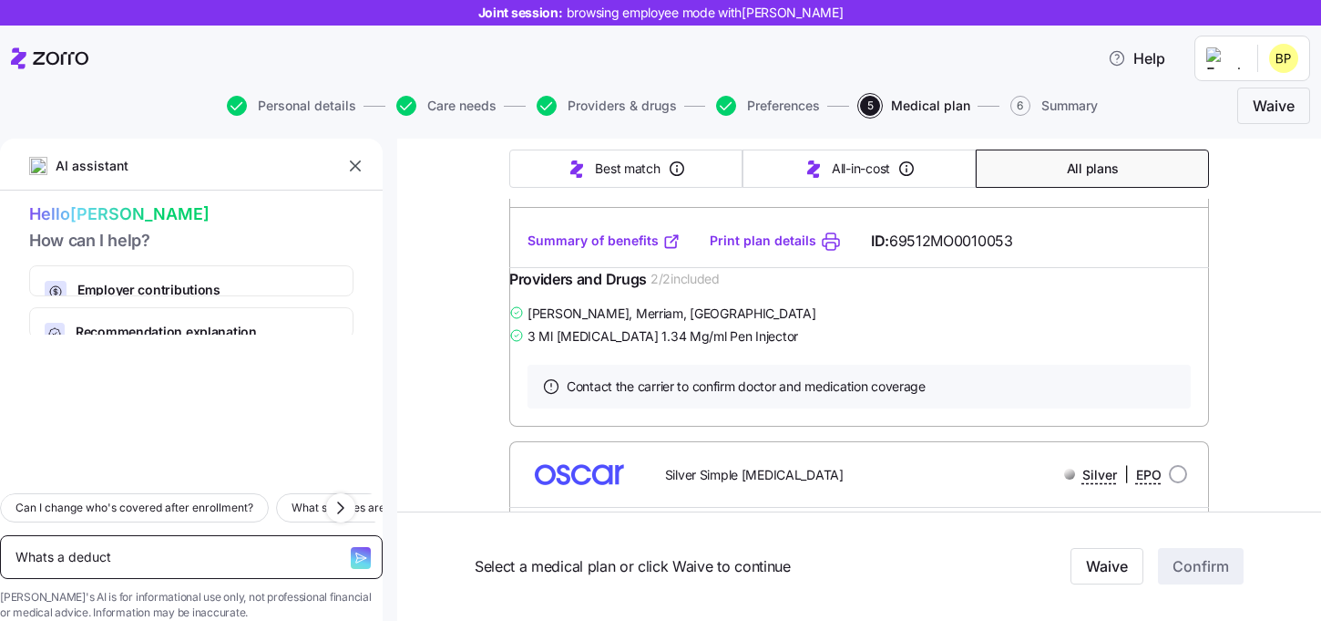
type textarea "Whats a deducti"
type textarea "x"
type textarea "Whats a deductib"
type textarea "x"
type textarea "Whats a deductibl"
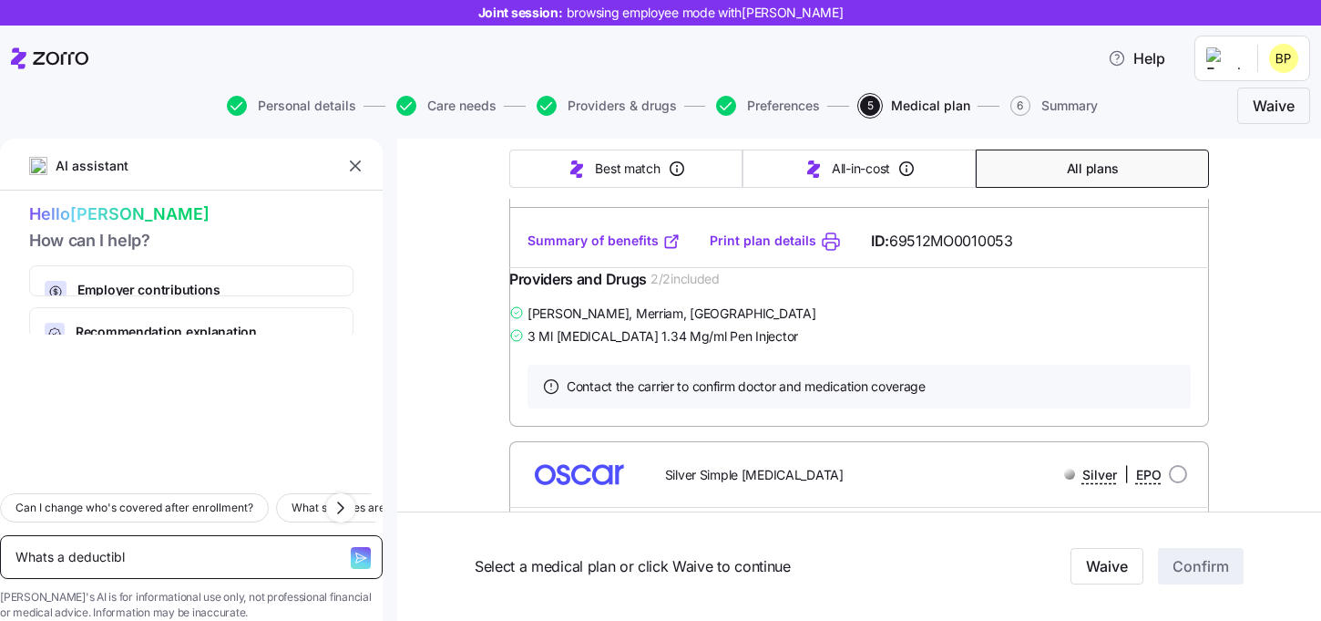
type textarea "x"
type textarea "Whats a deductible"
type textarea "x"
type textarea "Whats a deductible]"
type textarea "x"
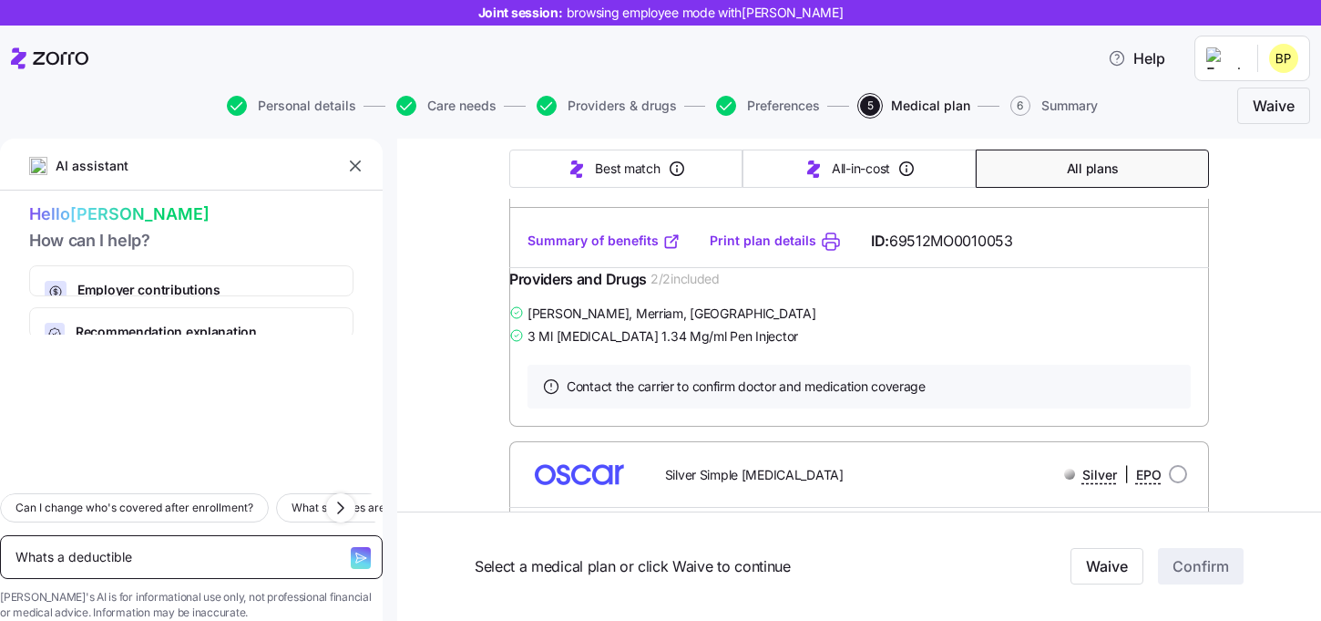
type textarea "Whats a deductible"
type textarea "x"
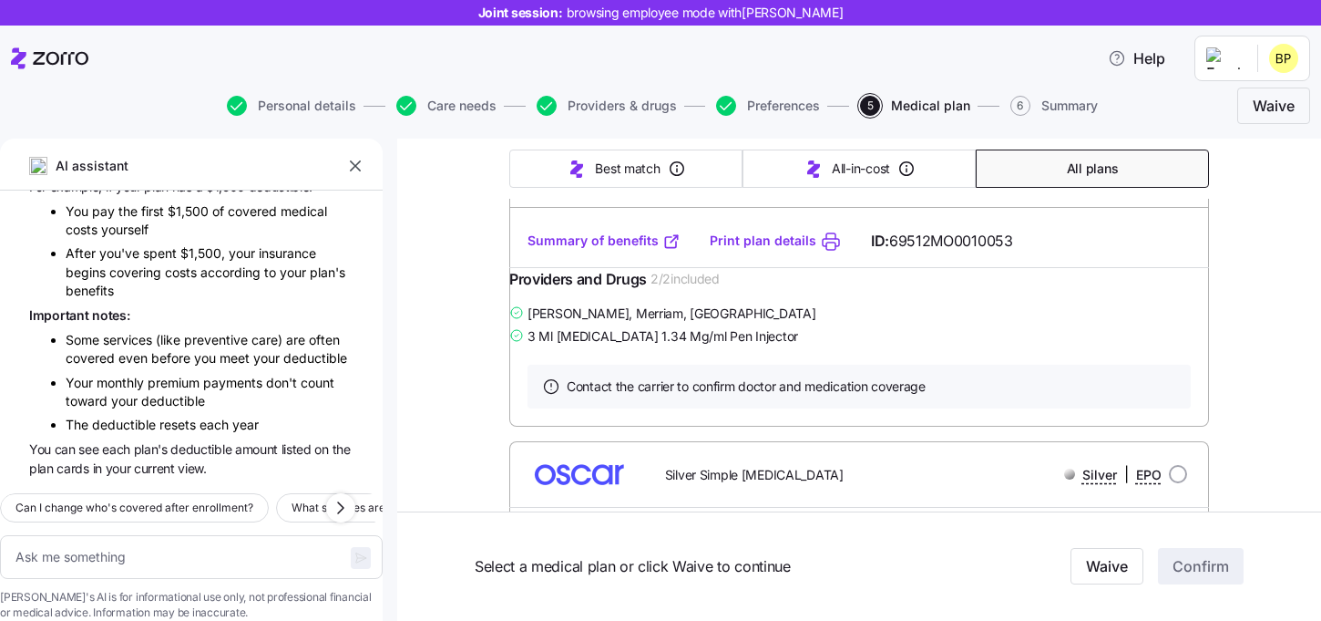
scroll to position [241, 0]
click at [1165, 72] on button "Help" at bounding box center [1136, 58] width 87 height 36
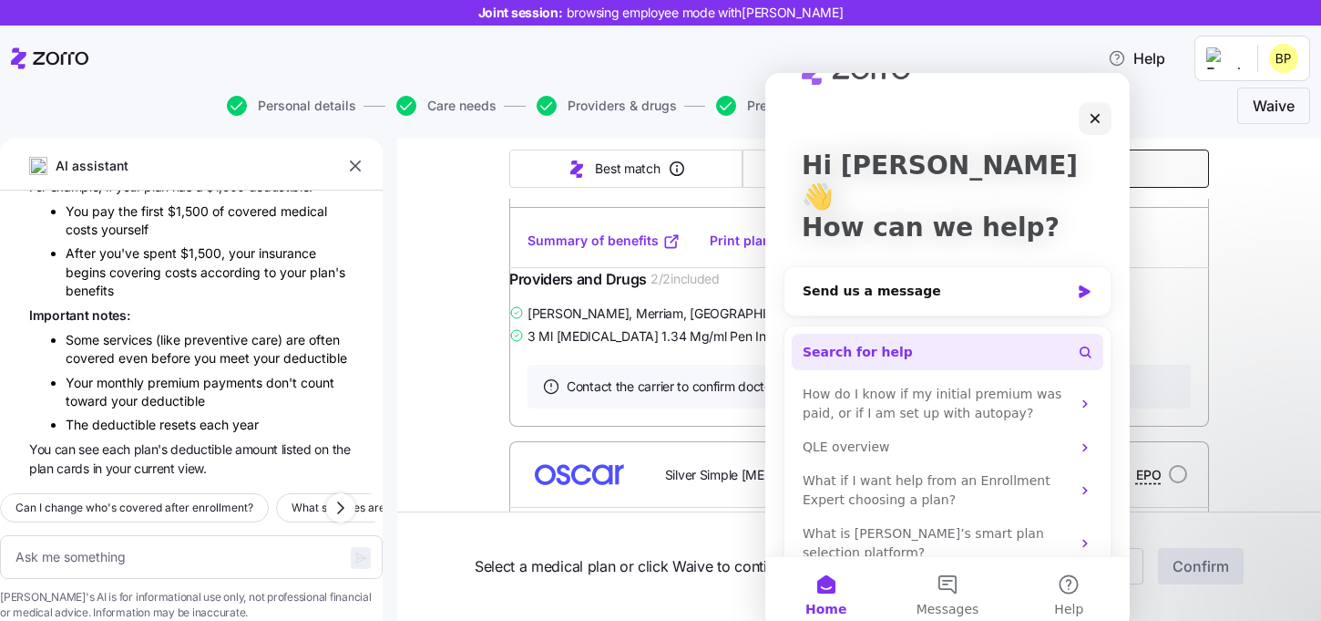
scroll to position [50, 0]
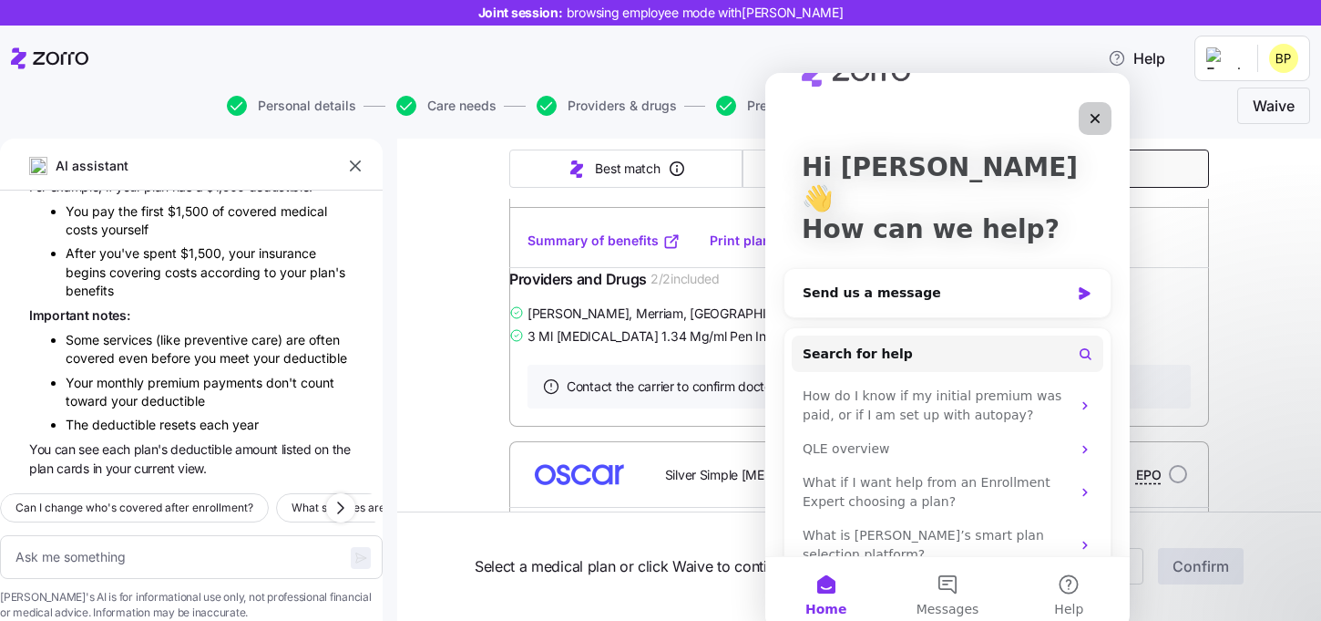
click at [1094, 128] on div "Close" at bounding box center [1095, 118] width 33 height 33
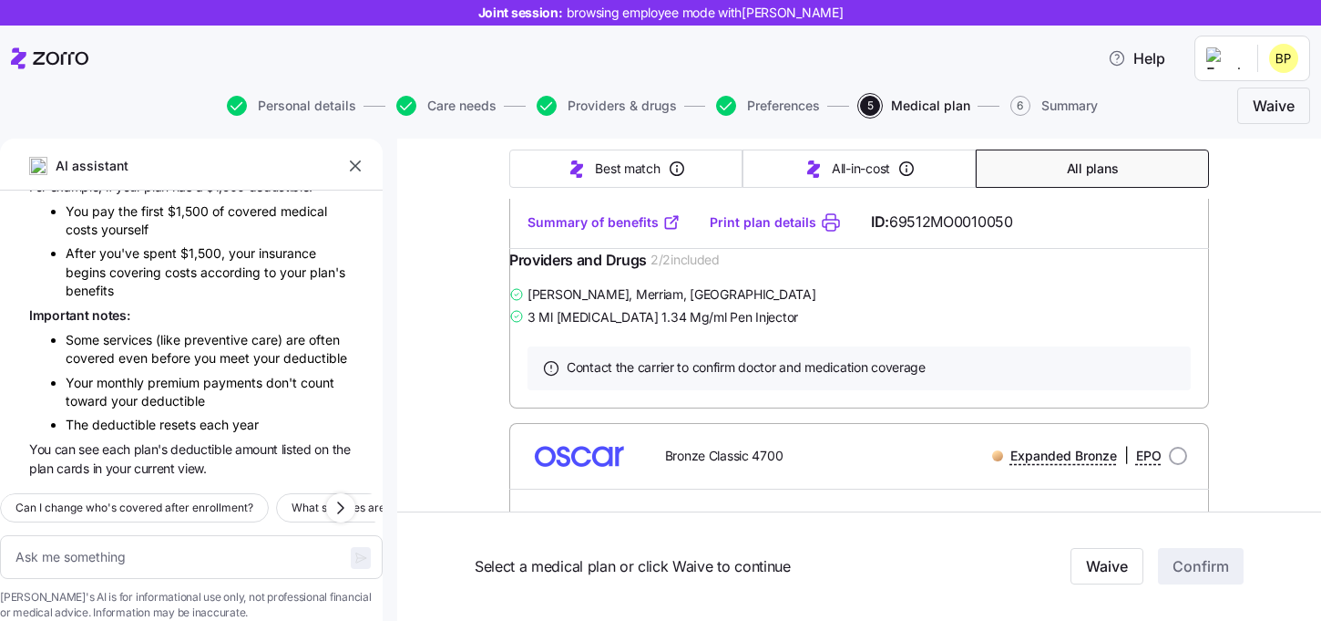
scroll to position [0, 0]
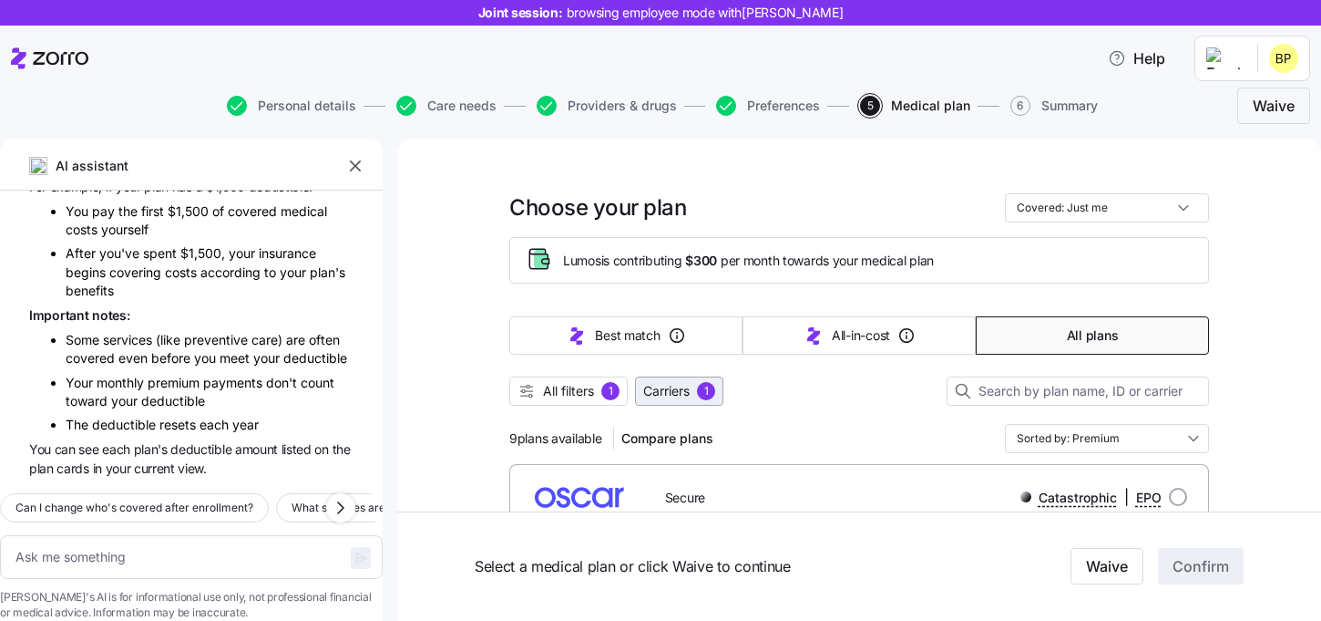
click at [683, 400] on button "Carriers 1" at bounding box center [679, 390] width 88 height 29
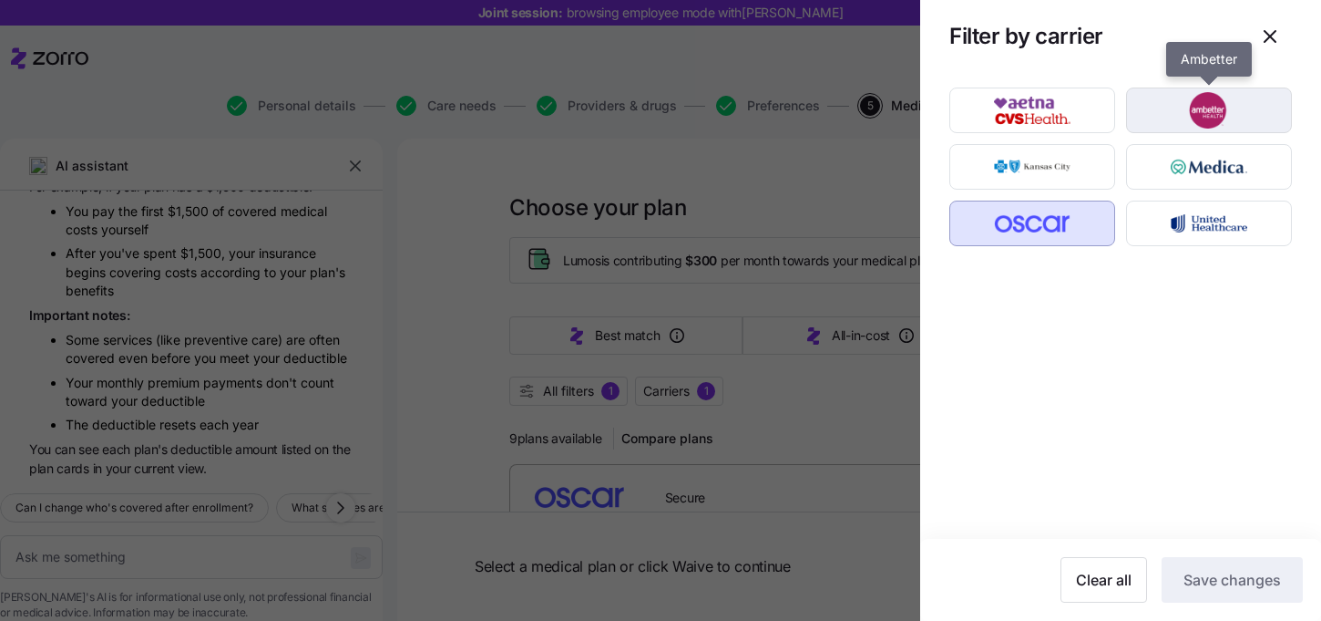
click at [1174, 119] on img "button" at bounding box center [1210, 110] width 134 height 36
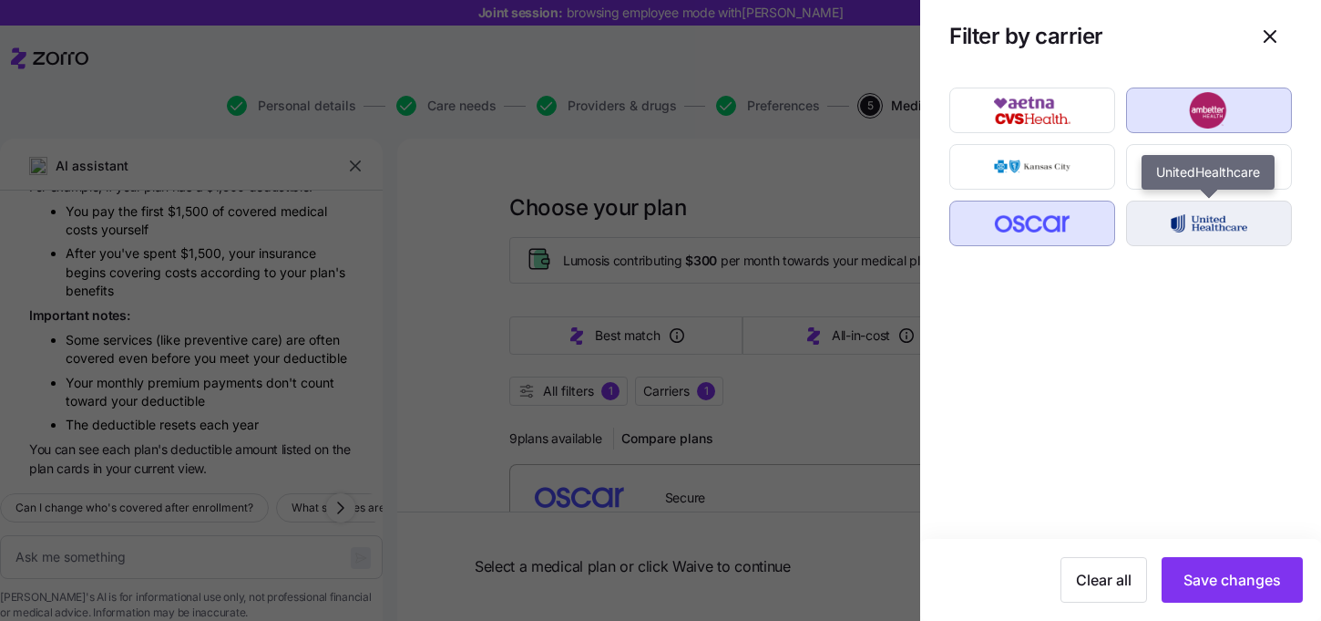
click at [1174, 203] on div "button" at bounding box center [1209, 223] width 164 height 44
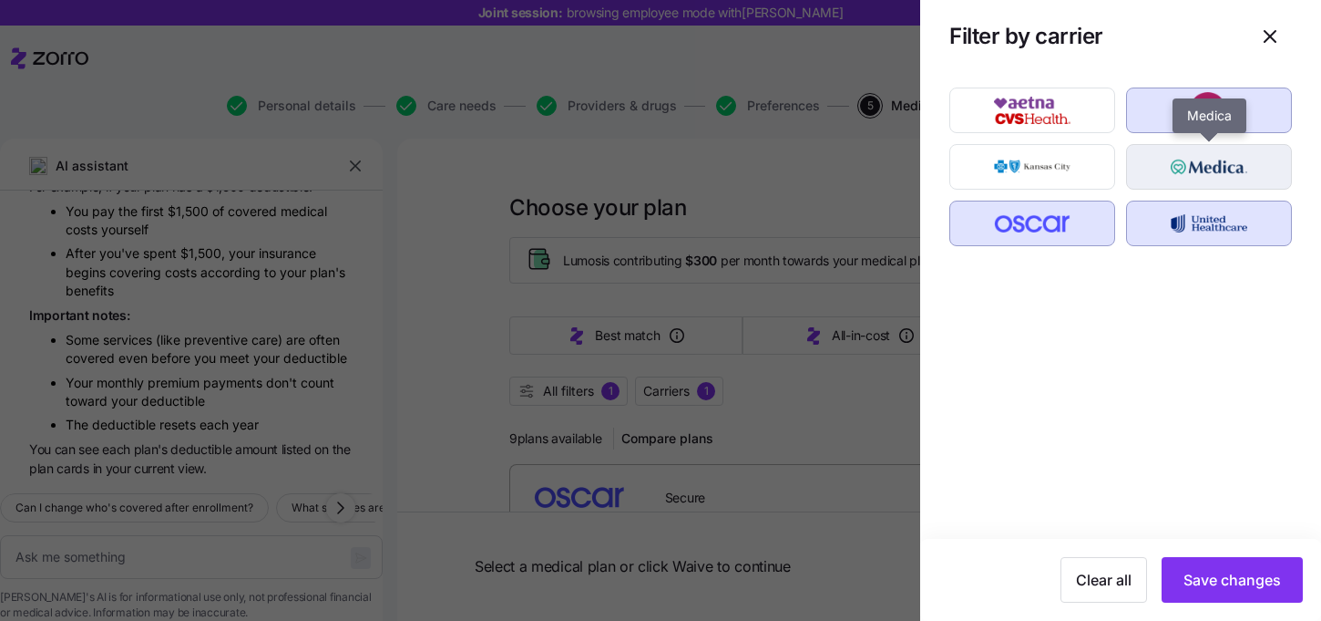
click at [1174, 174] on img "button" at bounding box center [1210, 167] width 134 height 36
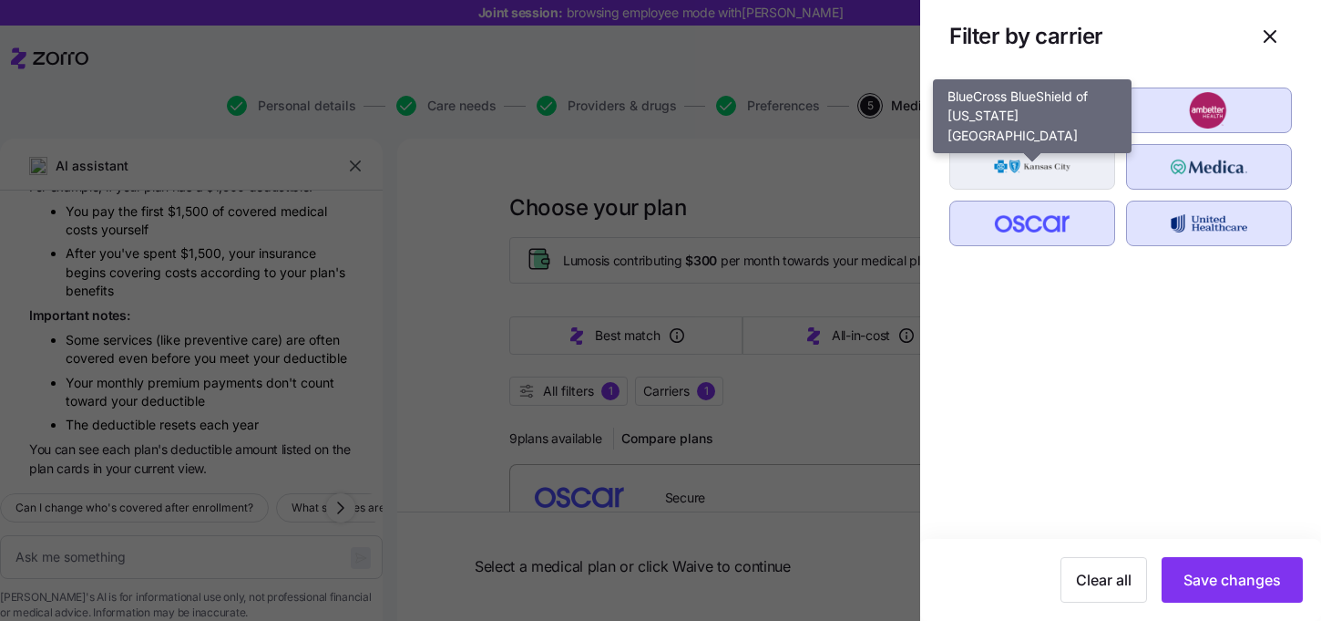
click at [1052, 169] on img "button" at bounding box center [1033, 167] width 134 height 36
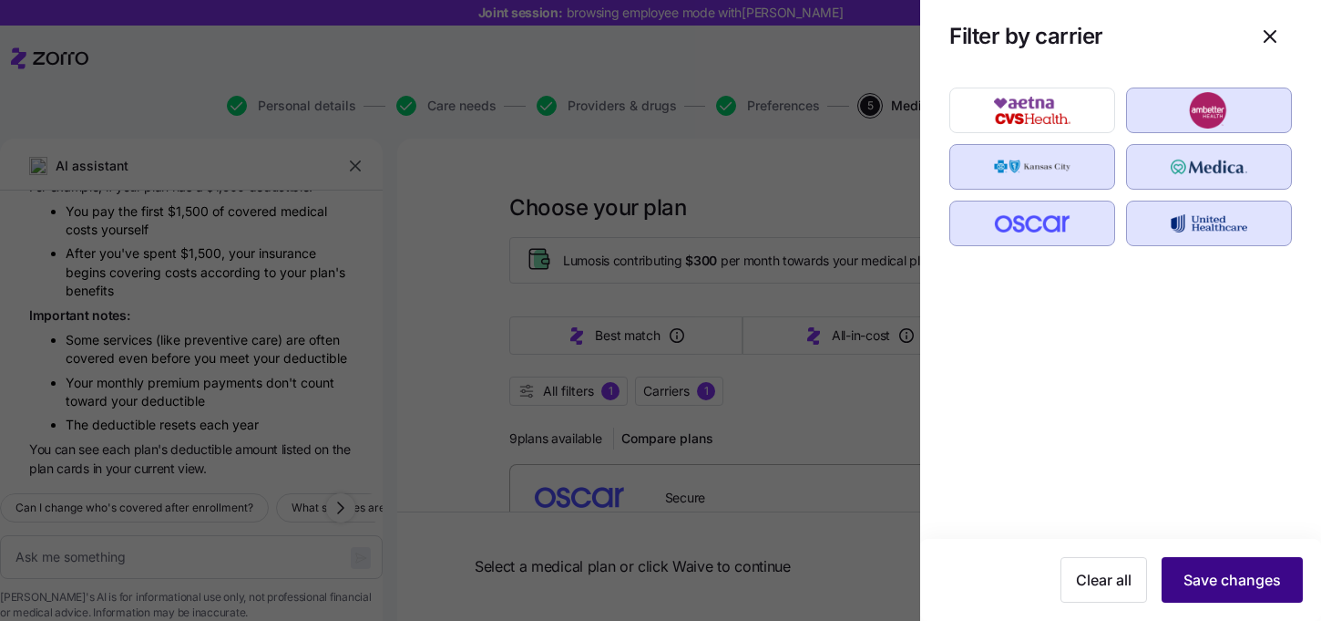
click at [1241, 589] on span "Save changes" at bounding box center [1233, 580] width 98 height 22
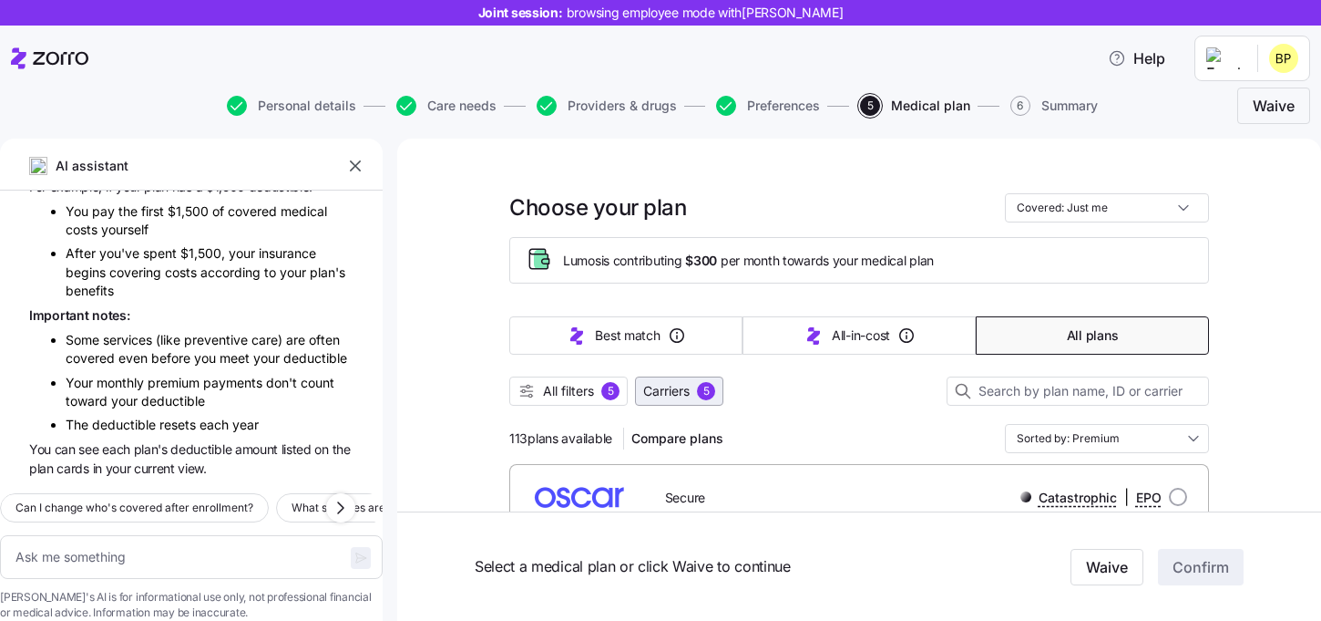
click at [672, 402] on button "Carriers 5" at bounding box center [679, 390] width 88 height 29
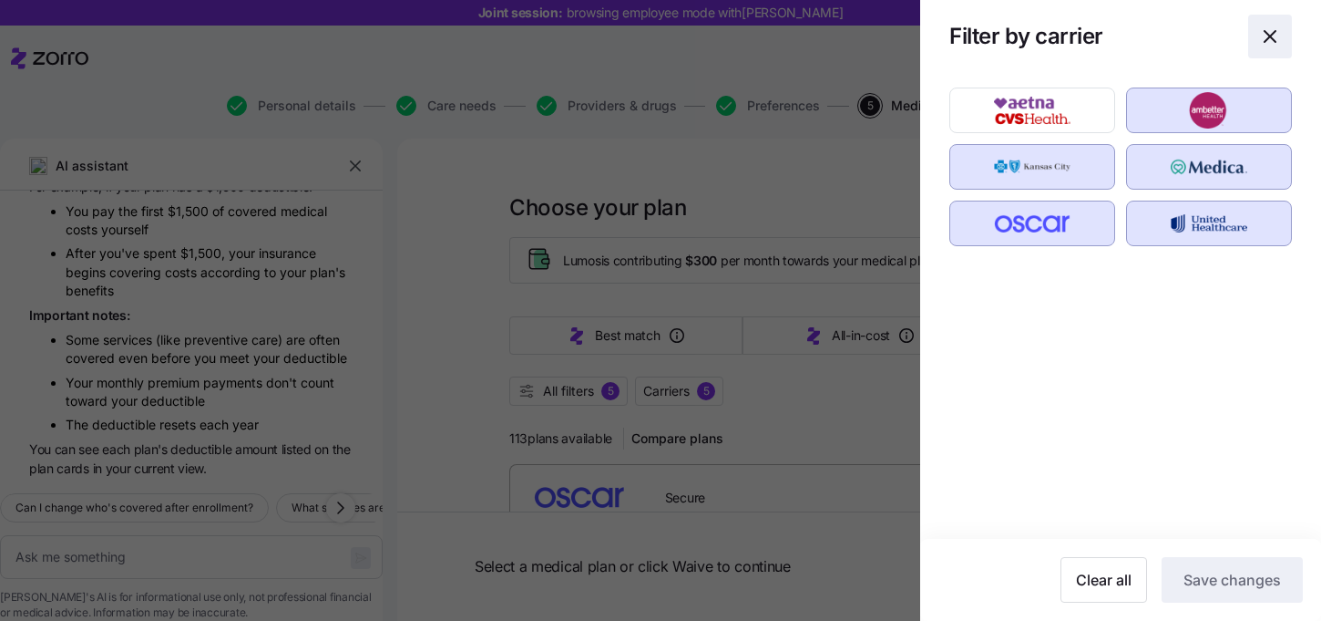
click at [1268, 51] on span "button" at bounding box center [1270, 36] width 42 height 42
type textarea "x"
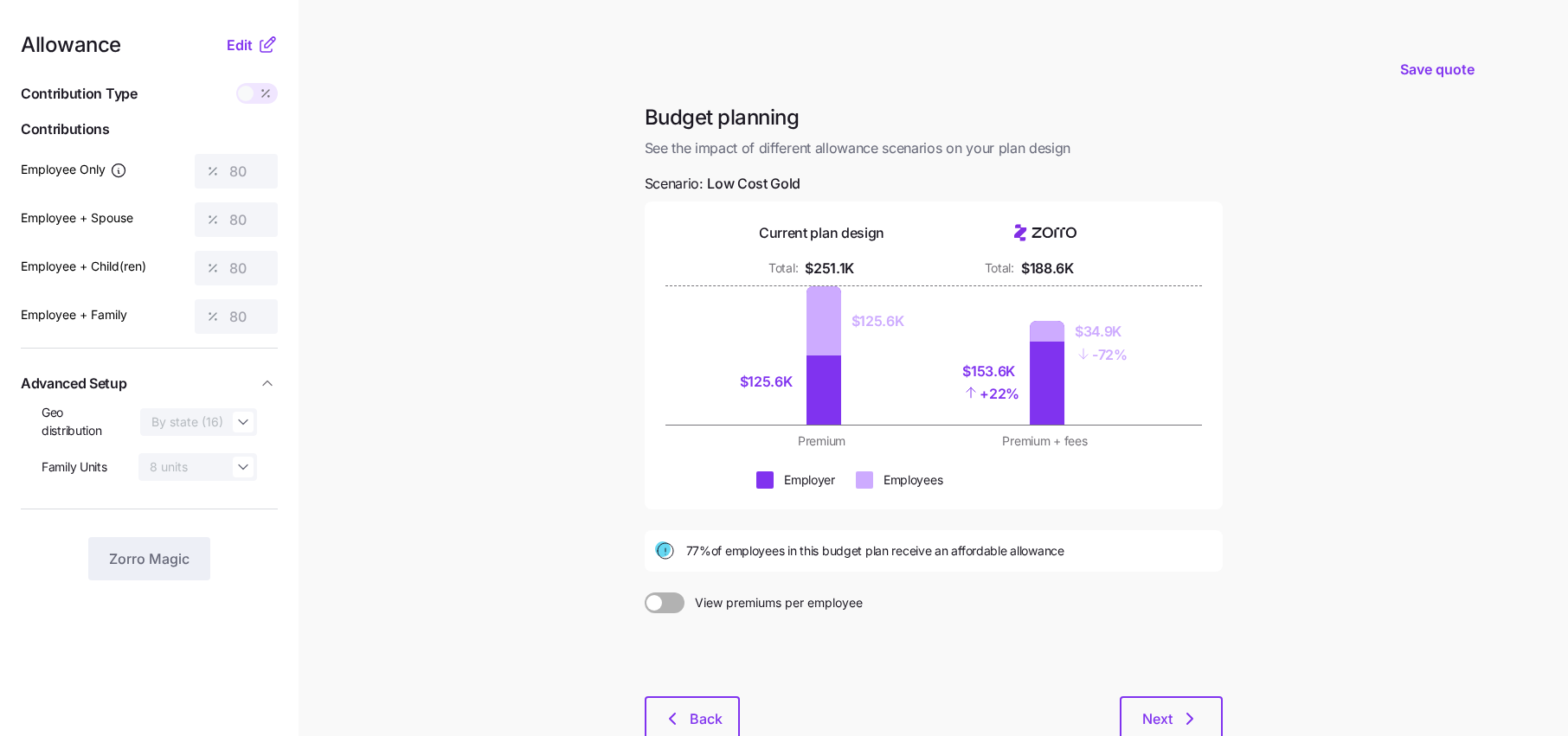
scroll to position [30, 0]
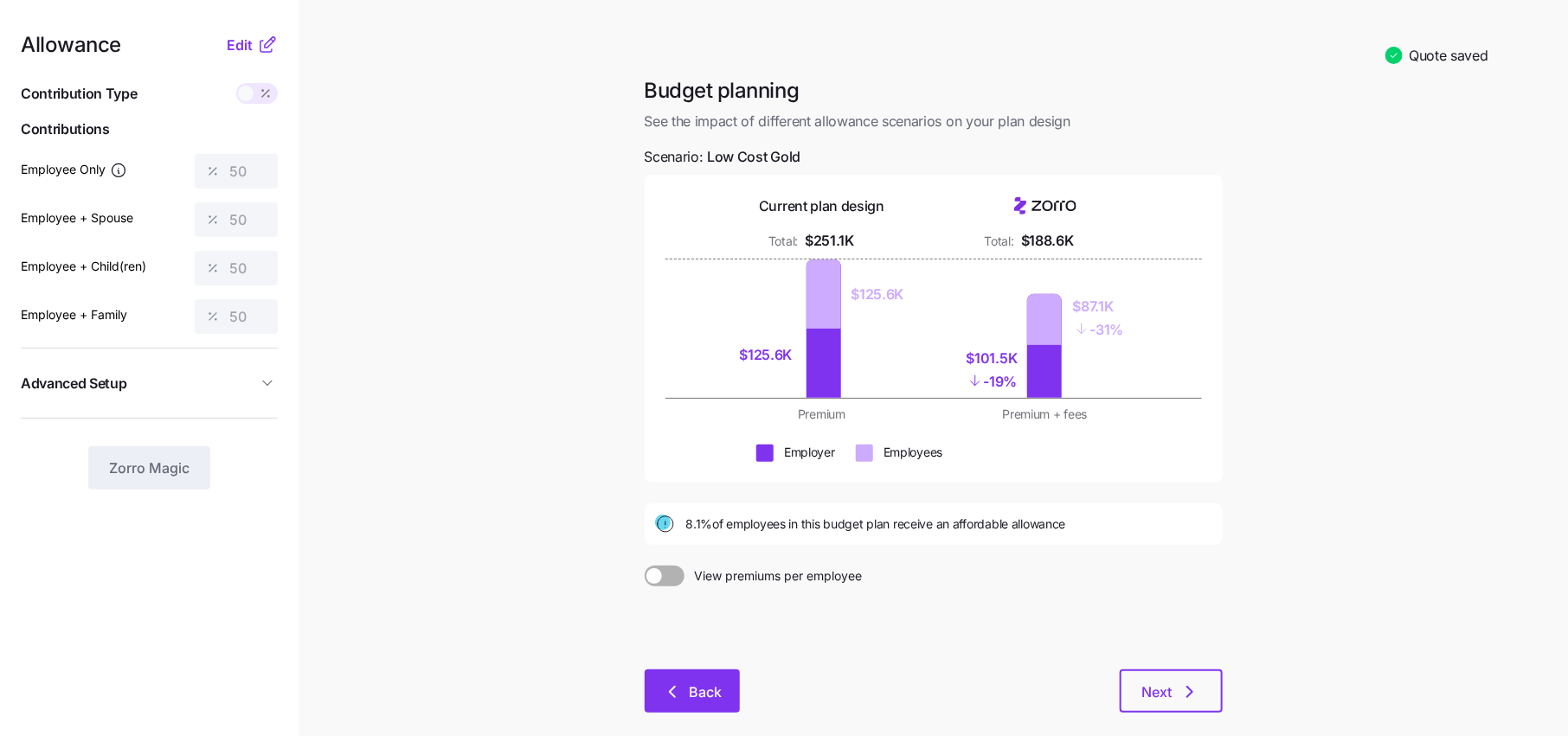
click at [707, 676] on button "Back" at bounding box center [692, 691] width 95 height 44
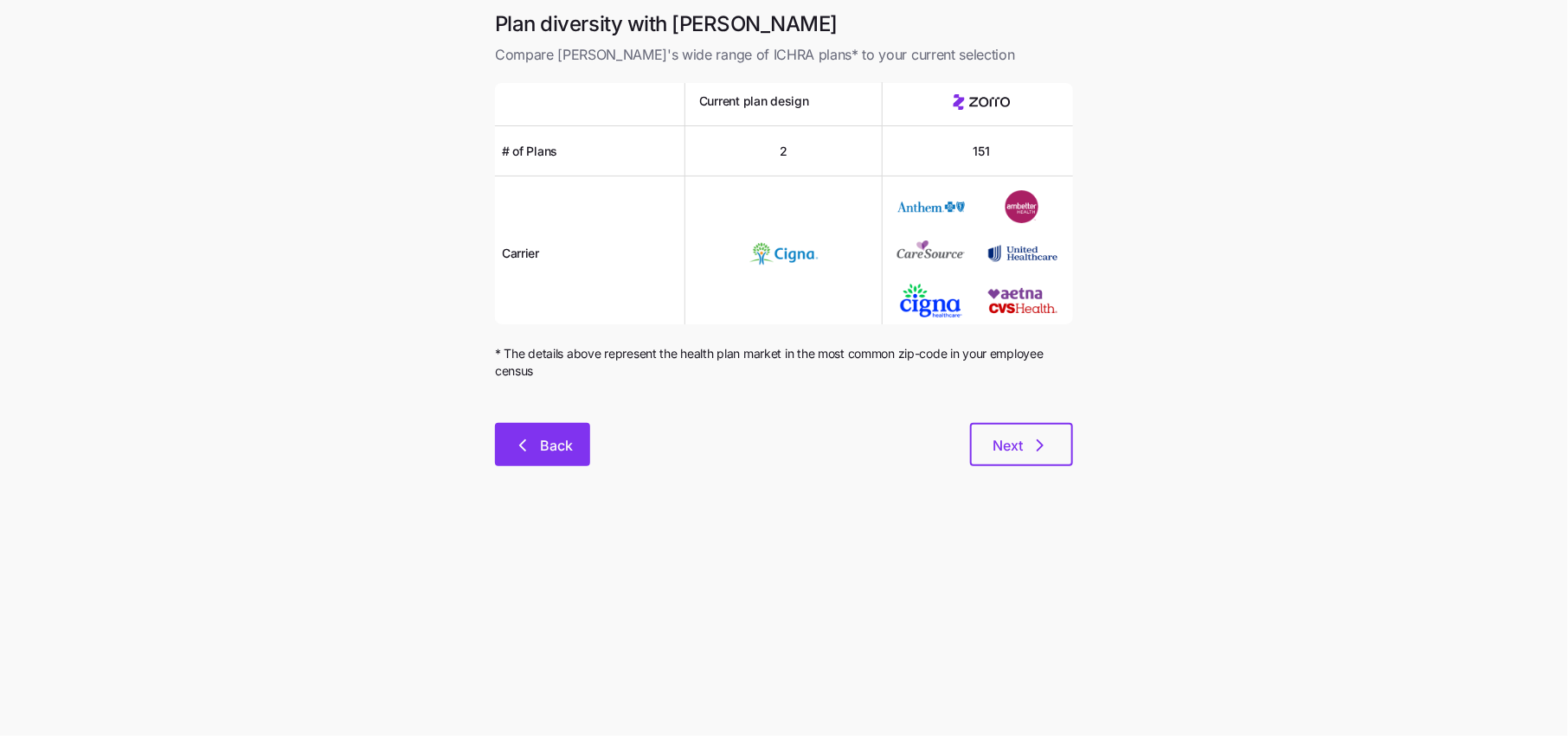
click at [545, 441] on span "Back" at bounding box center [557, 445] width 33 height 21
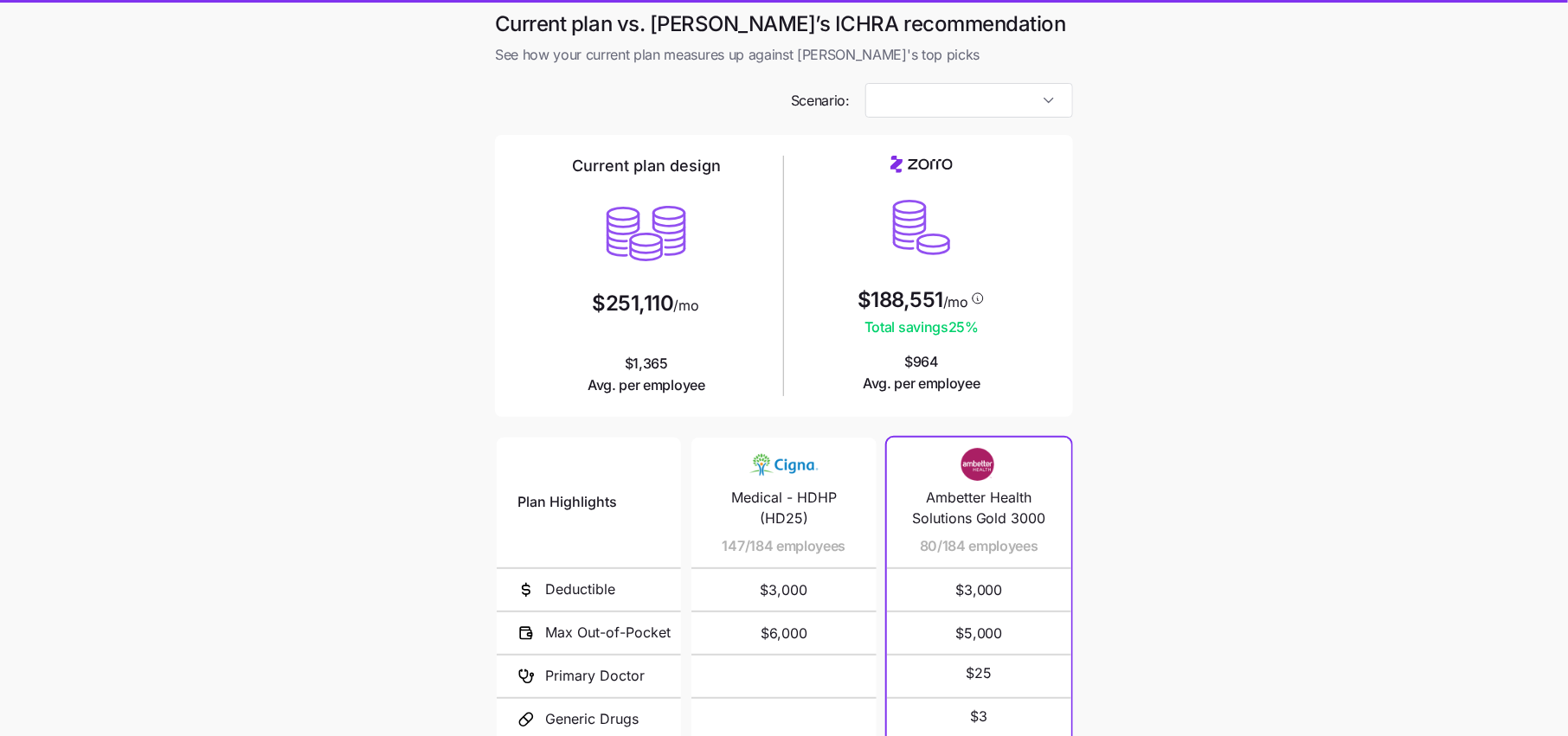
type input "Low Cost Gold"
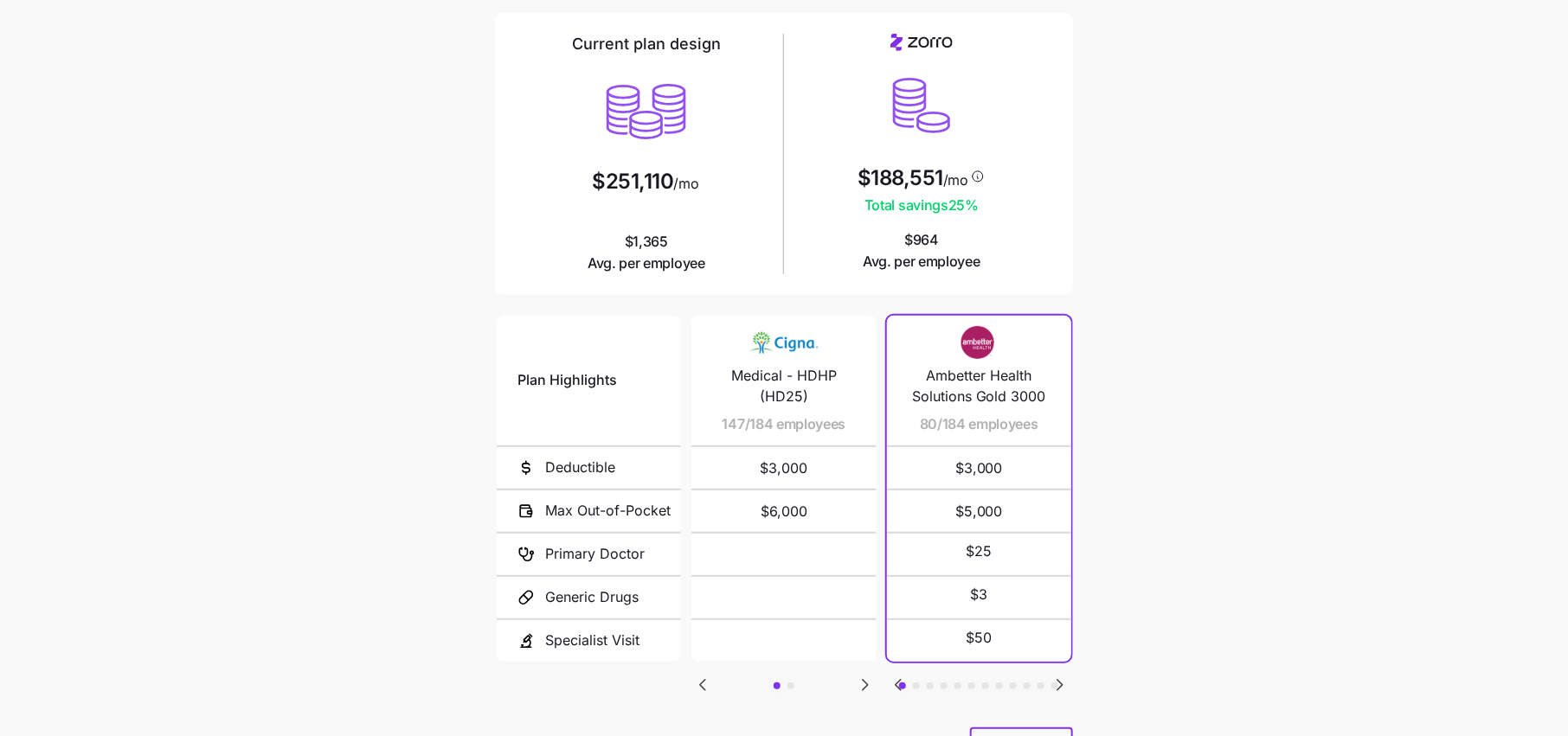
scroll to position [130, 0]
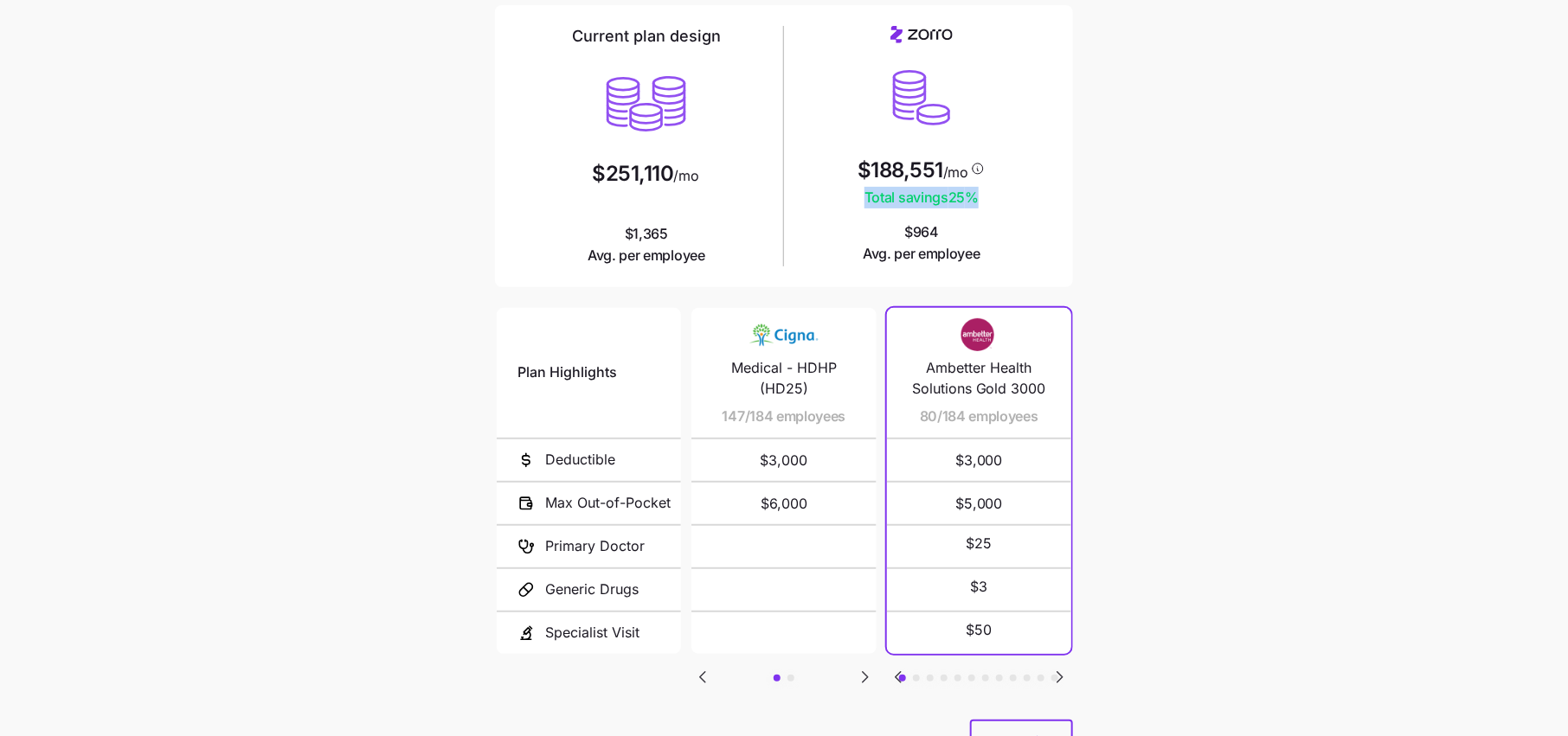
drag, startPoint x: 984, startPoint y: 196, endPoint x: 784, endPoint y: 182, distance: 200.5
click at [784, 182] on div "Current plan design $251,110 /mo $1,365 Avg. per employee $188,551 /mo Total sa…" at bounding box center [784, 145] width 578 height 282
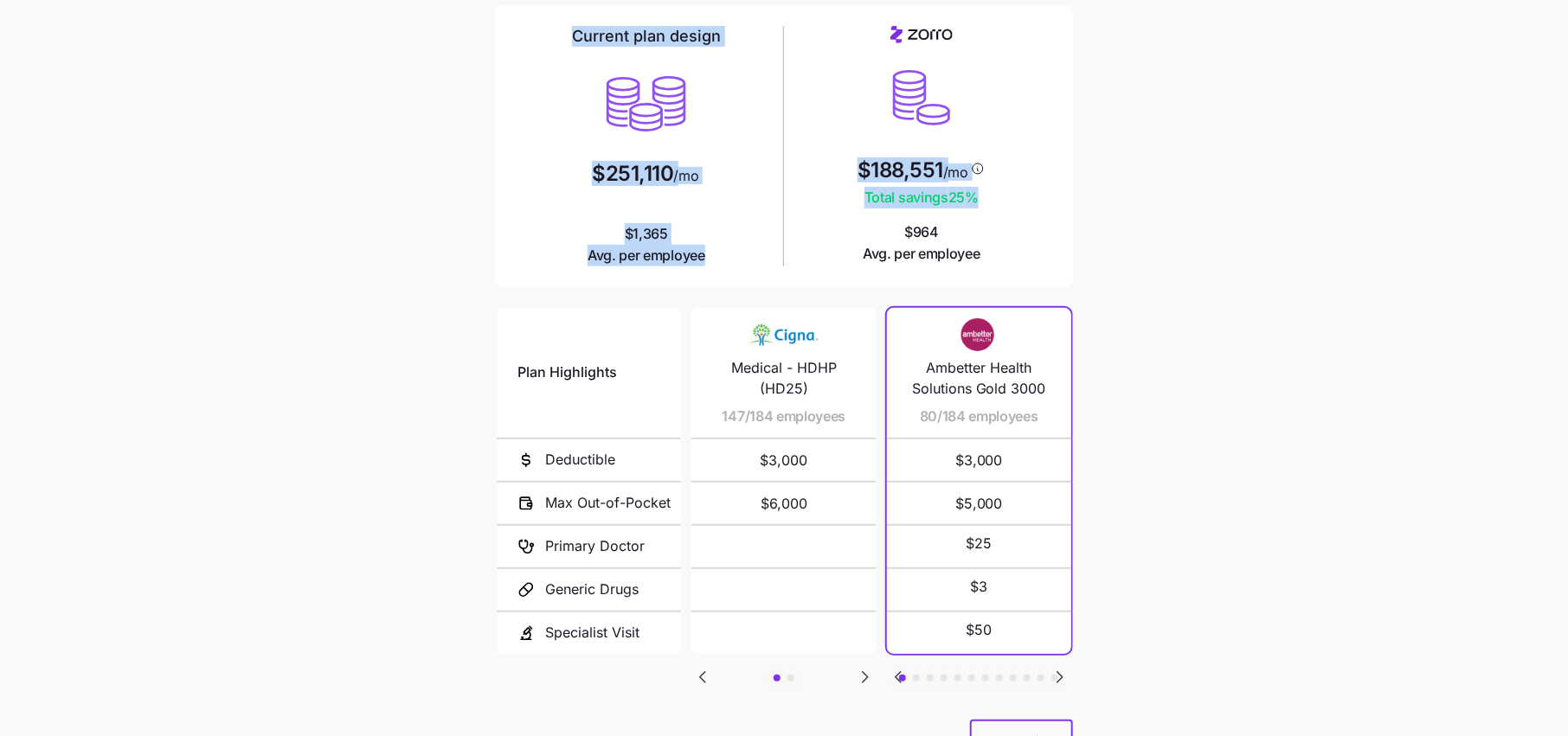
click at [1089, 211] on main "Current plan vs. Zorro’s ICHRA recommendation See how your current plan measure…" at bounding box center [784, 342] width 1568 height 945
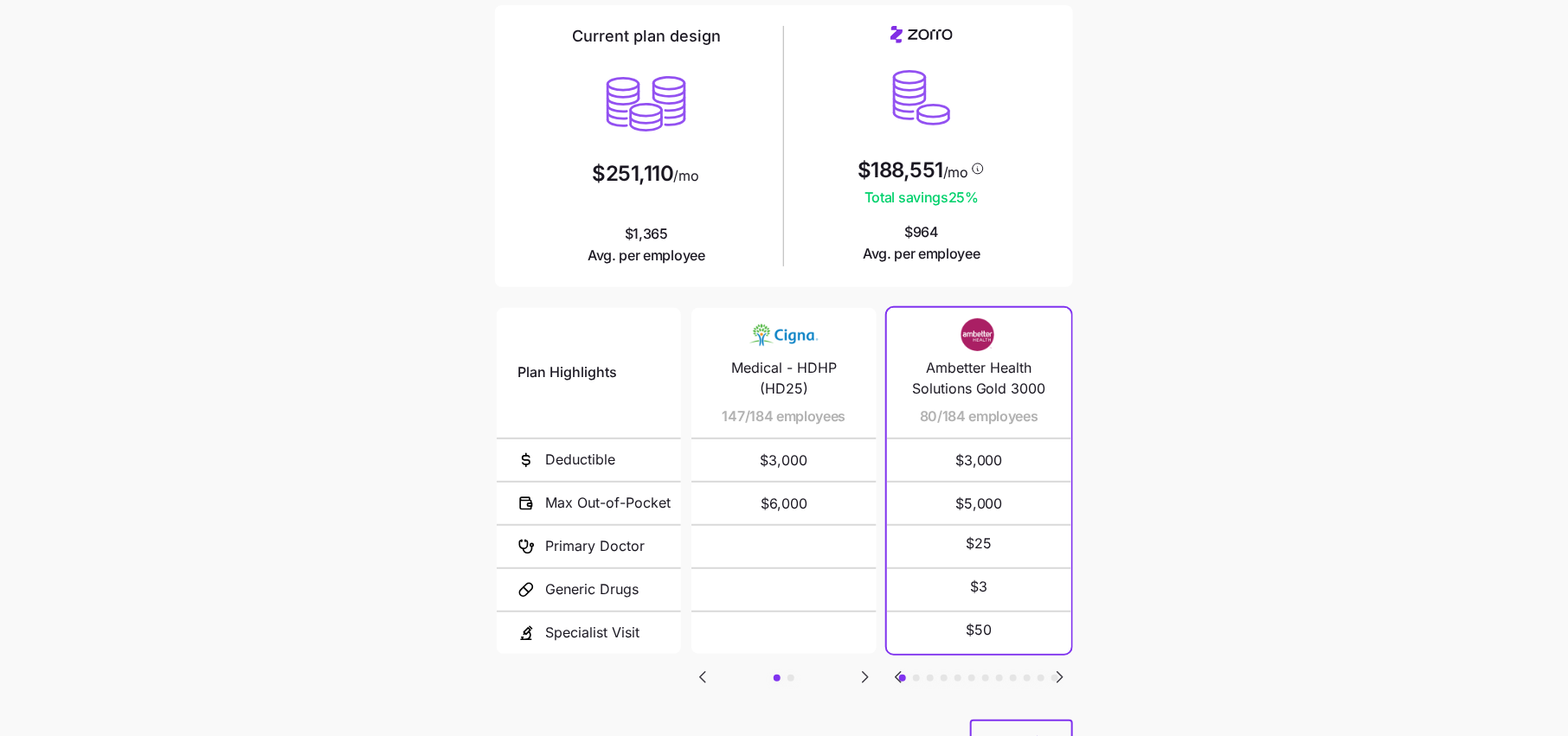
click at [859, 673] on icon "Go to next slide" at bounding box center [865, 678] width 21 height 21
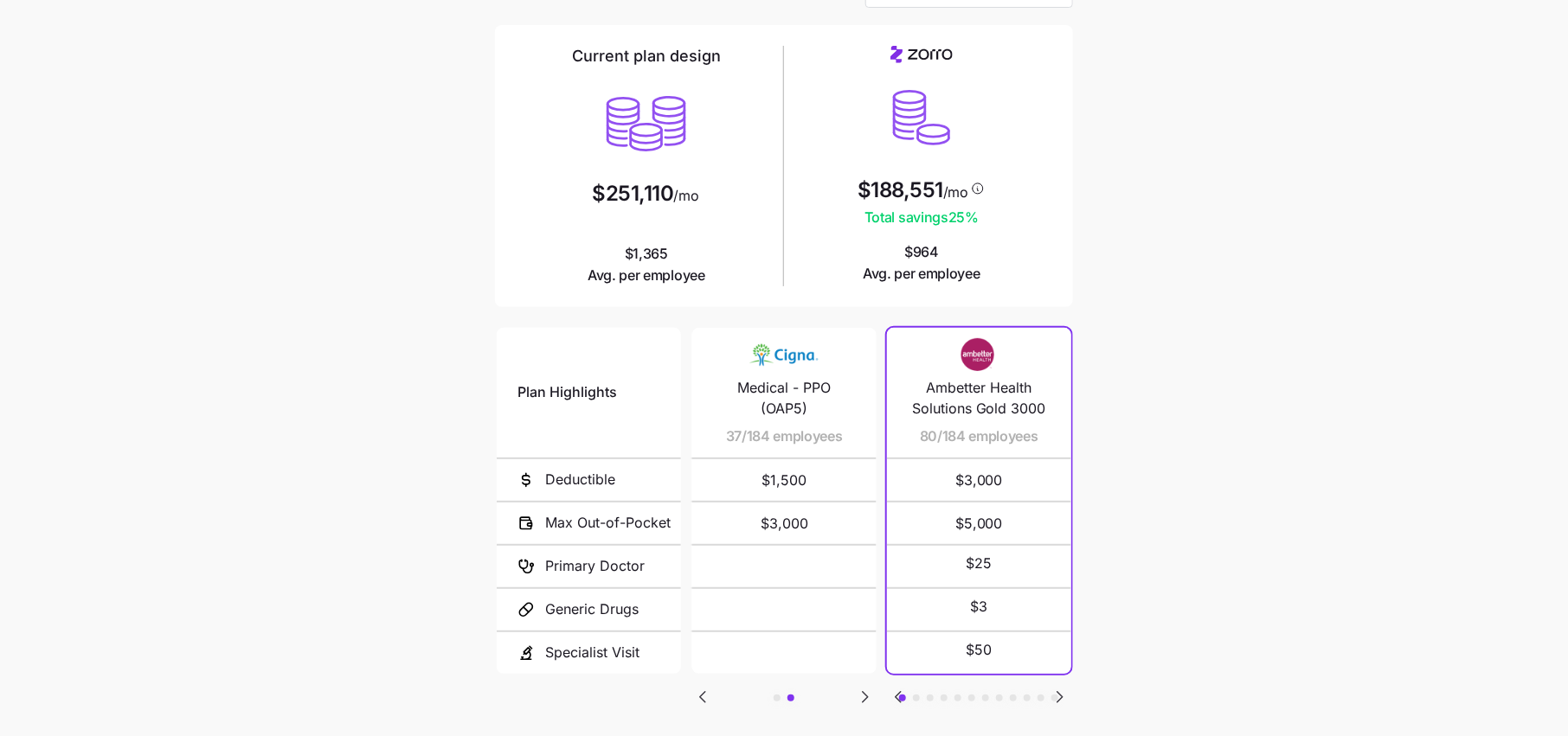
click at [689, 691] on div "Plan Highlights Deductible Max Out-of-Pocket Primary Doctor Generic Drugs Speci…" at bounding box center [784, 532] width 578 height 415
click at [697, 694] on icon "Go to previous slide" at bounding box center [703, 698] width 21 height 21
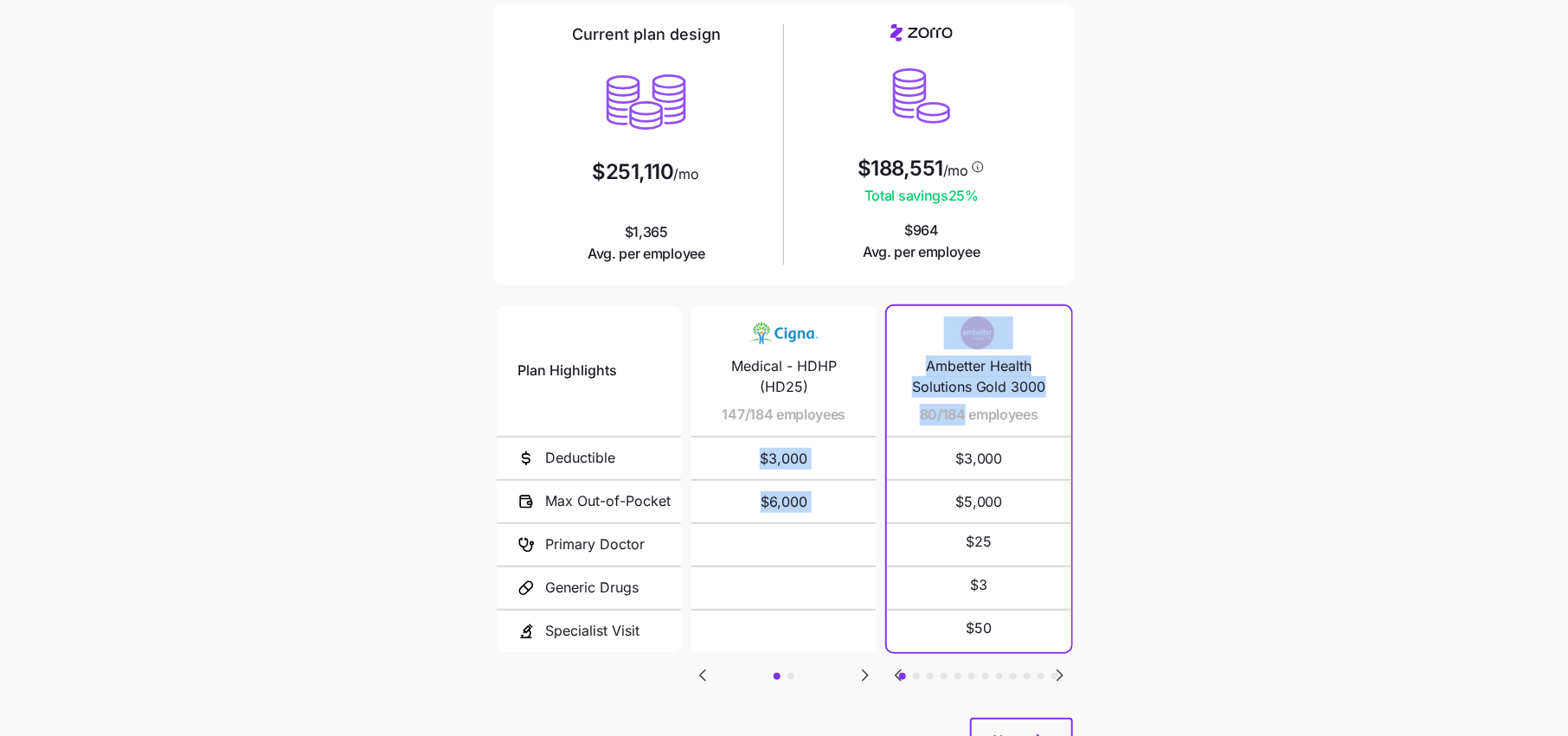
drag, startPoint x: 963, startPoint y: 414, endPoint x: 857, endPoint y: 414, distance: 106.0
click at [857, 414] on div "Plan Highlights Deductible Max Out-of-Pocket Primary Doctor Generic Drugs Speci…" at bounding box center [784, 479] width 585 height 360
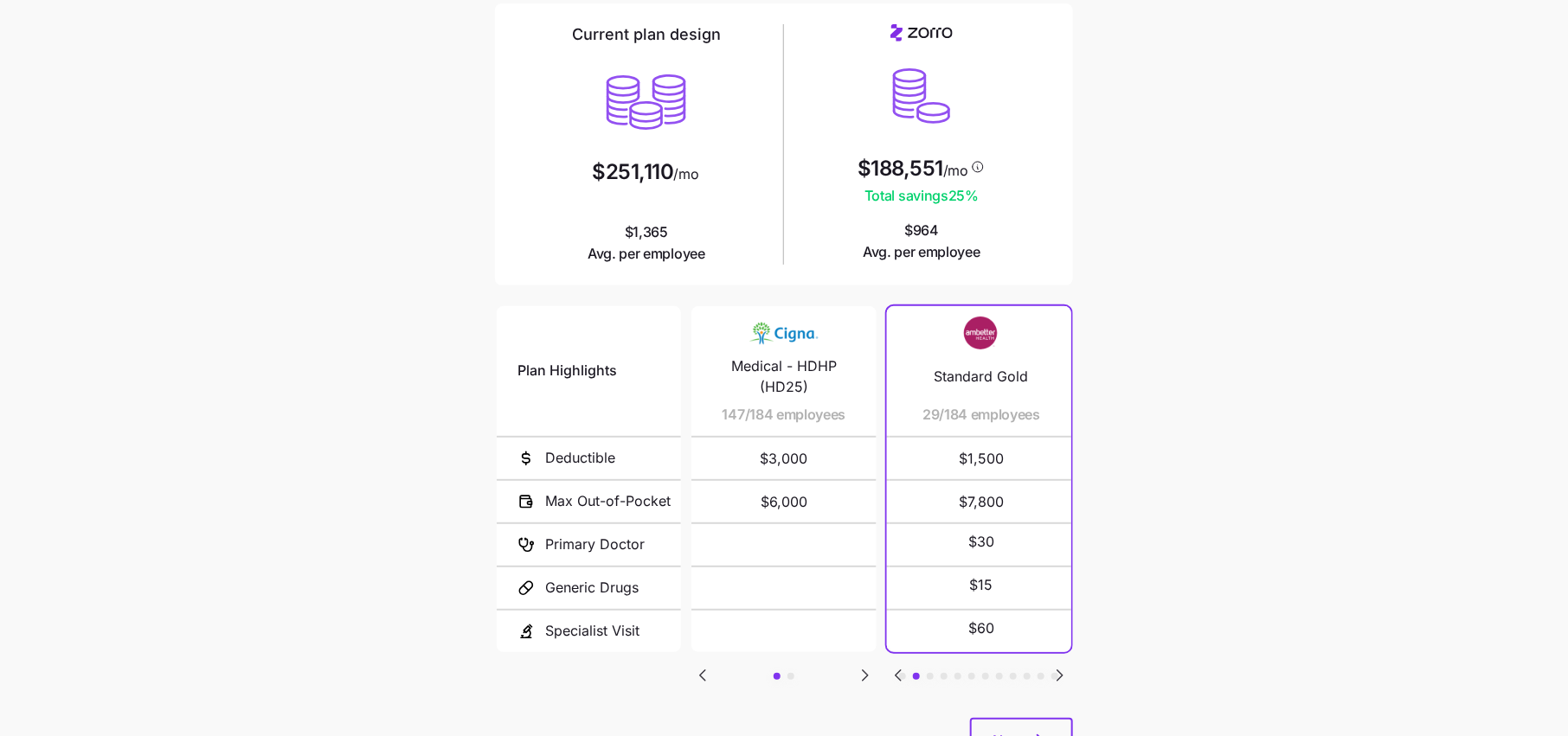
click at [1141, 432] on main "Current plan vs. Zorro’s ICHRA recommendation See how your current plan measure…" at bounding box center [784, 340] width 1568 height 945
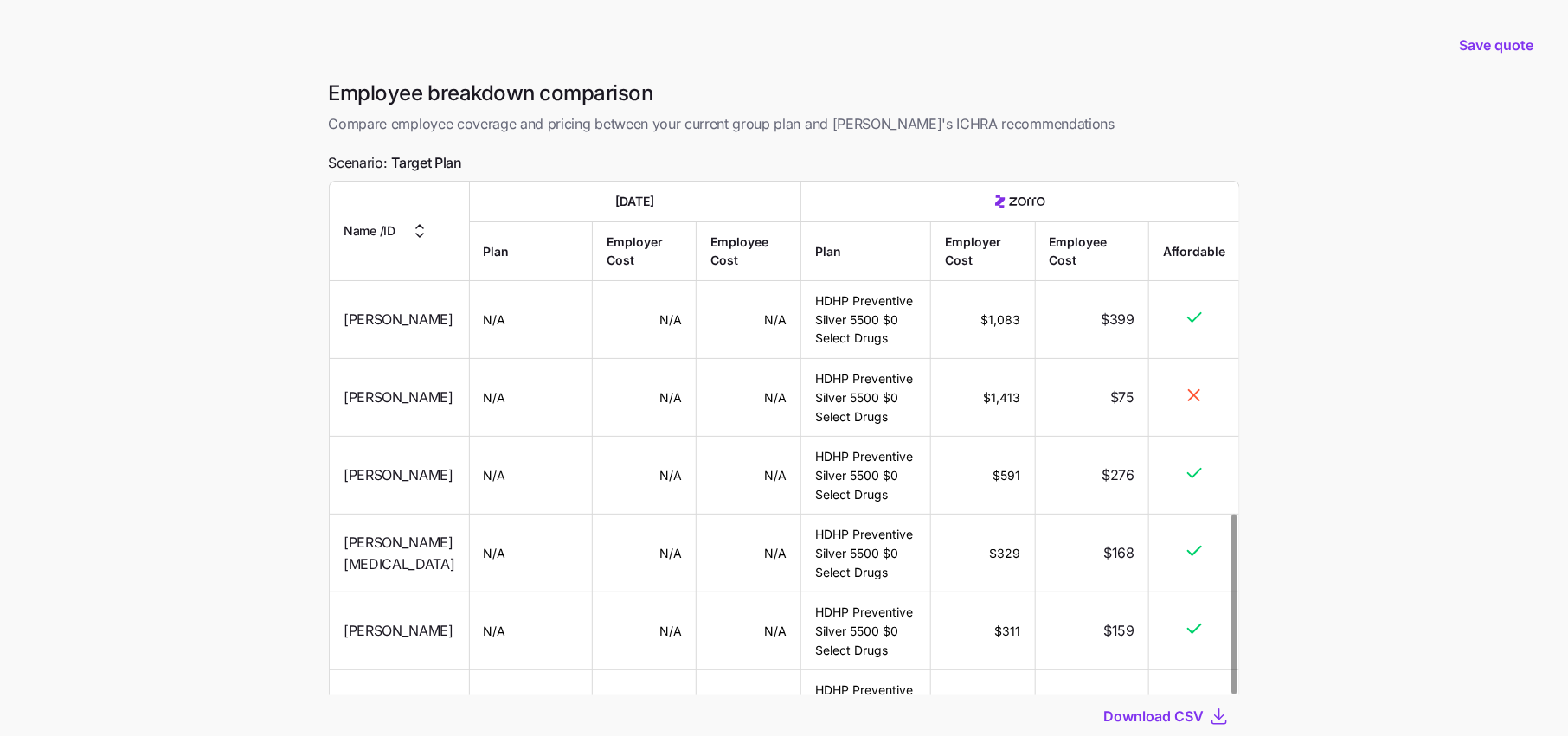
scroll to position [951, 0]
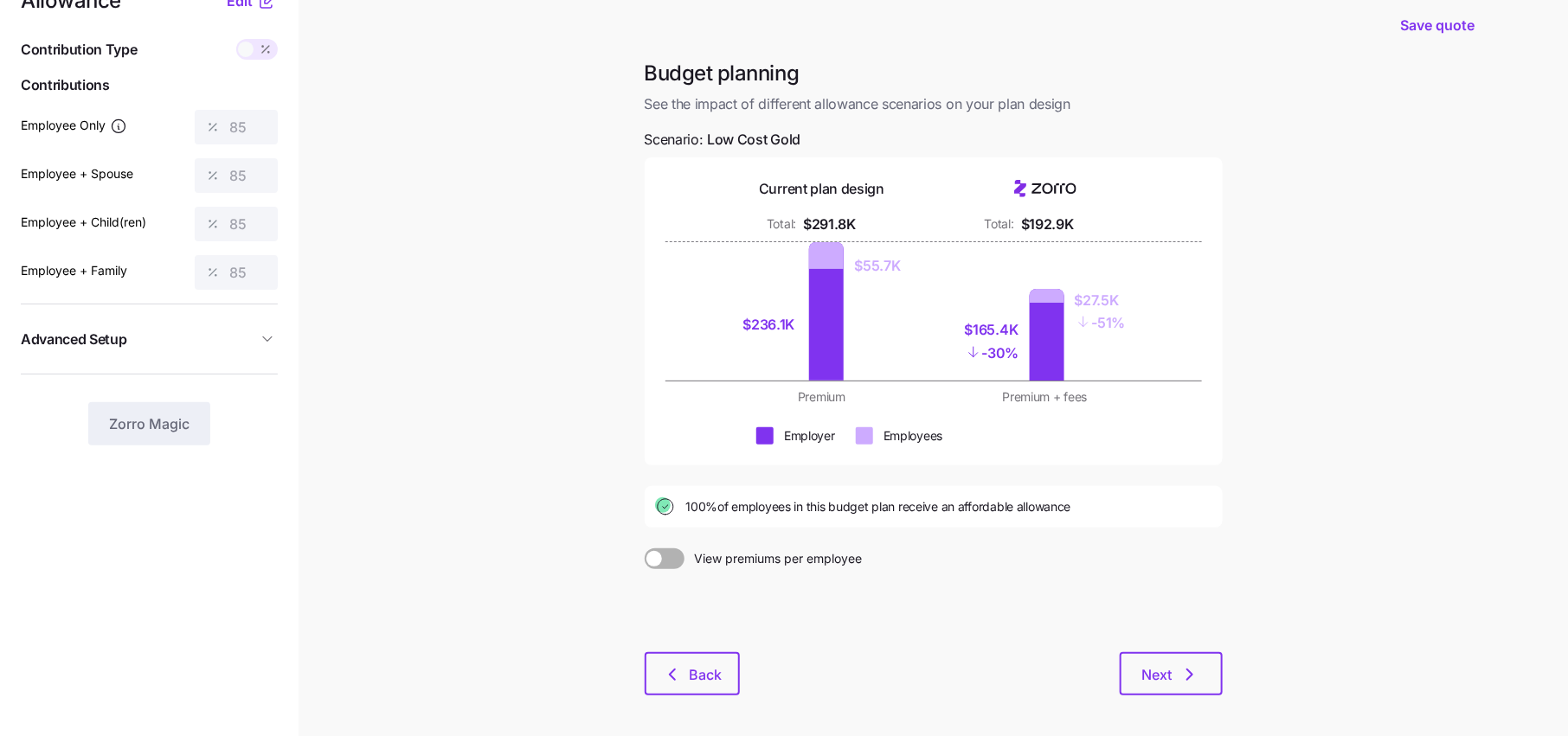
scroll to position [48, 0]
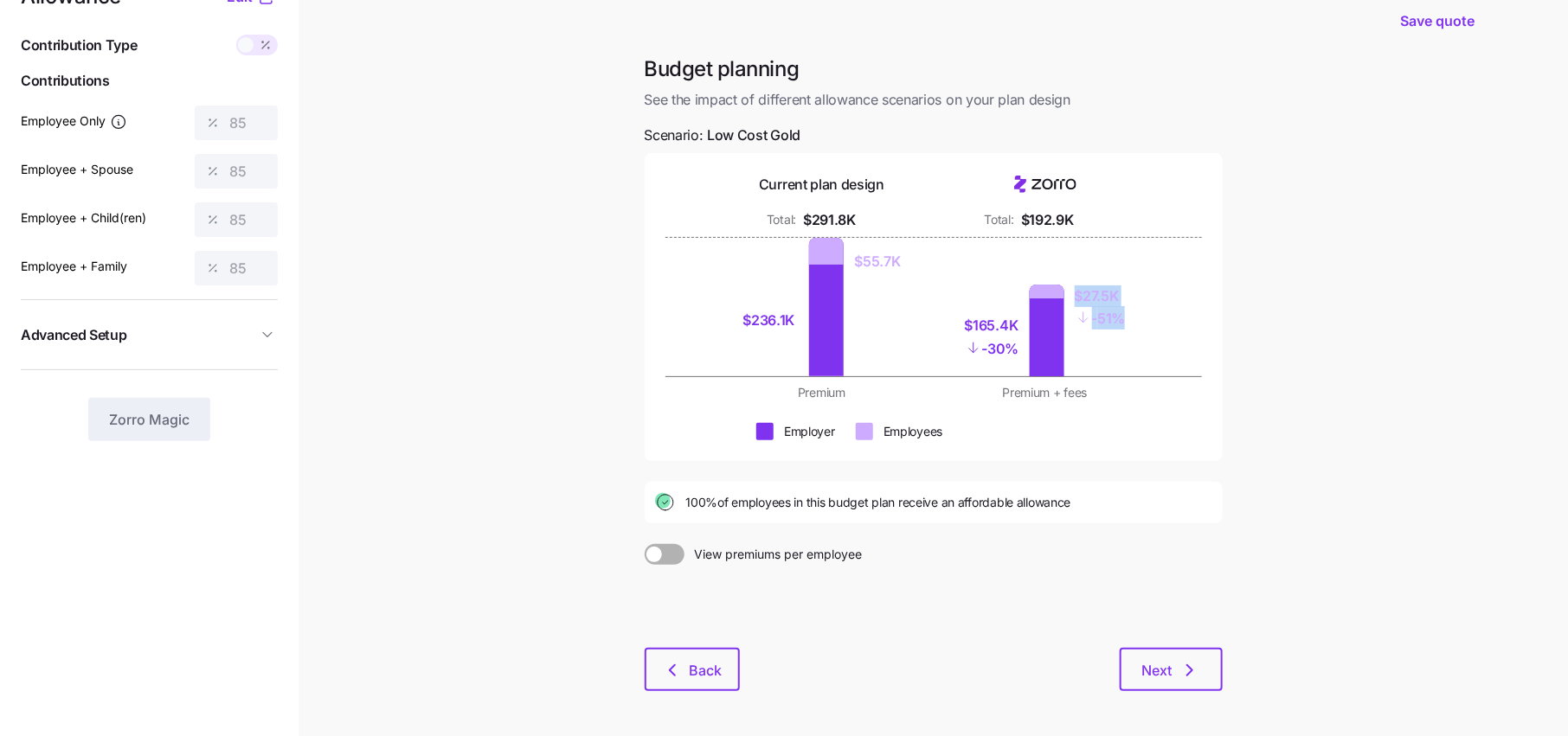
drag, startPoint x: 1145, startPoint y: 317, endPoint x: 1061, endPoint y: 277, distance: 93.0
click at [1061, 277] on div "$165.4K - 30% $27.5K - 51%" at bounding box center [1045, 308] width 202 height 139
drag, startPoint x: 798, startPoint y: 327, endPoint x: 728, endPoint y: 322, distance: 70.2
click at [728, 322] on div "$236.1K $55.7K" at bounding box center [822, 308] width 202 height 139
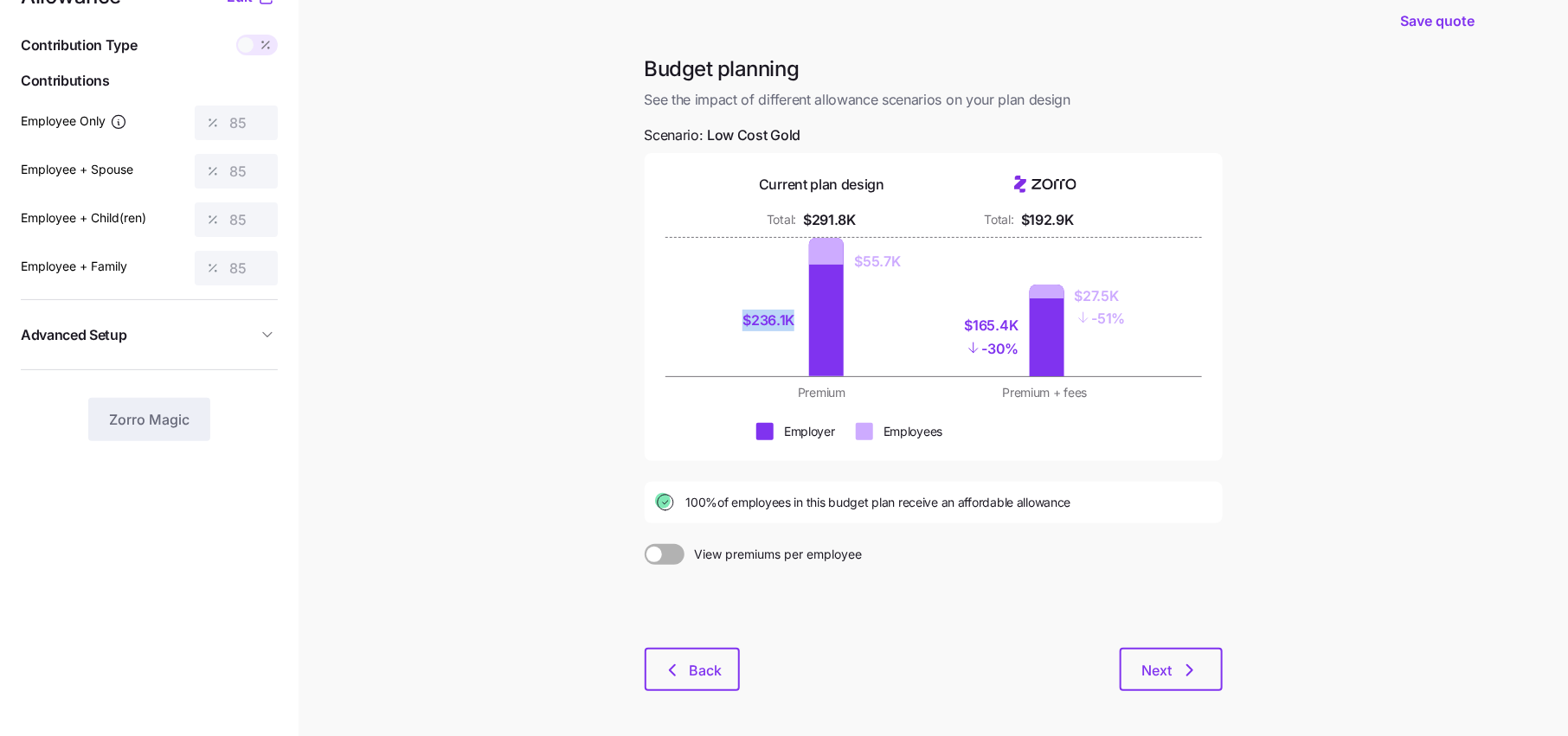
click at [765, 352] on div "$236.1K" at bounding box center [770, 321] width 56 height 112
drag, startPoint x: 1021, startPoint y: 327, endPoint x: 930, endPoint y: 304, distance: 93.9
click at [929, 304] on div "$236.1K $55.7K $165.4K - 30% $27.5K - 51%" at bounding box center [934, 308] width 425 height 139
click at [1118, 232] on div at bounding box center [934, 233] width 537 height 7
drag, startPoint x: 1077, startPoint y: 227, endPoint x: 1001, endPoint y: 227, distance: 76.0
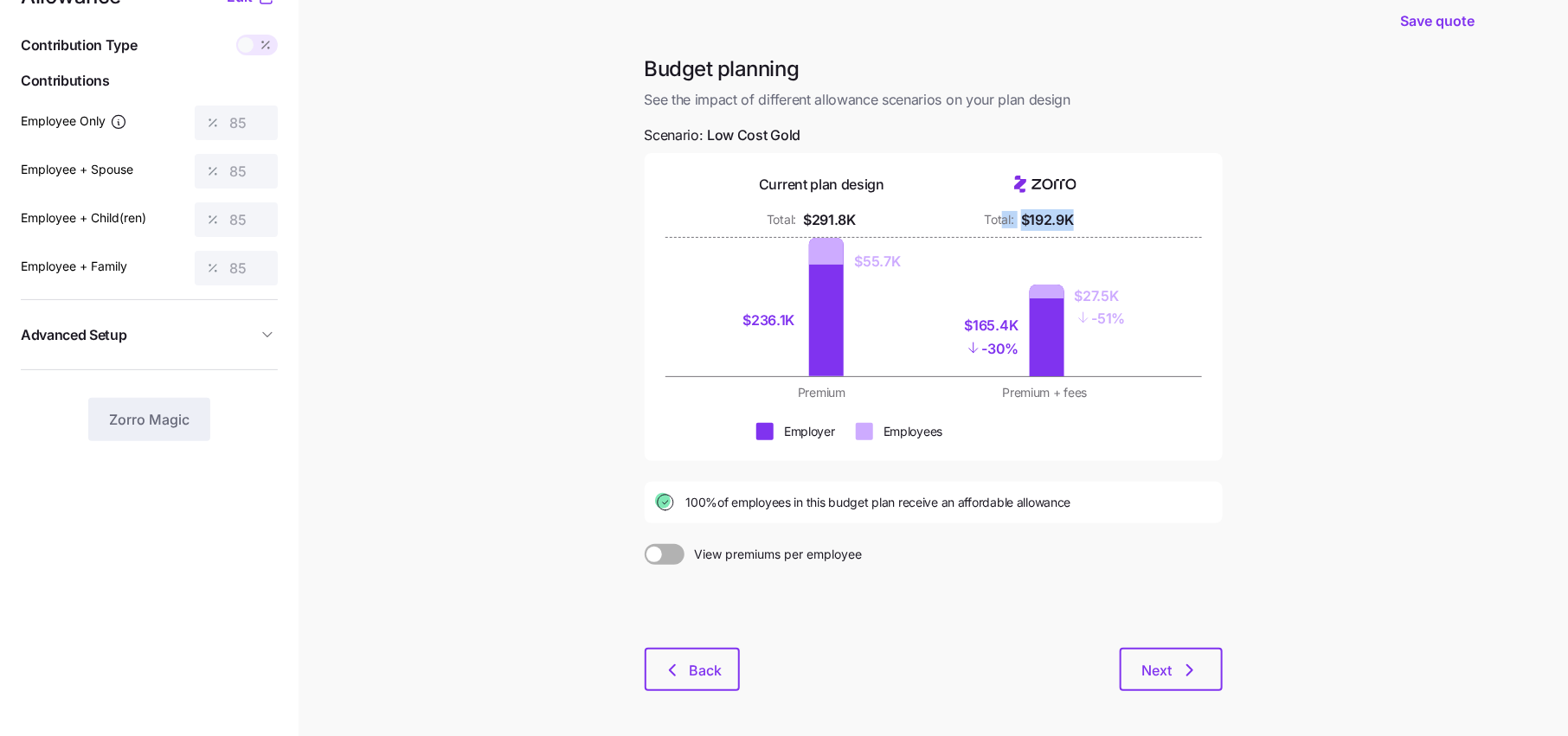
click at [1001, 227] on div "Total: $192.9K" at bounding box center [1045, 220] width 202 height 22
click at [1076, 239] on div "$165.4K - 30% $27.5K - 51%" at bounding box center [1045, 308] width 202 height 139
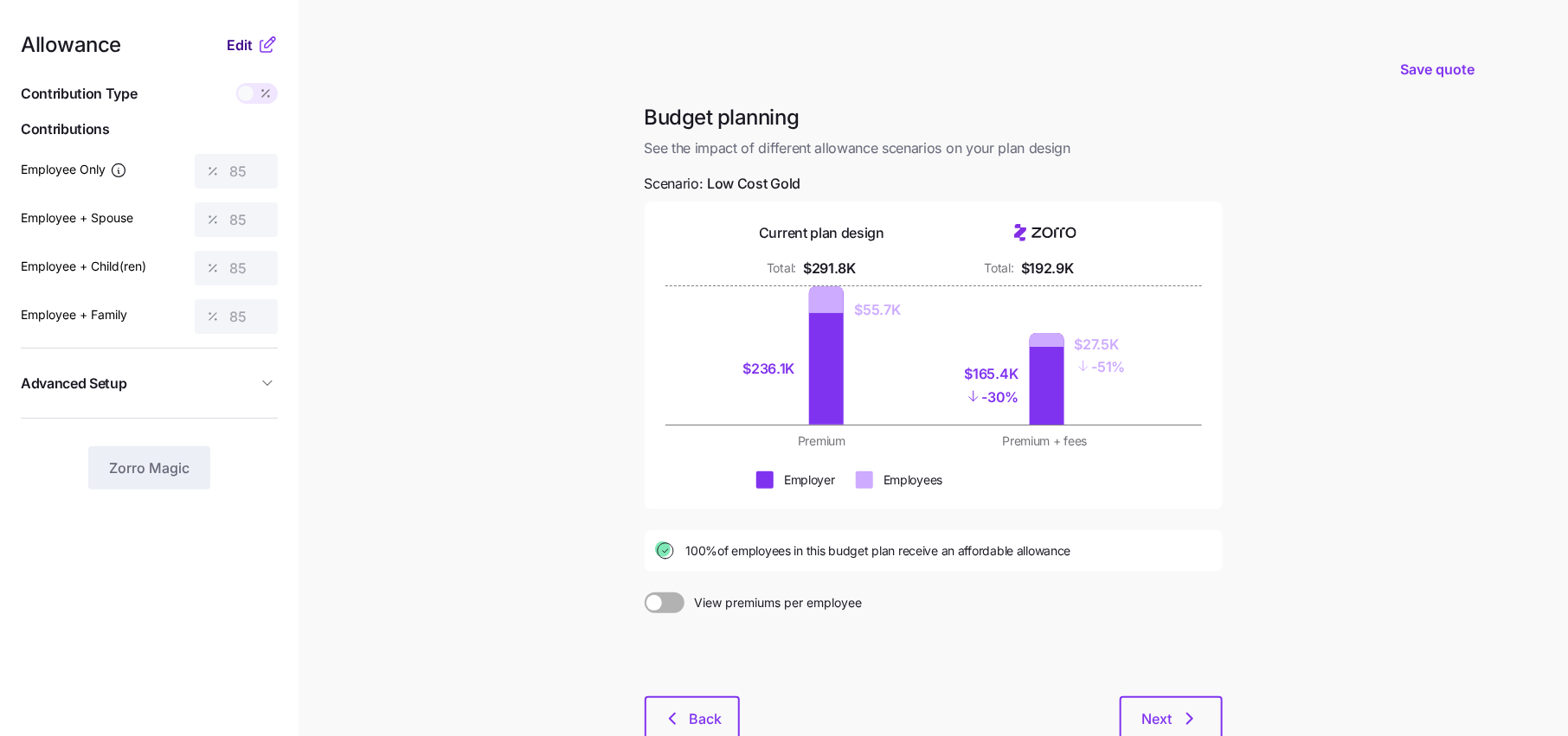
click at [250, 39] on span "Edit" at bounding box center [239, 45] width 26 height 21
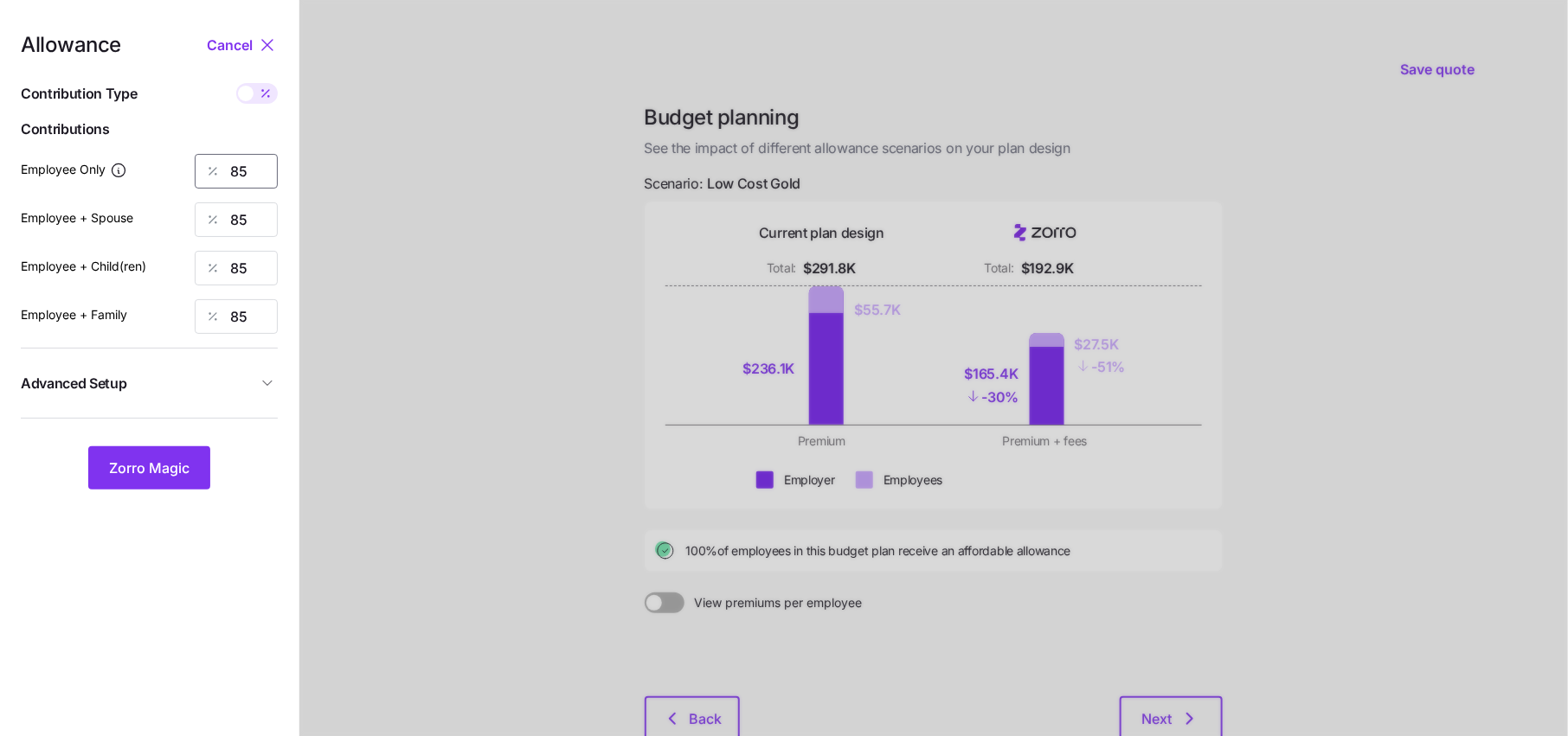
click at [265, 172] on input "85" at bounding box center [236, 171] width 83 height 34
type input "8"
type input "100"
click at [253, 223] on input "85" at bounding box center [236, 219] width 83 height 34
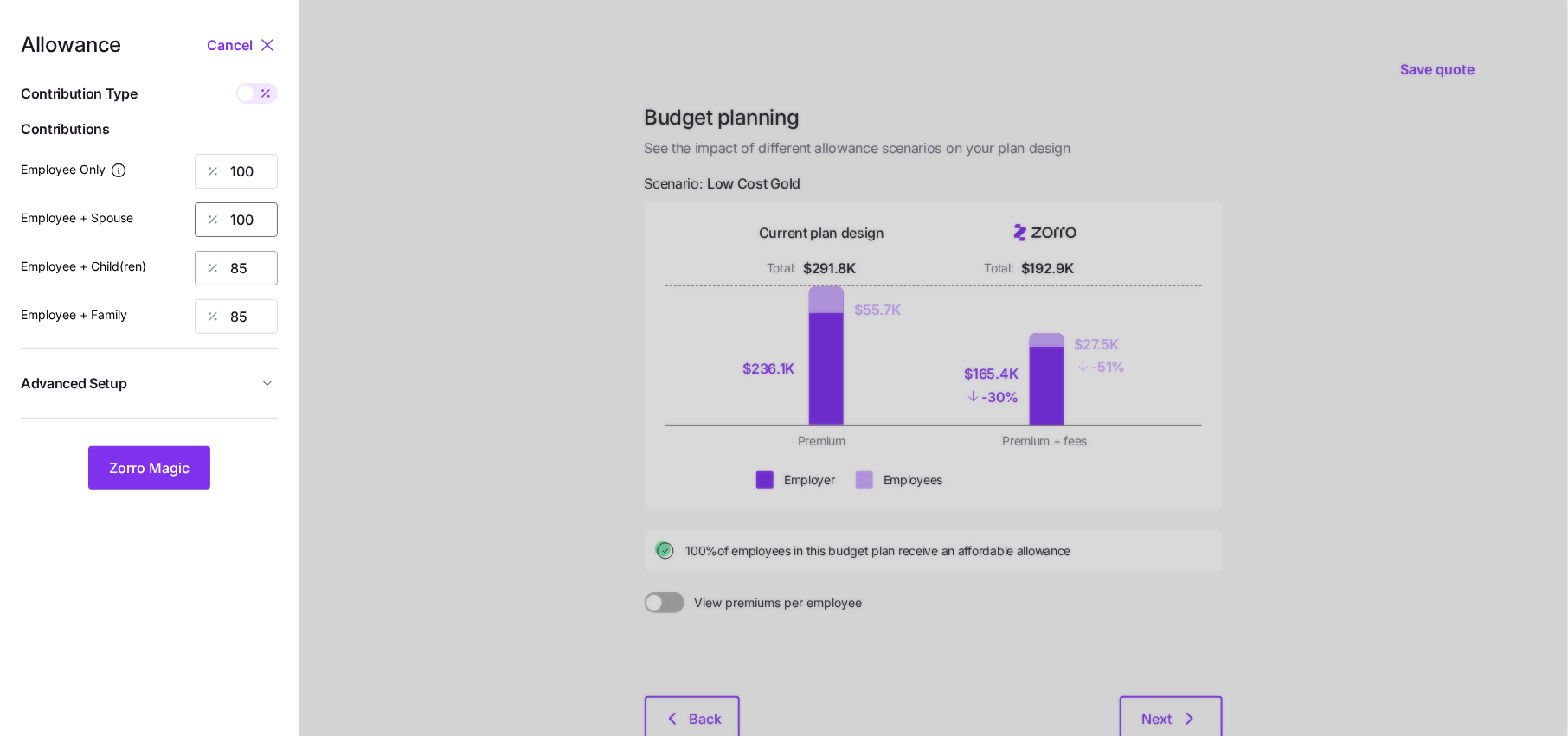
type input "100"
click at [249, 260] on input "85" at bounding box center [236, 268] width 83 height 34
type input "100"
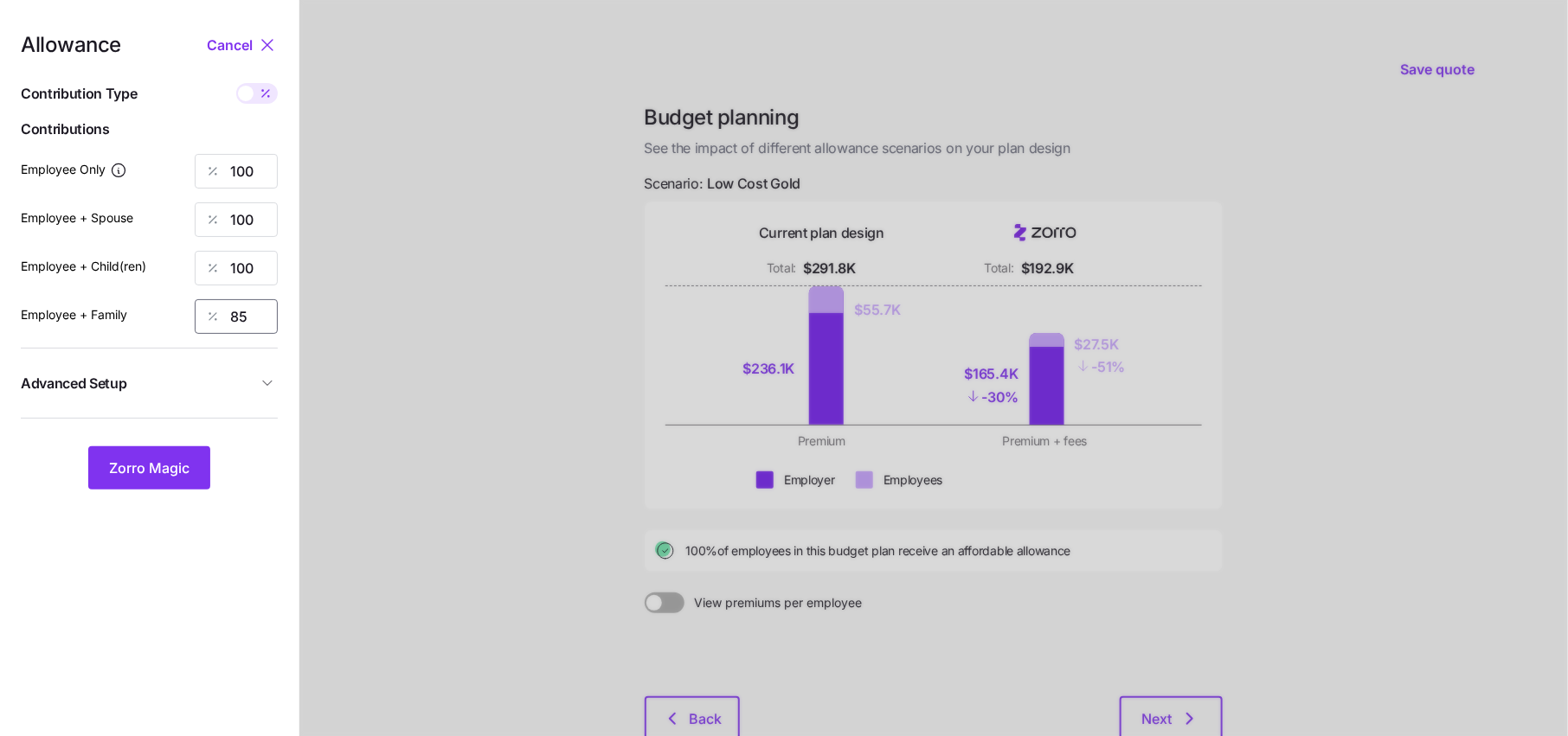
click at [234, 332] on input "85" at bounding box center [236, 316] width 83 height 34
type input "100"
click at [156, 472] on span "Zorro Magic" at bounding box center [149, 468] width 81 height 21
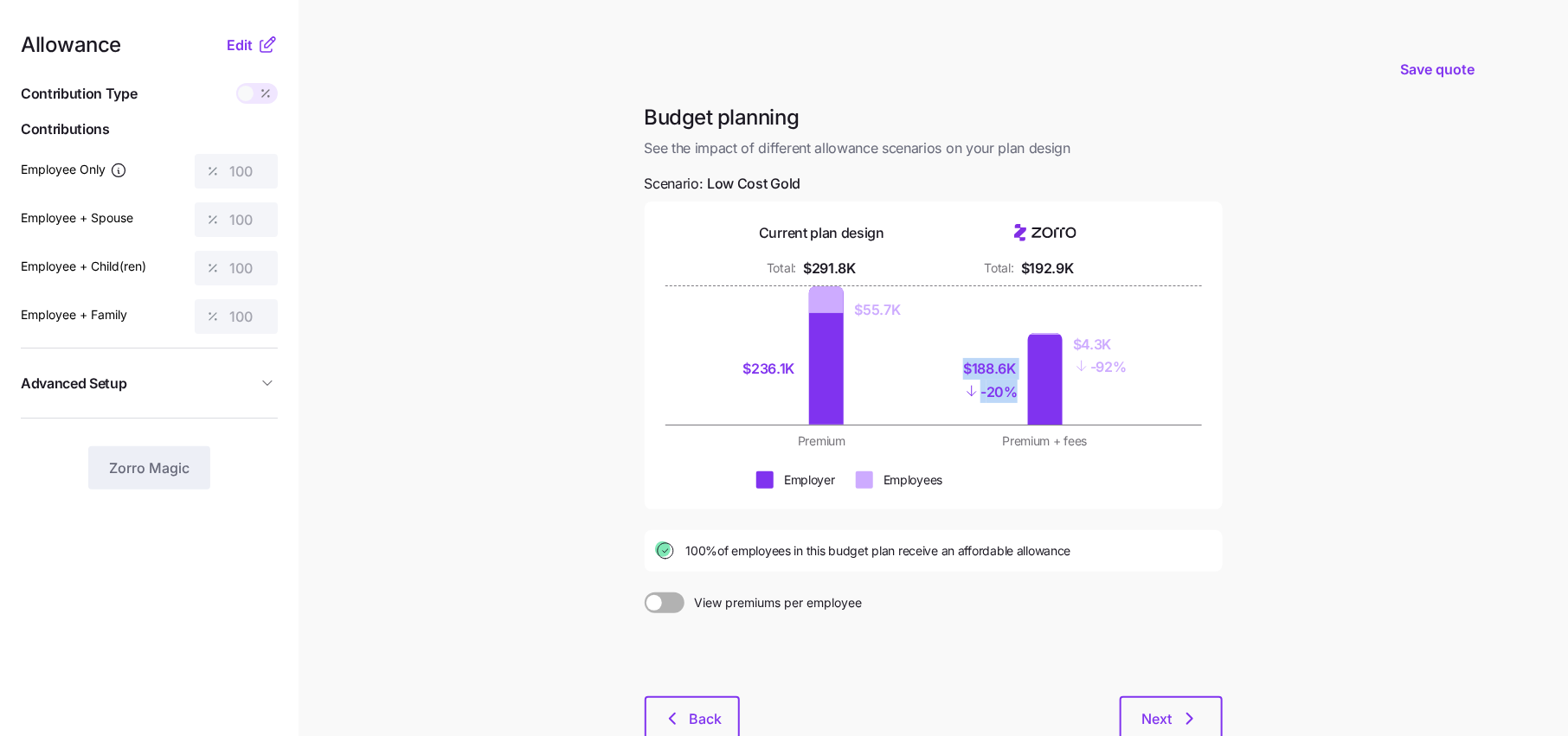
drag, startPoint x: 1017, startPoint y: 383, endPoint x: 892, endPoint y: 331, distance: 135.4
click at [897, 336] on div "$236.1K $55.7K $188.6K - 20% $4.3K - 92%" at bounding box center [934, 356] width 425 height 139
click at [1003, 434] on div "Premium + fees" at bounding box center [1045, 442] width 202 height 17
click at [1082, 251] on div "Current plan design Total: $291.8K Total: $192.9K" at bounding box center [934, 251] width 537 height 57
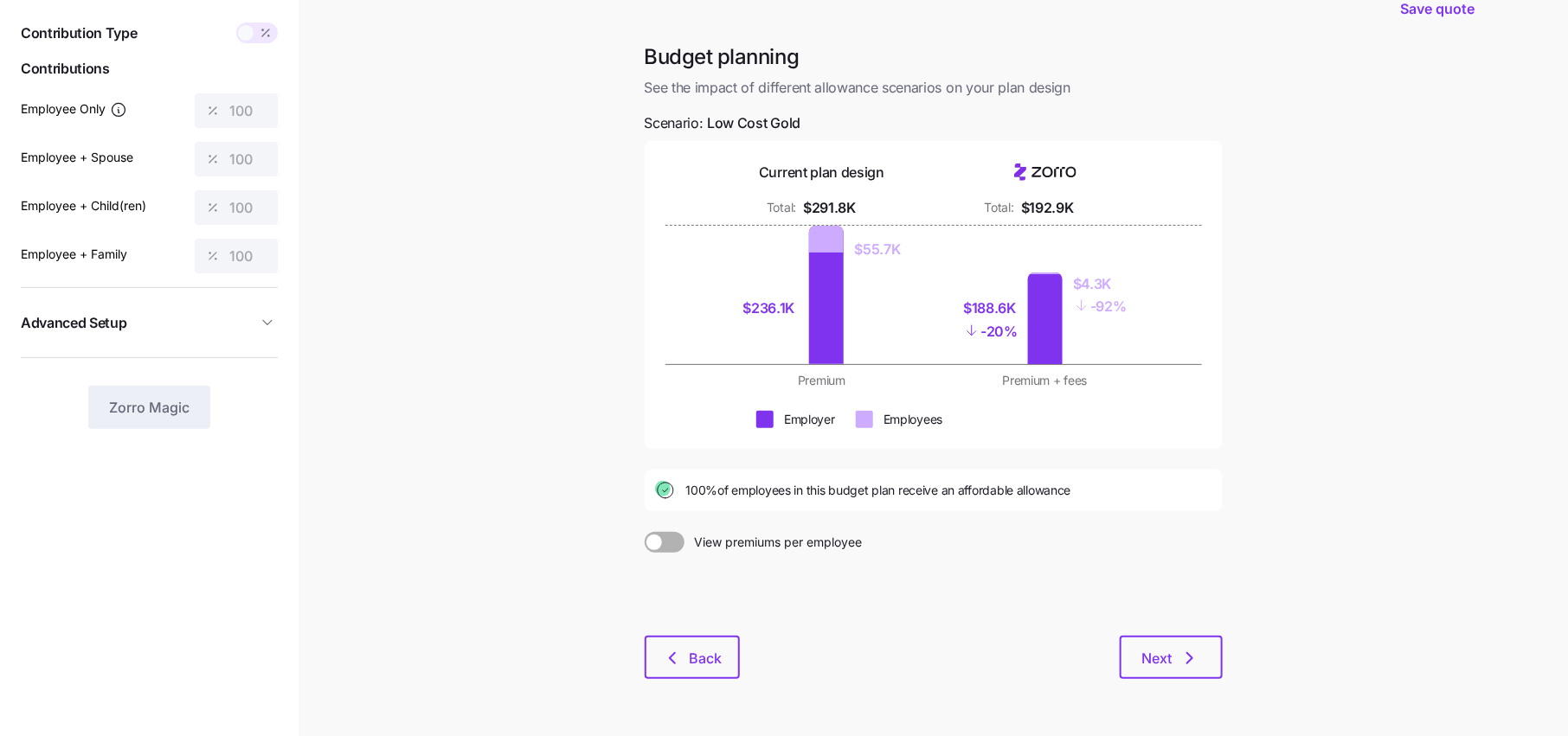
scroll to position [112, 0]
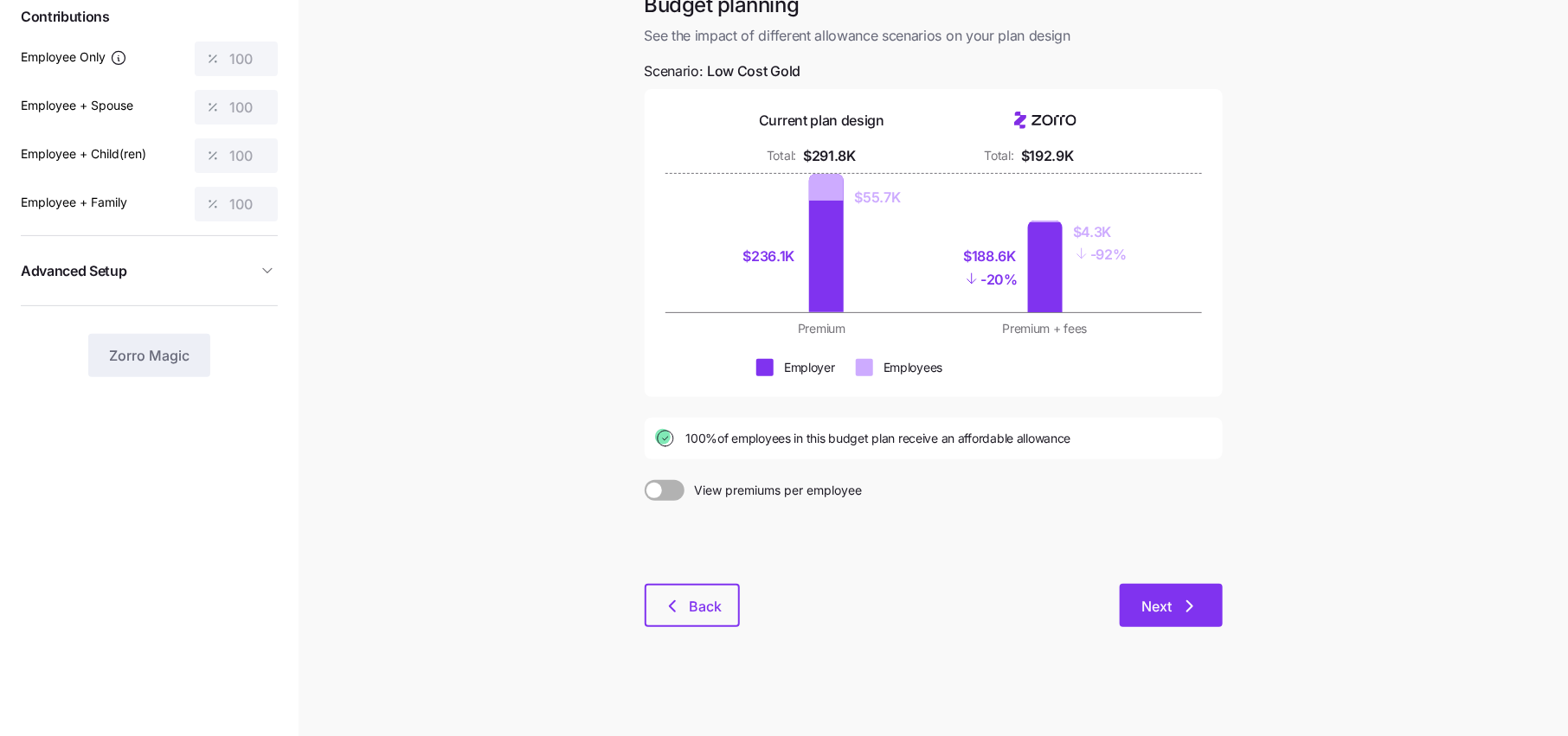
click at [1126, 584] on div "Next" at bounding box center [981, 606] width 482 height 44
click at [1159, 594] on button "Next" at bounding box center [1171, 606] width 103 height 44
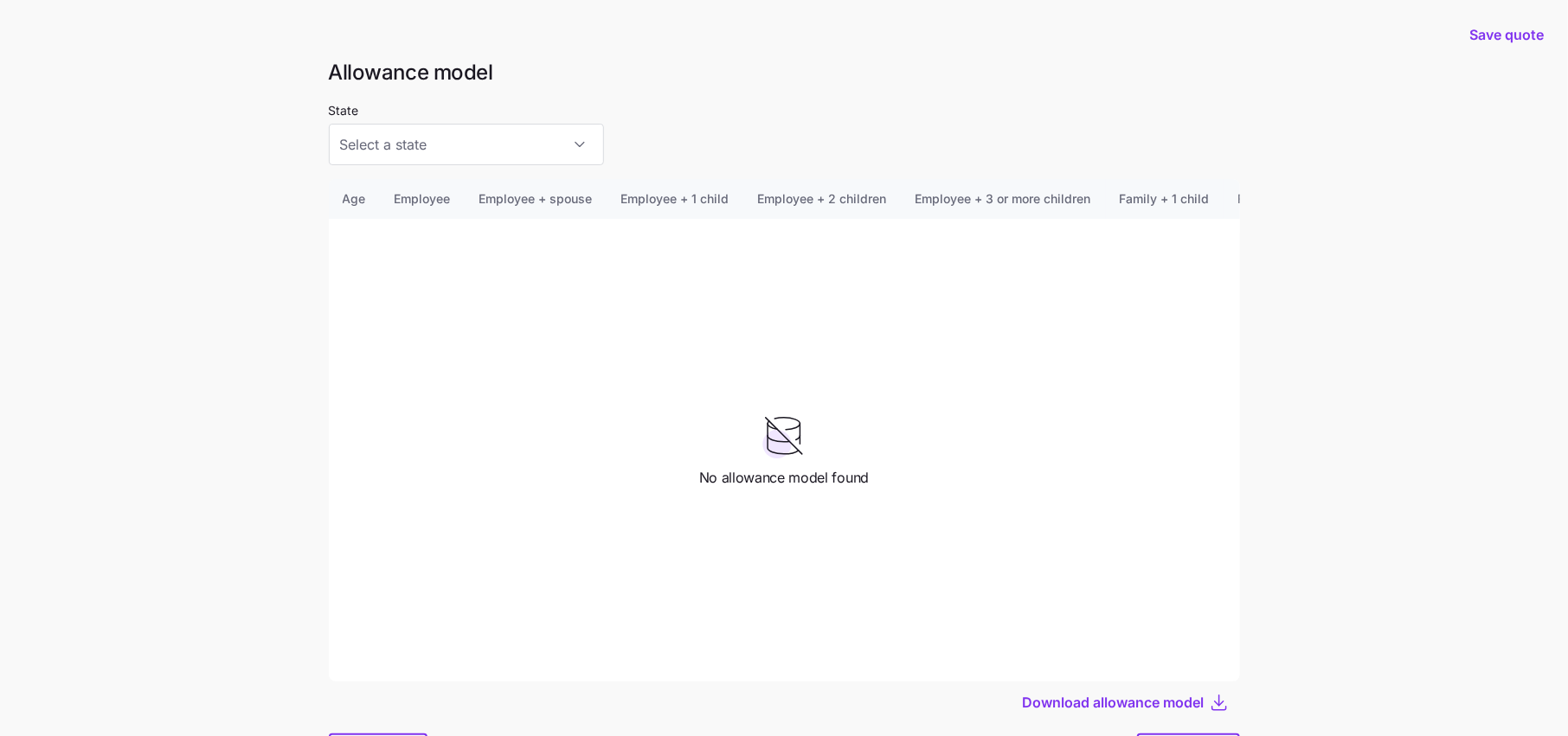
type input "IA"
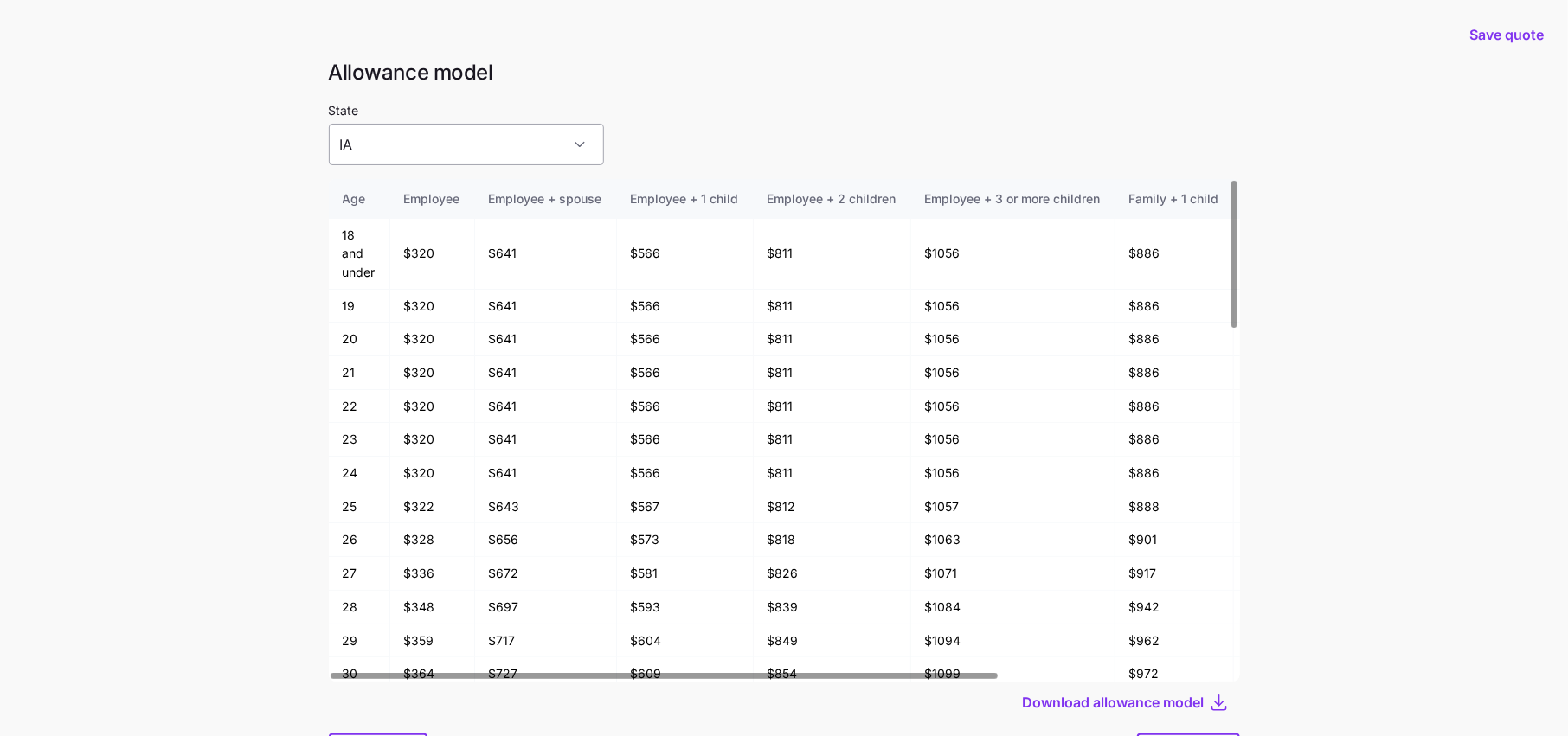
click at [386, 146] on input "IA" at bounding box center [466, 144] width 275 height 42
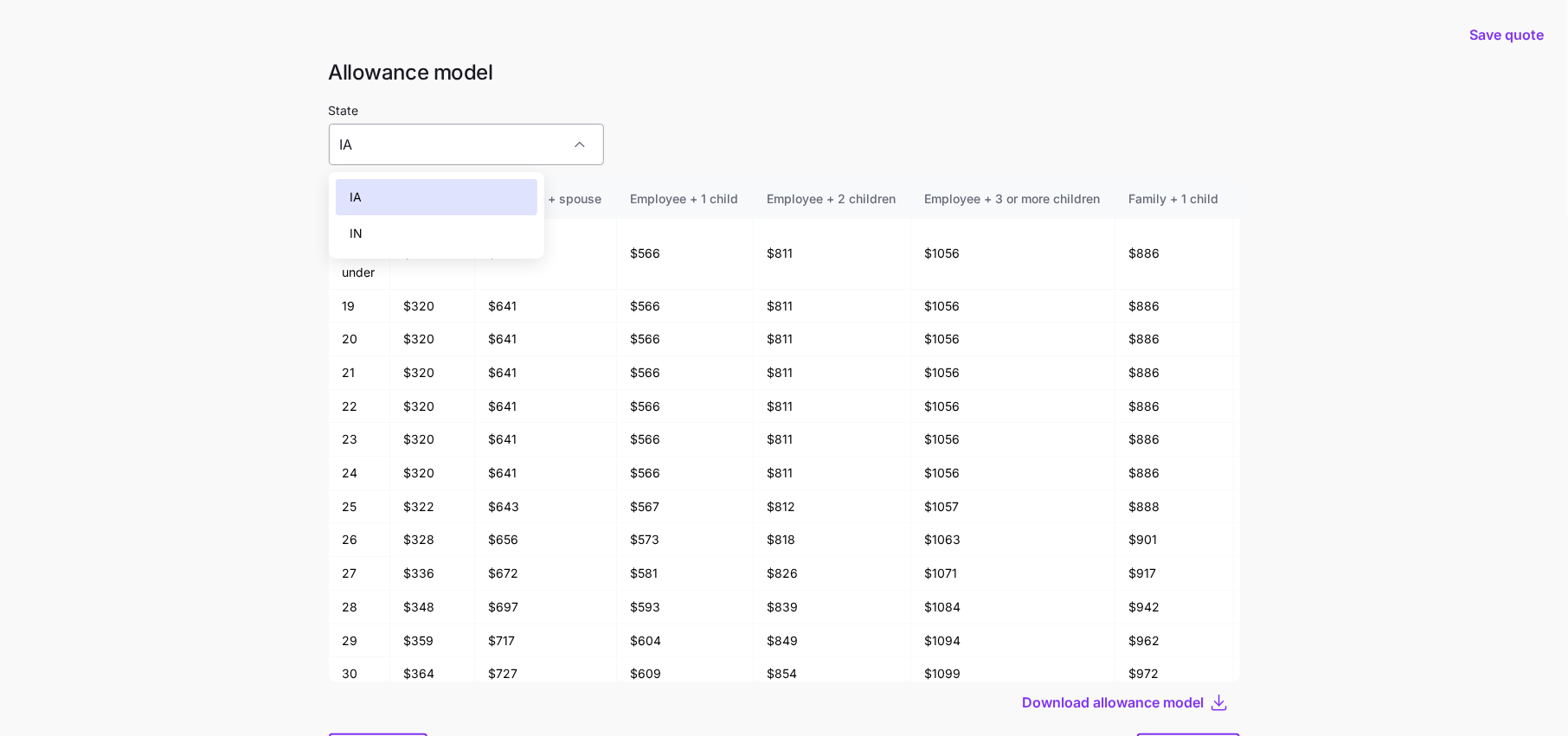
click at [439, 144] on input "IA" at bounding box center [466, 144] width 275 height 42
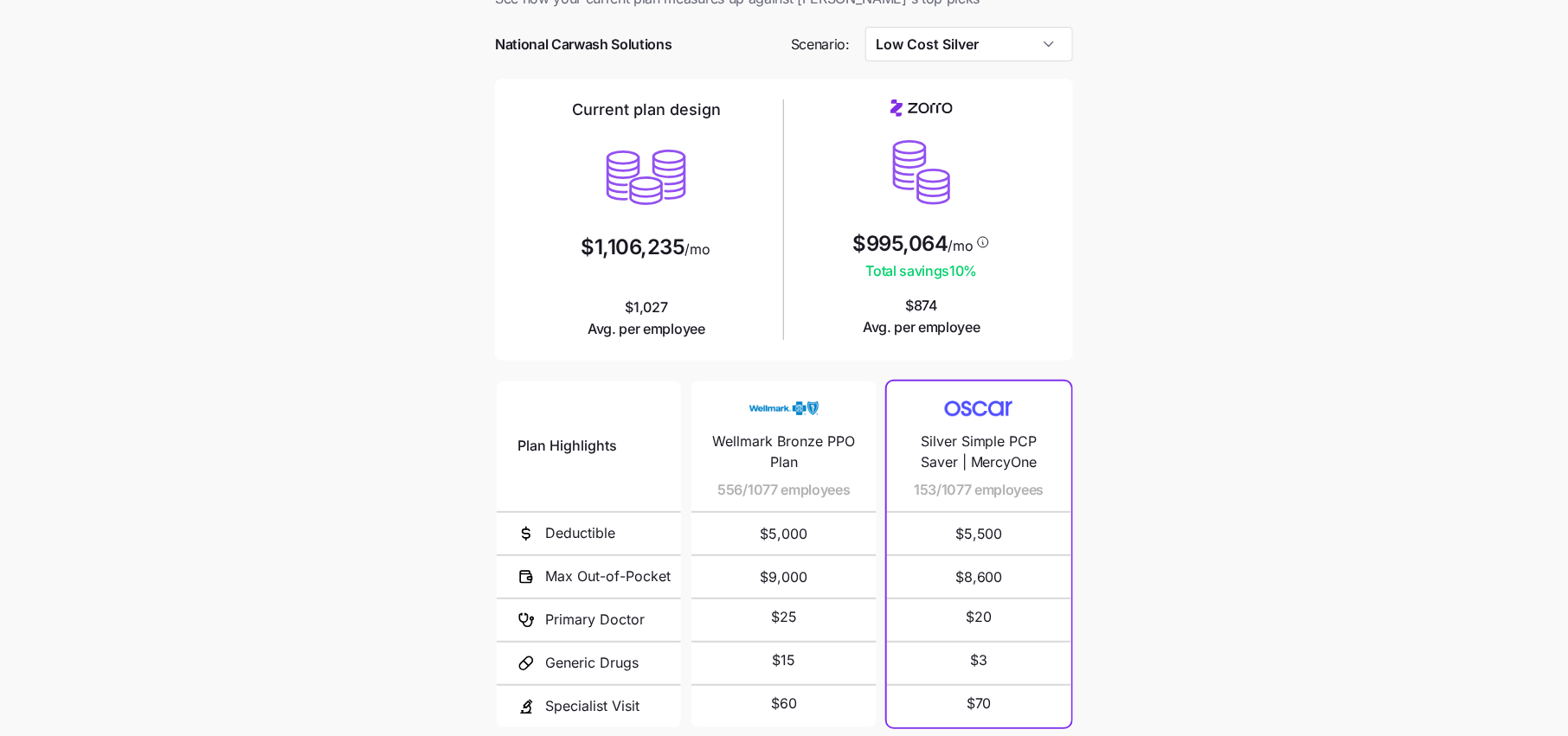
scroll to position [61, 0]
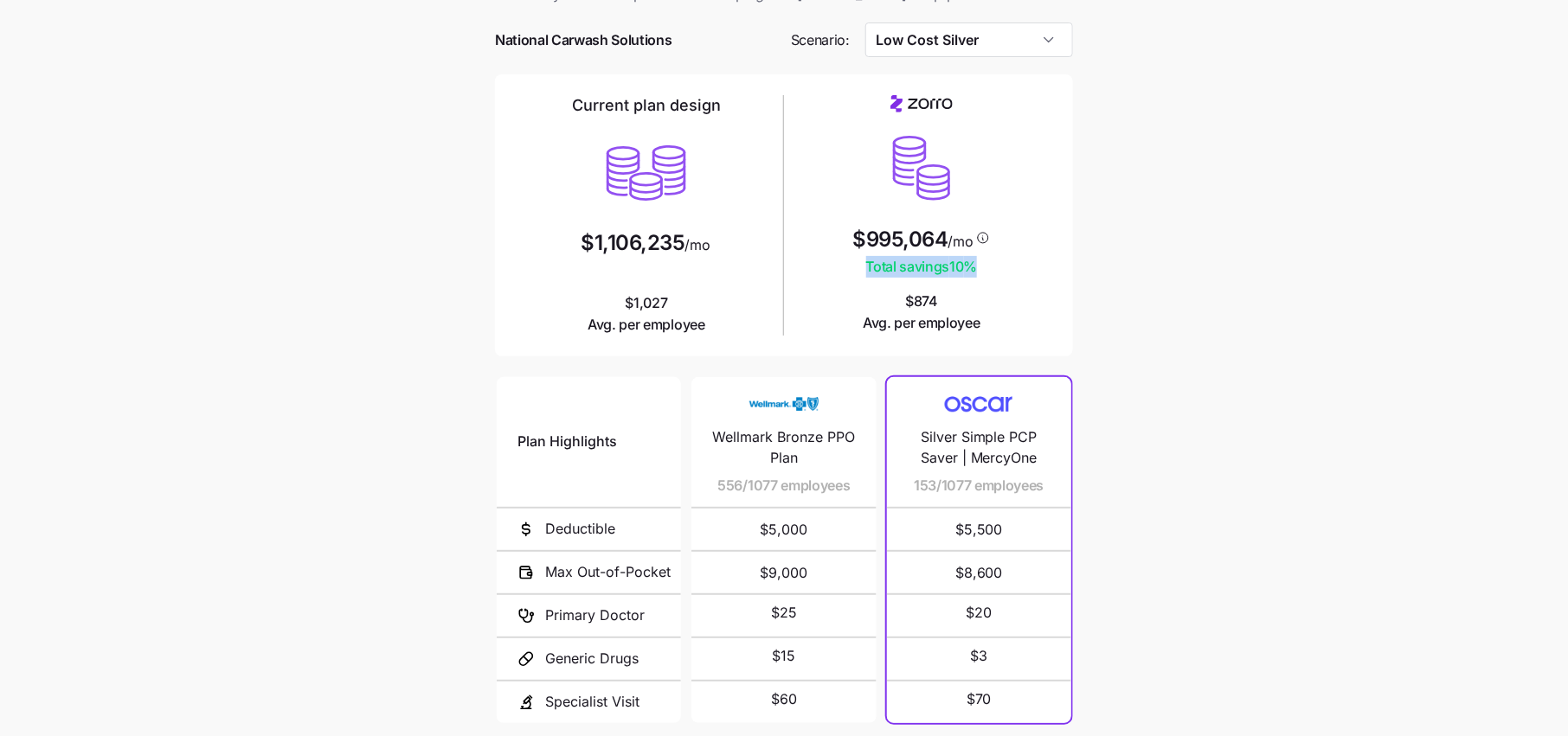
drag, startPoint x: 976, startPoint y: 266, endPoint x: 823, endPoint y: 266, distance: 153.0
click at [823, 266] on div "$995,064 /mo Total savings 10 % $874 Avg. per employee" at bounding box center [921, 215] width 261 height 239
click at [1007, 299] on div "$995,064 /mo Total savings 10 % $874 Avg. per employee" at bounding box center [921, 215] width 261 height 239
drag, startPoint x: 847, startPoint y: 237, endPoint x: 1004, endPoint y: 237, distance: 157.0
click at [1004, 237] on div "$995,064 /mo Total savings 10 % $874 Avg. per employee" at bounding box center [921, 215] width 261 height 239
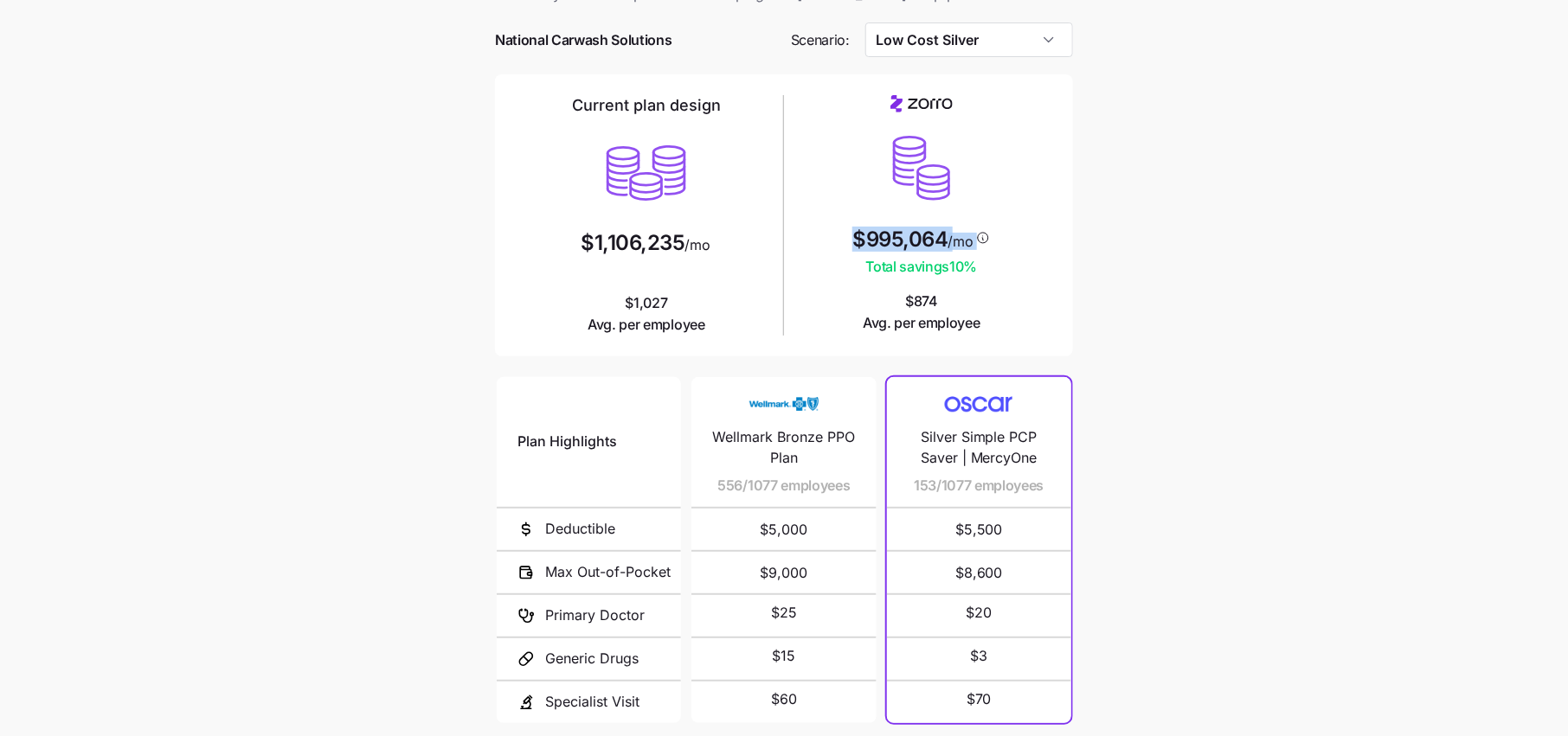
click at [1004, 237] on div "$995,064 /mo Total savings 10 % $874 Avg. per employee" at bounding box center [921, 215] width 261 height 239
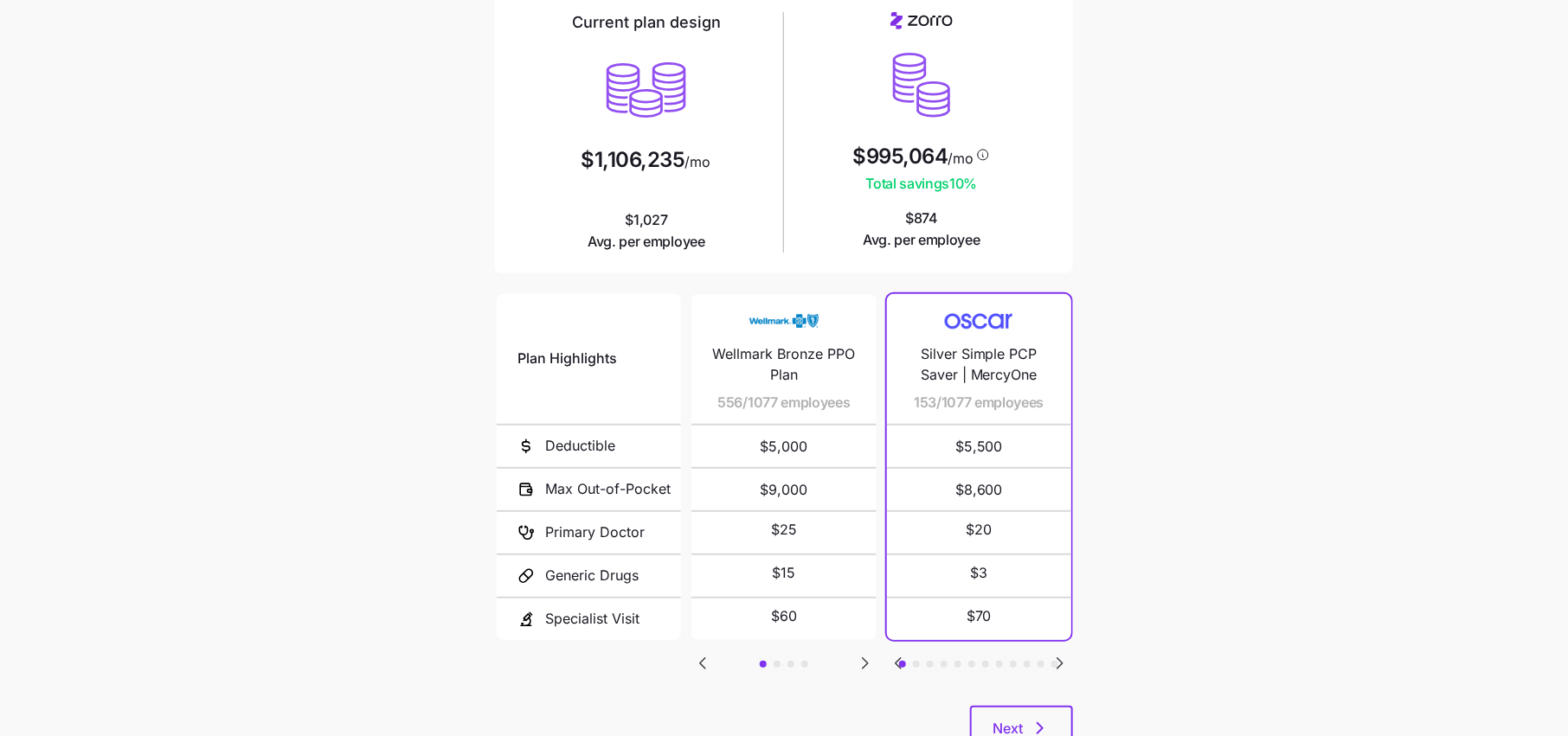
scroll to position [169, 0]
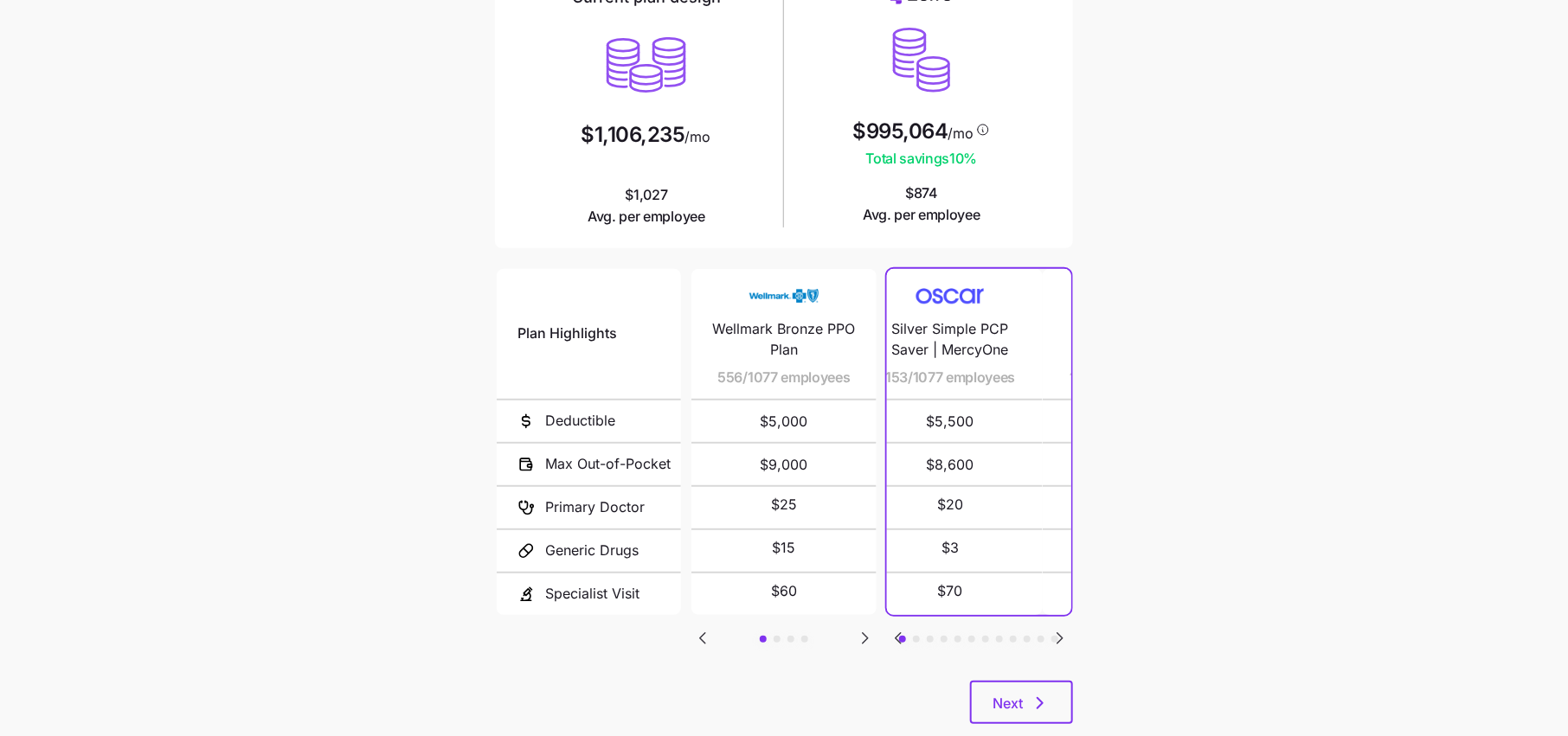
drag, startPoint x: 970, startPoint y: 380, endPoint x: 942, endPoint y: 378, distance: 28.1
click at [941, 378] on span "153/1077 employees" at bounding box center [950, 377] width 130 height 22
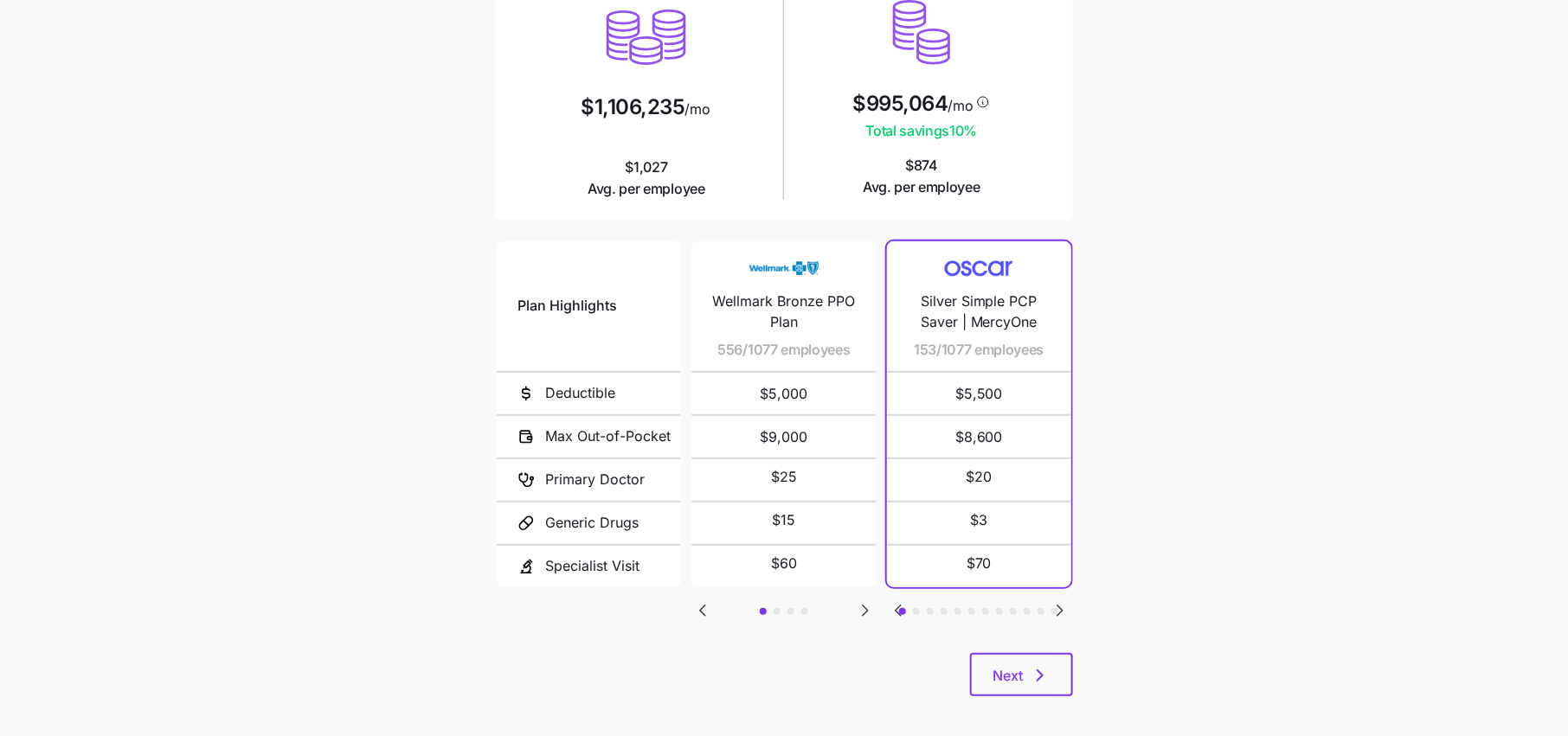
scroll to position [200, 0]
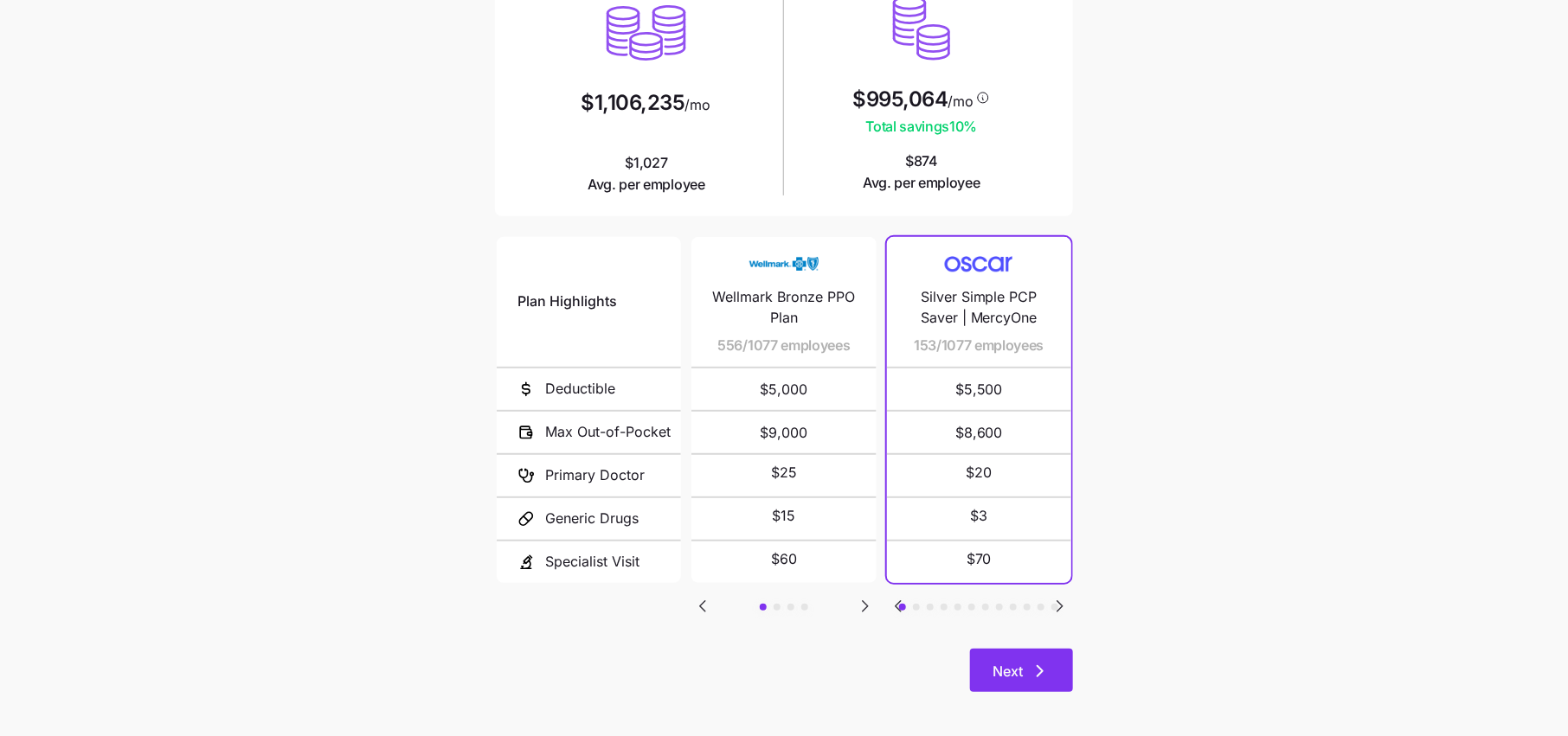
click at [1010, 649] on button "Next" at bounding box center [1021, 670] width 103 height 44
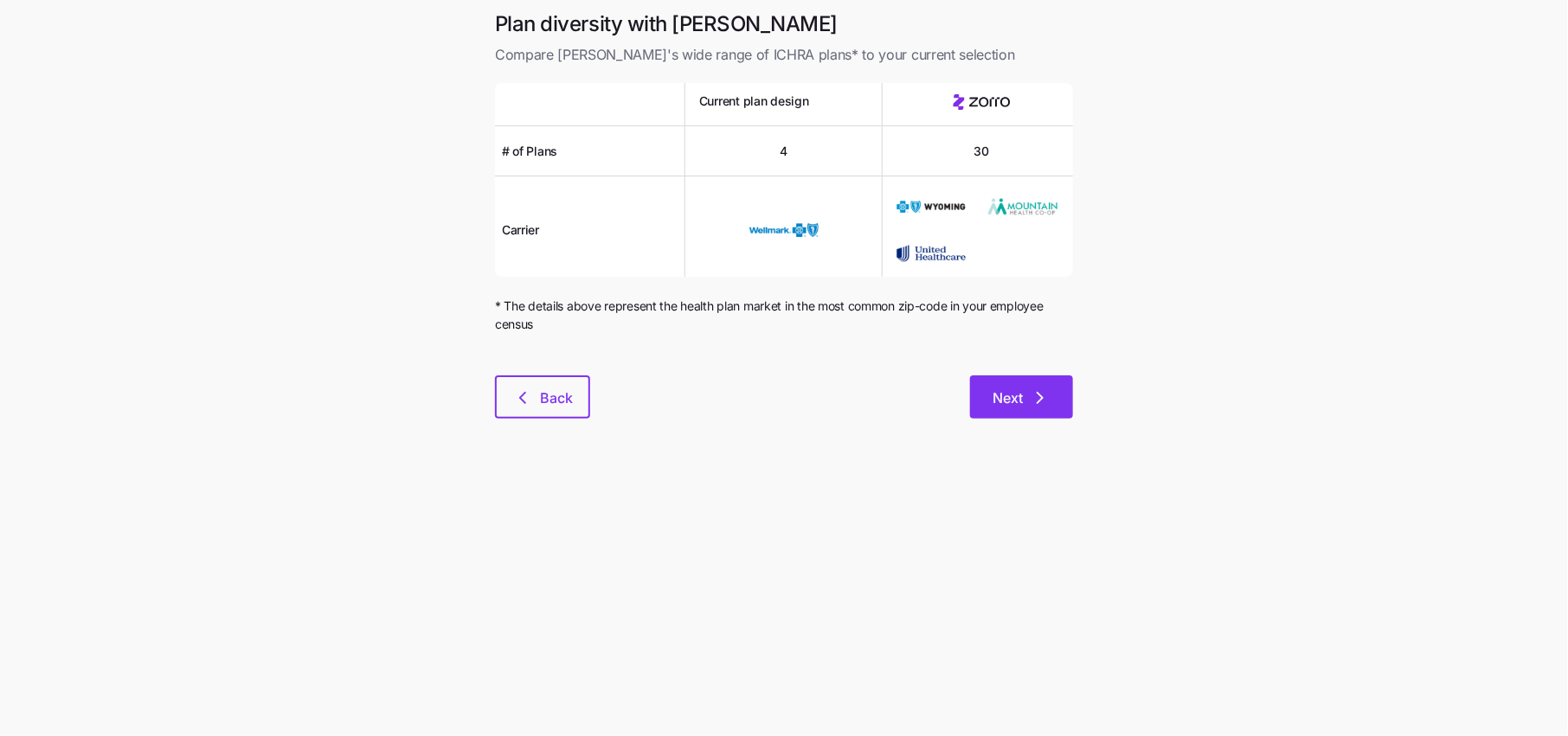
click at [1004, 385] on button "Next" at bounding box center [1021, 397] width 103 height 44
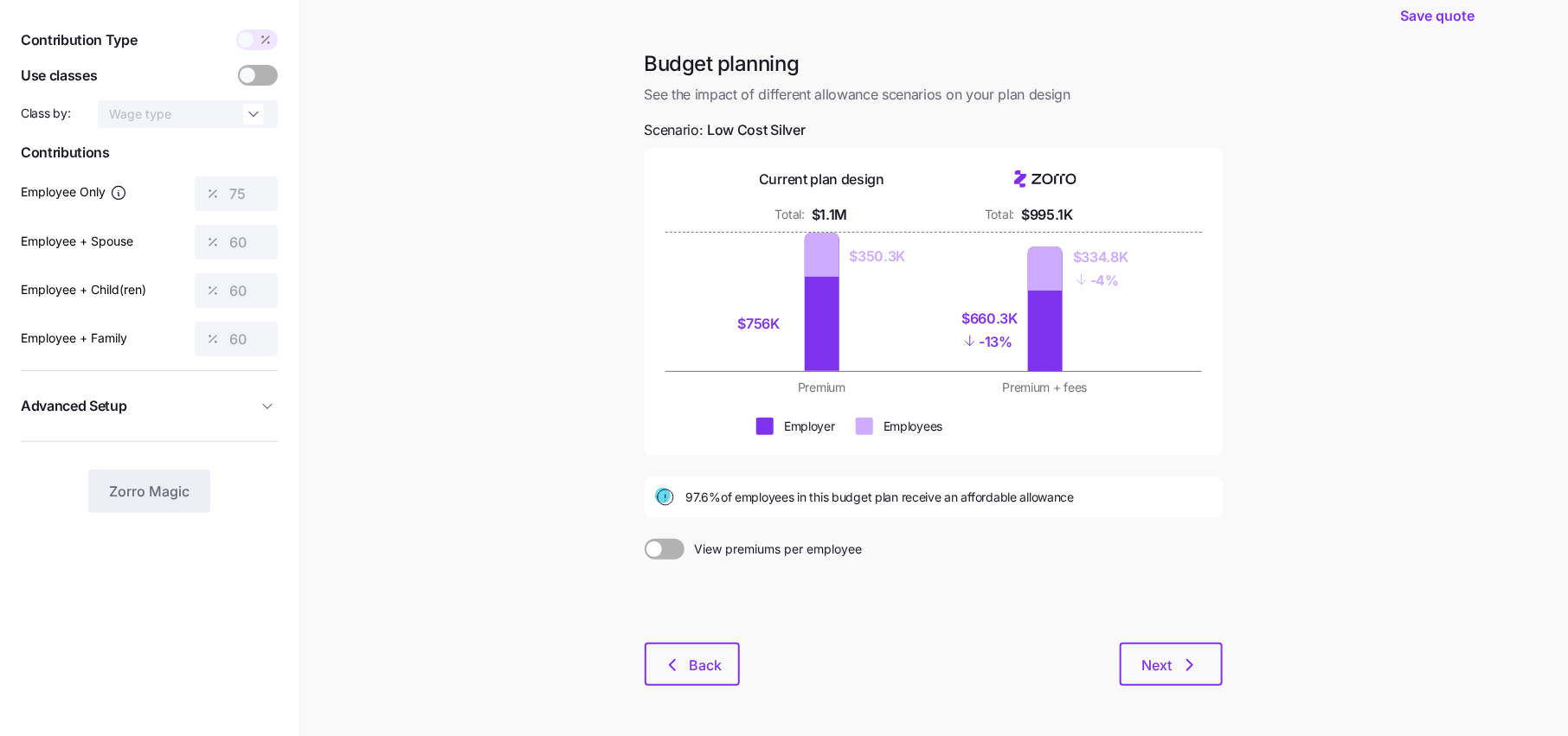
scroll to position [69, 0]
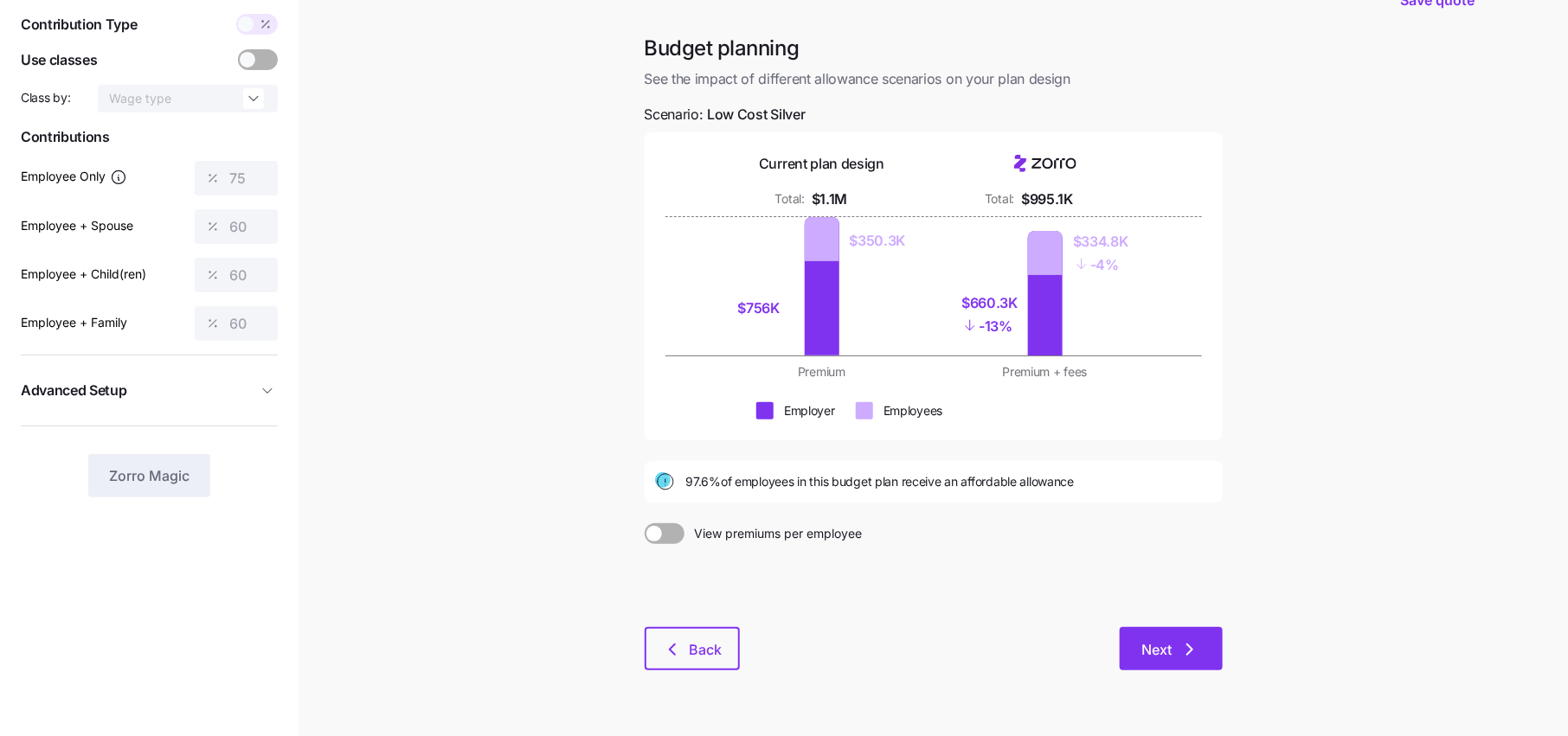
click at [1215, 634] on button "Next" at bounding box center [1171, 650] width 103 height 44
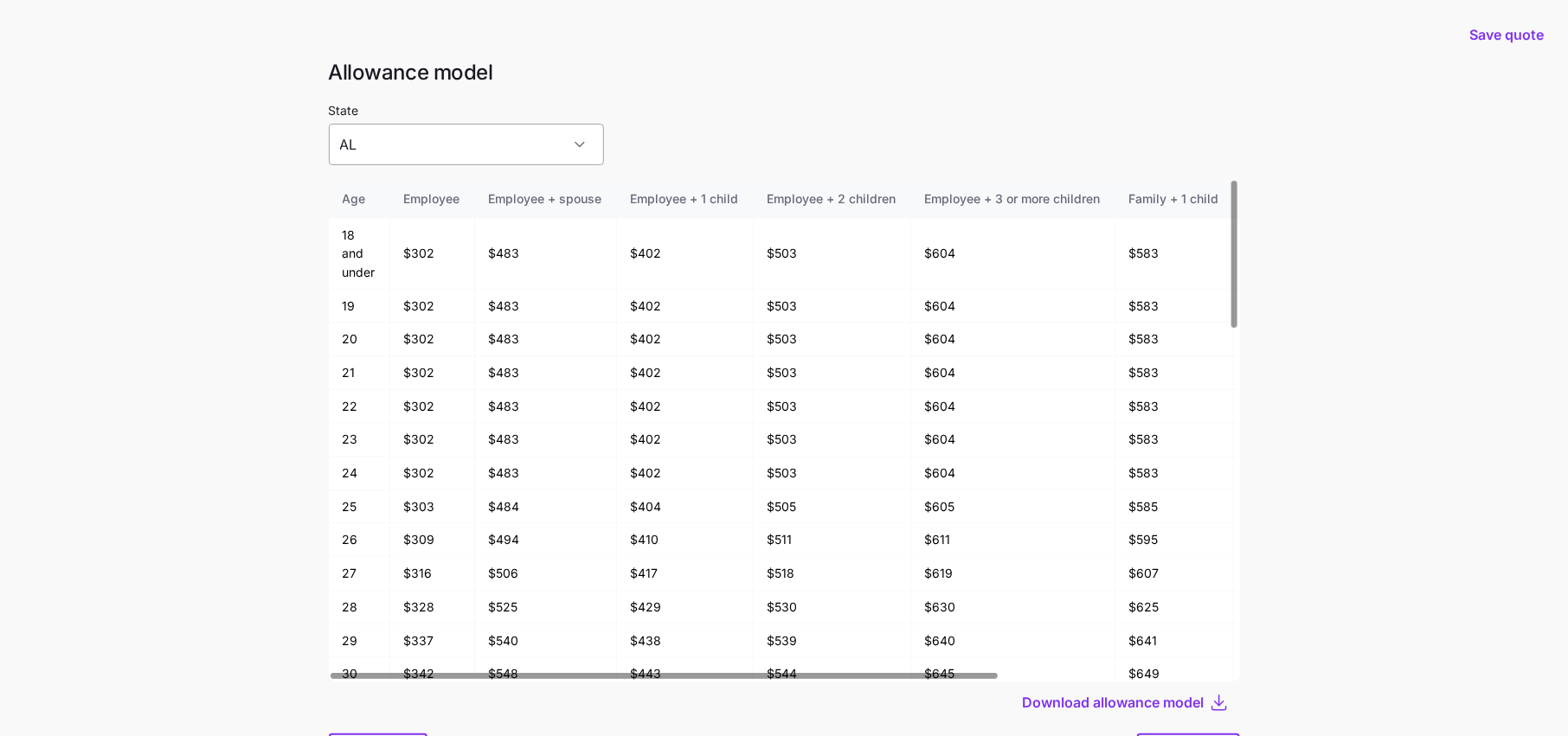
click at [474, 160] on input "AL" at bounding box center [466, 144] width 275 height 42
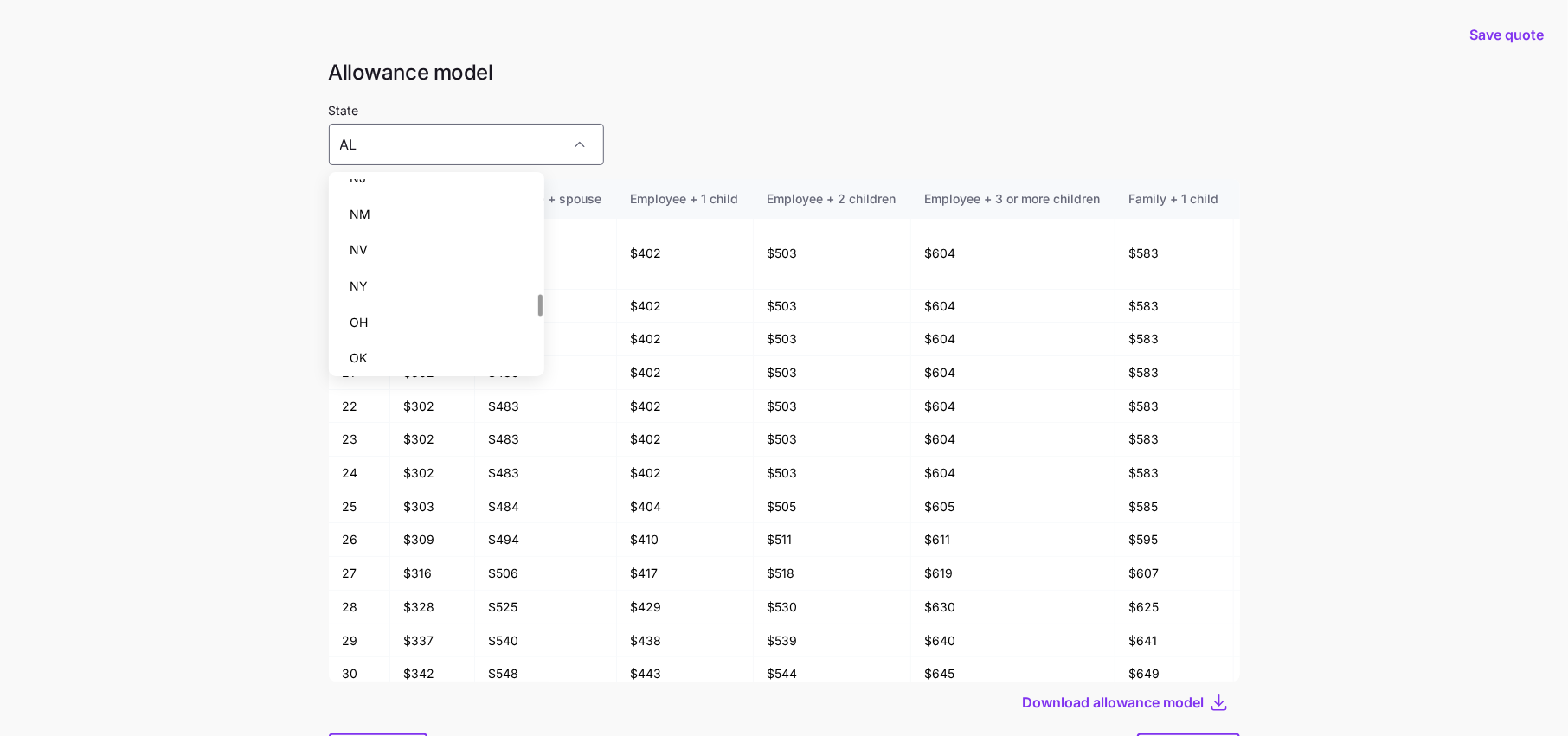
scroll to position [1022, 0]
